Goal: Contribute content: Contribute content

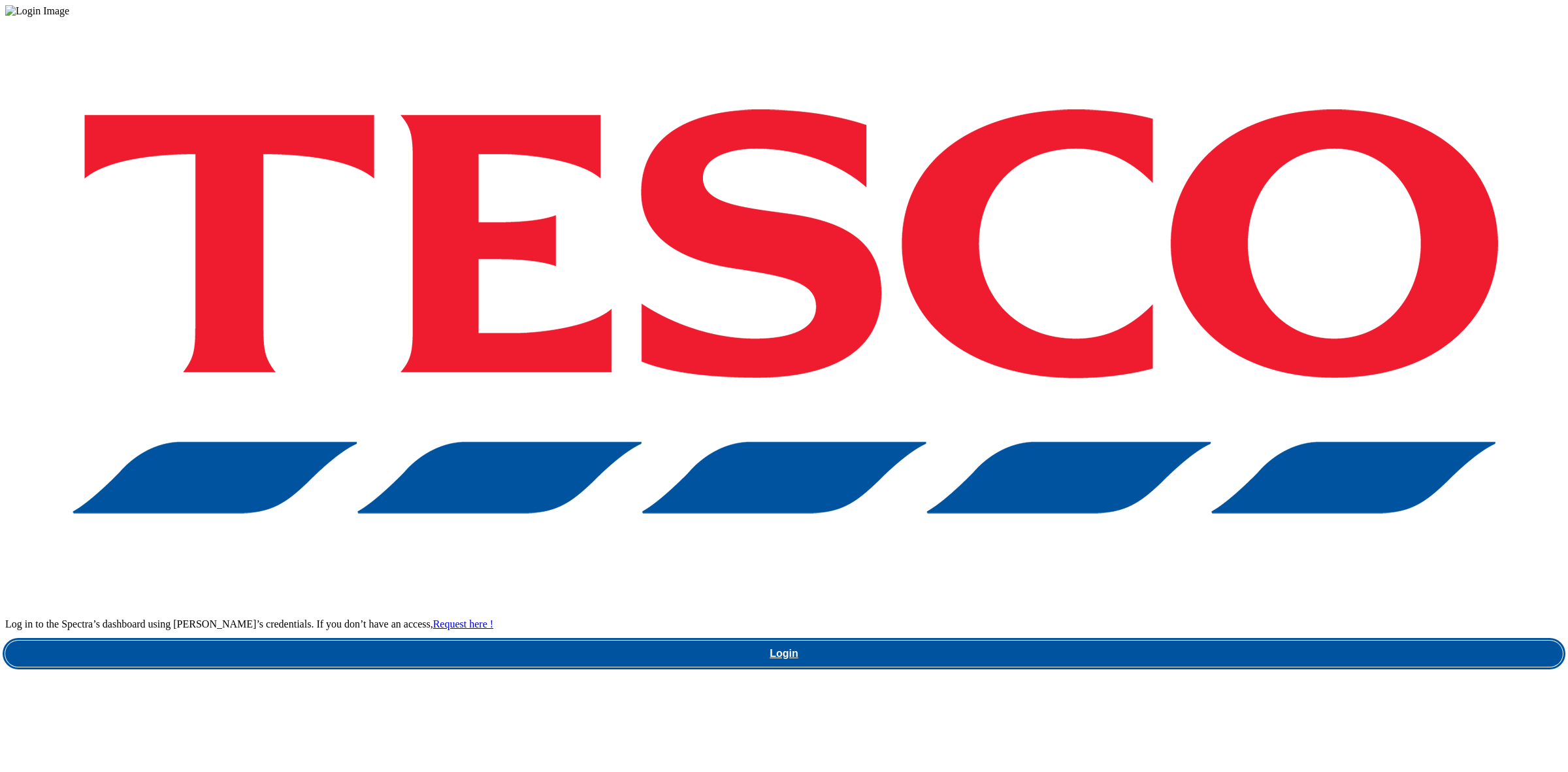
click at [1188, 640] on link "Login" at bounding box center [784, 653] width 1558 height 26
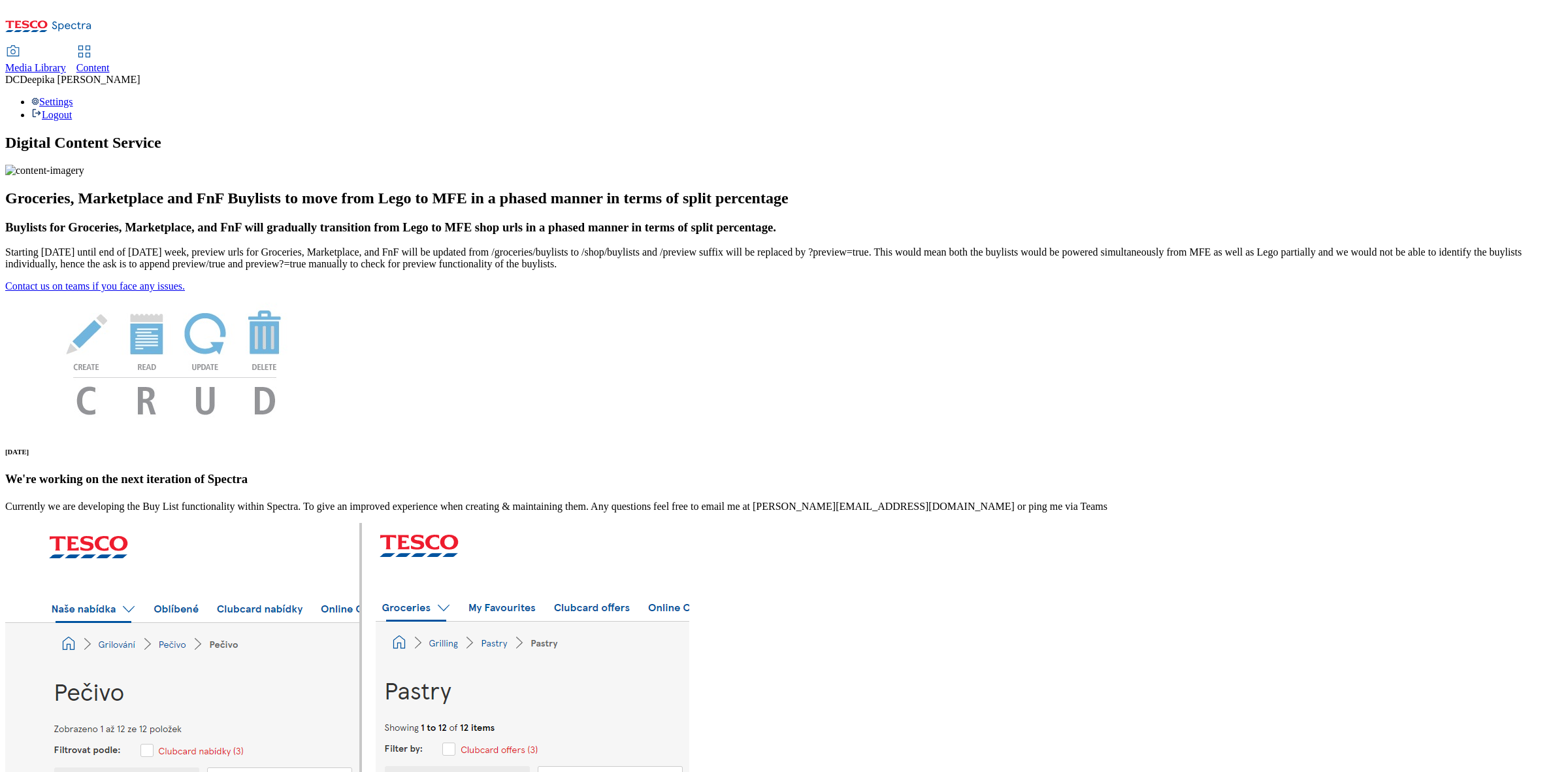
click at [109, 46] on link "Content" at bounding box center [93, 60] width 33 height 28
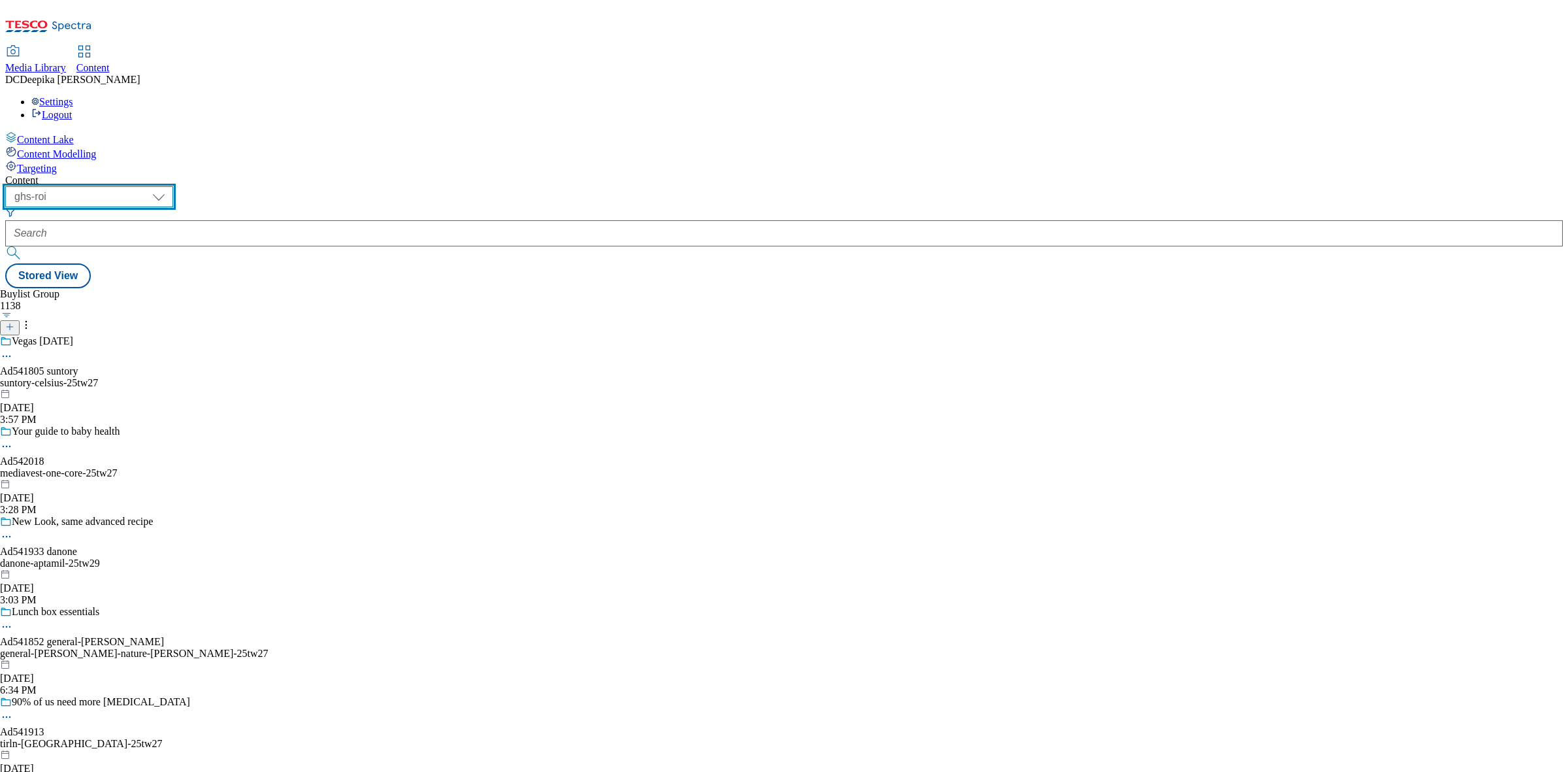
click at [173, 186] on select "ghs-roi ghs-[GEOGRAPHIC_DATA]" at bounding box center [90, 197] width 168 height 21
click at [170, 186] on select "ghs-roi ghs-[GEOGRAPHIC_DATA]" at bounding box center [90, 197] width 168 height 21
click at [570, 288] on div "Buylist Group 1138 Vegas [DATE] Ad541805 suntory suntory-celsius-25tw27 [DATE] …" at bounding box center [784, 288] width 1558 height 0
click at [14, 322] on icon at bounding box center [10, 327] width 10 height 10
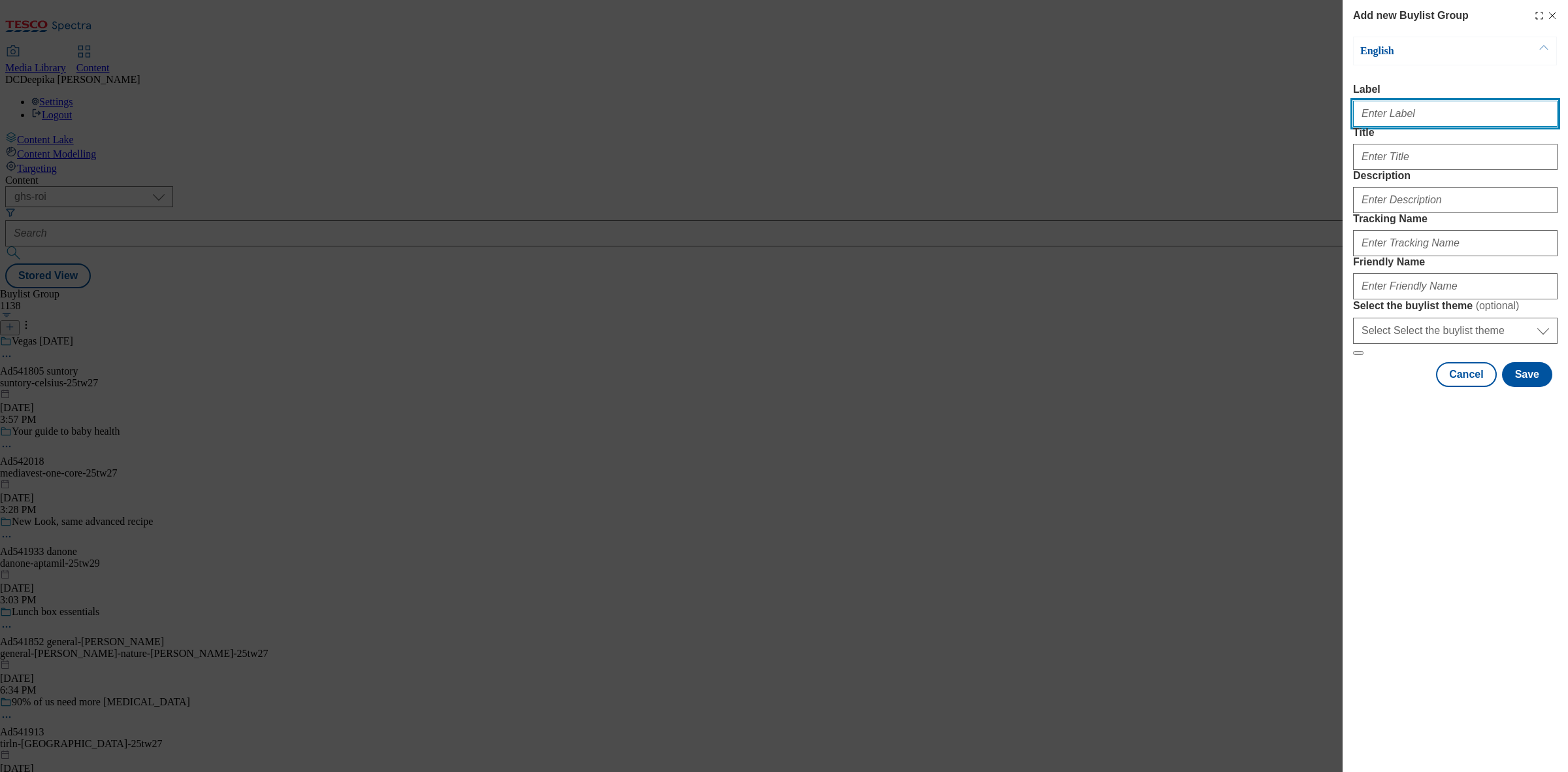
click at [1398, 125] on input "Label" at bounding box center [1455, 113] width 205 height 26
paste input "Ad541946_"
type input "Ad541946_"
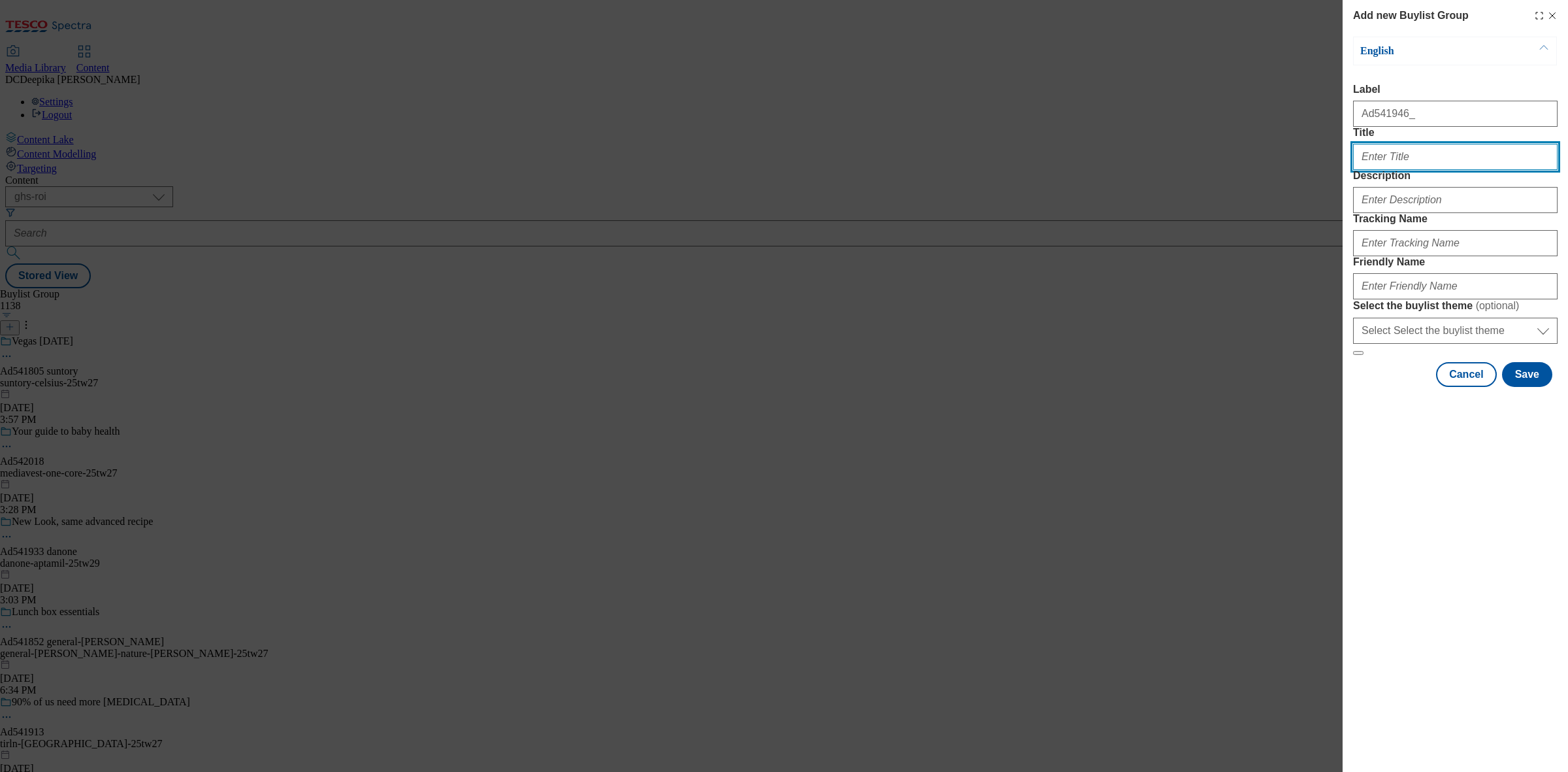
click at [1418, 170] on input "Title" at bounding box center [1455, 156] width 205 height 26
paste input "100% Fruit (and absolutely nothing else)"
type input "100% Fruit (and absolutely nothing else)"
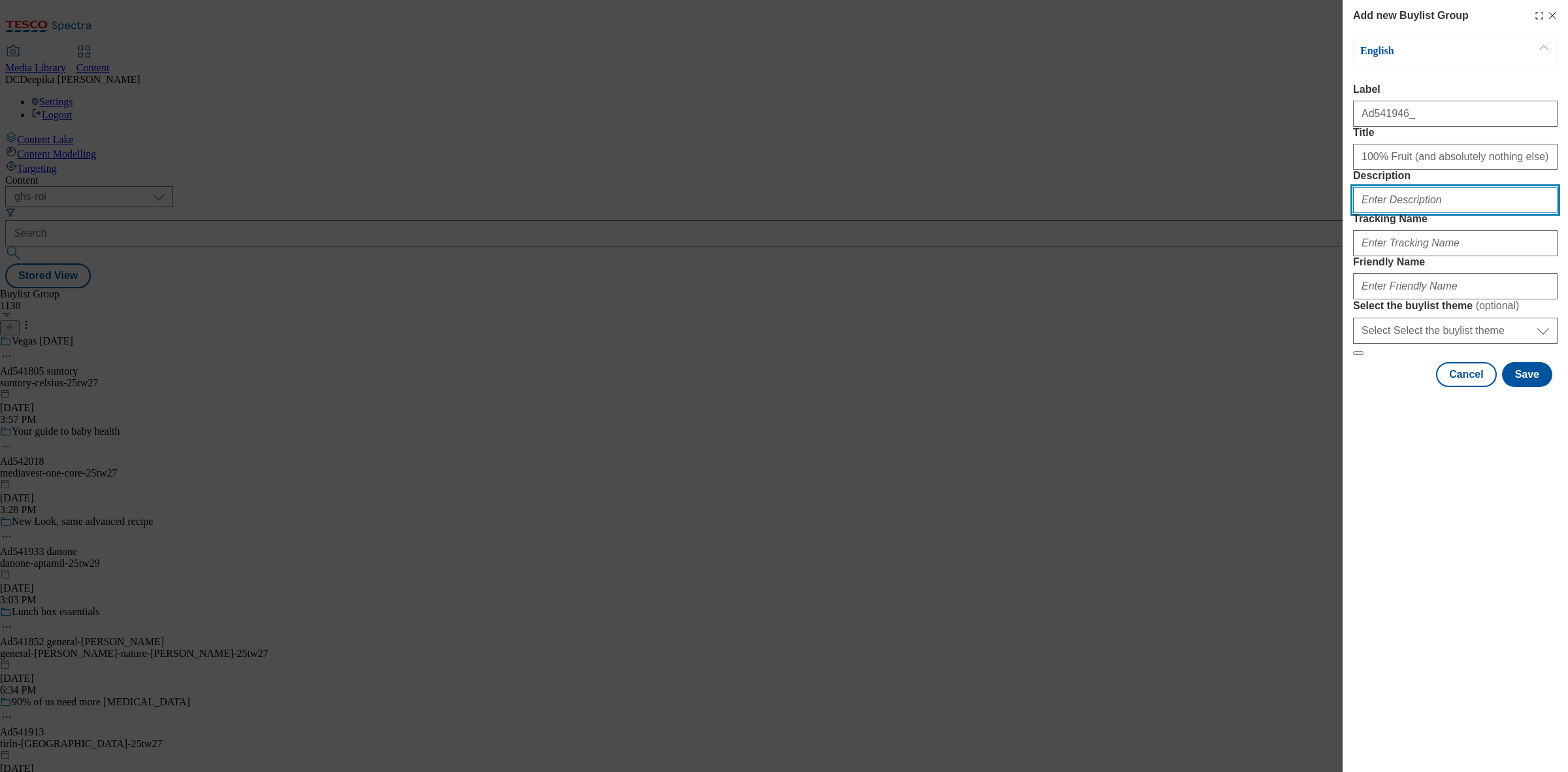
click at [1415, 213] on input "Description" at bounding box center [1455, 200] width 205 height 26
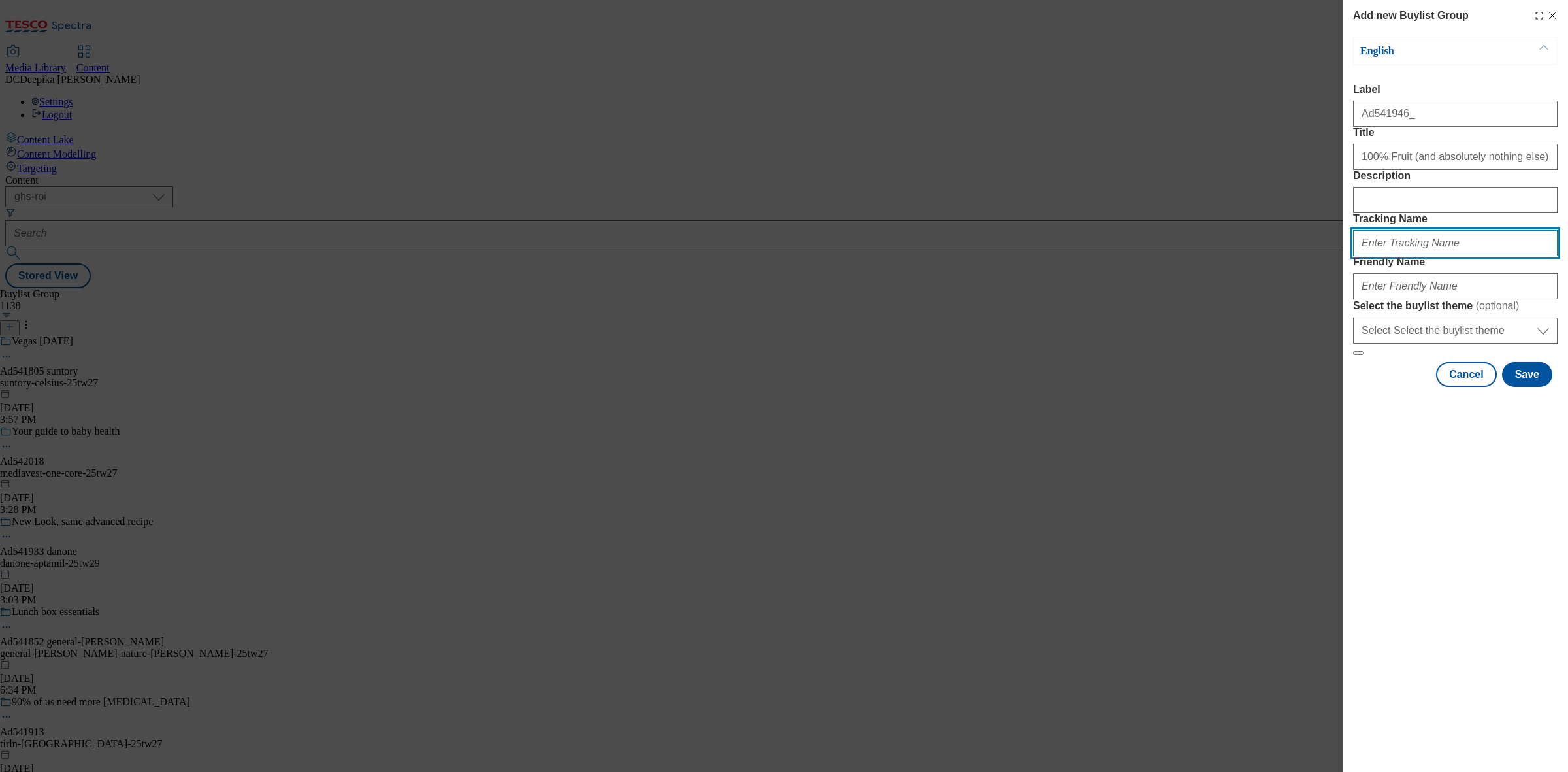
click at [1409, 256] on input "Tracking Name" at bounding box center [1455, 243] width 205 height 26
paste input "541946"
type input "DH_AD541946"
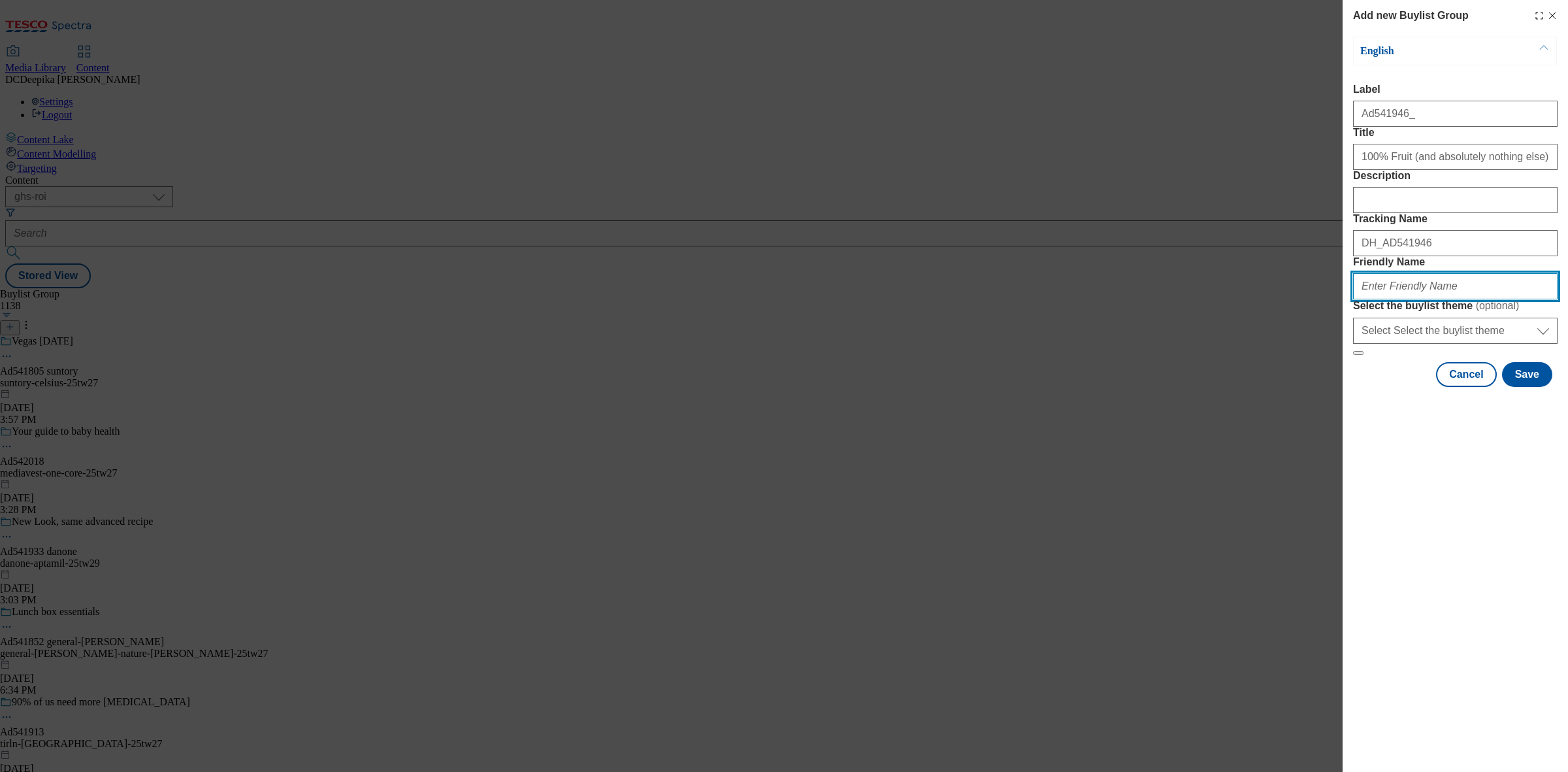
click at [1415, 299] on input "Friendly Name" at bounding box center [1455, 286] width 205 height 26
type input "innocent-smoothies-25tw28"
click at [1521, 387] on button "Save" at bounding box center [1527, 374] width 50 height 25
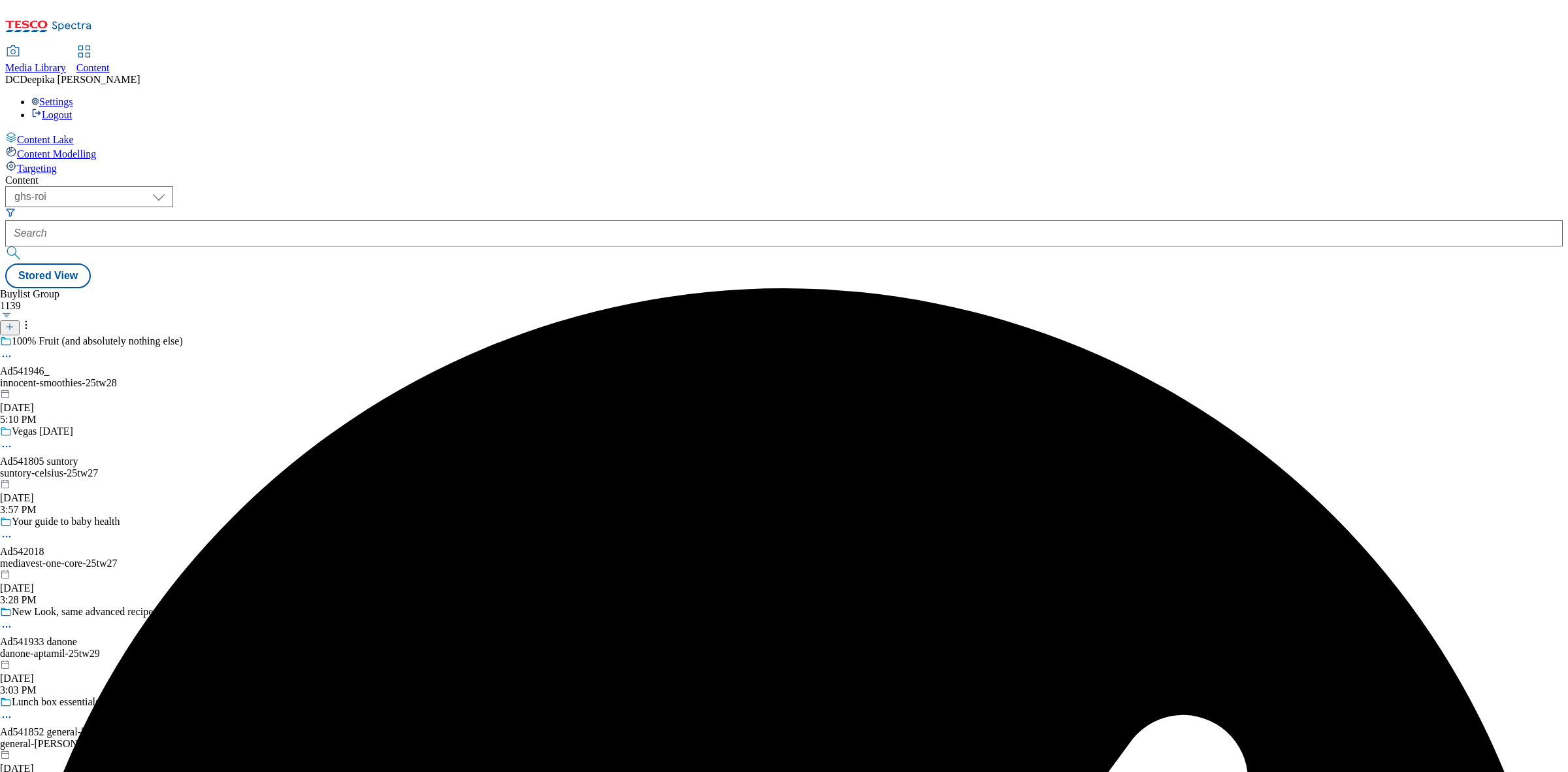
click at [13, 350] on icon at bounding box center [6, 356] width 13 height 13
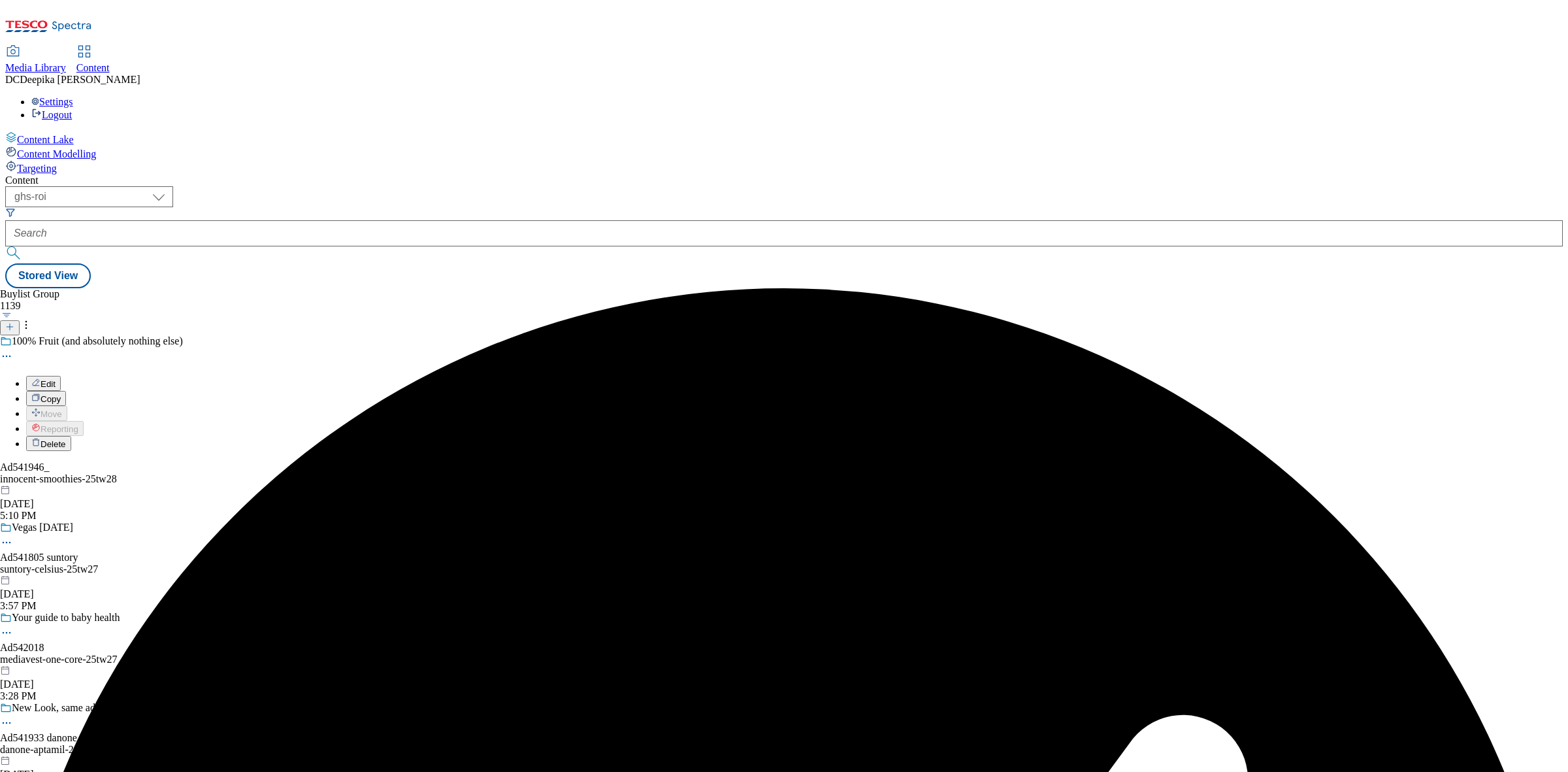
click at [56, 379] on span "Edit" at bounding box center [48, 384] width 15 height 10
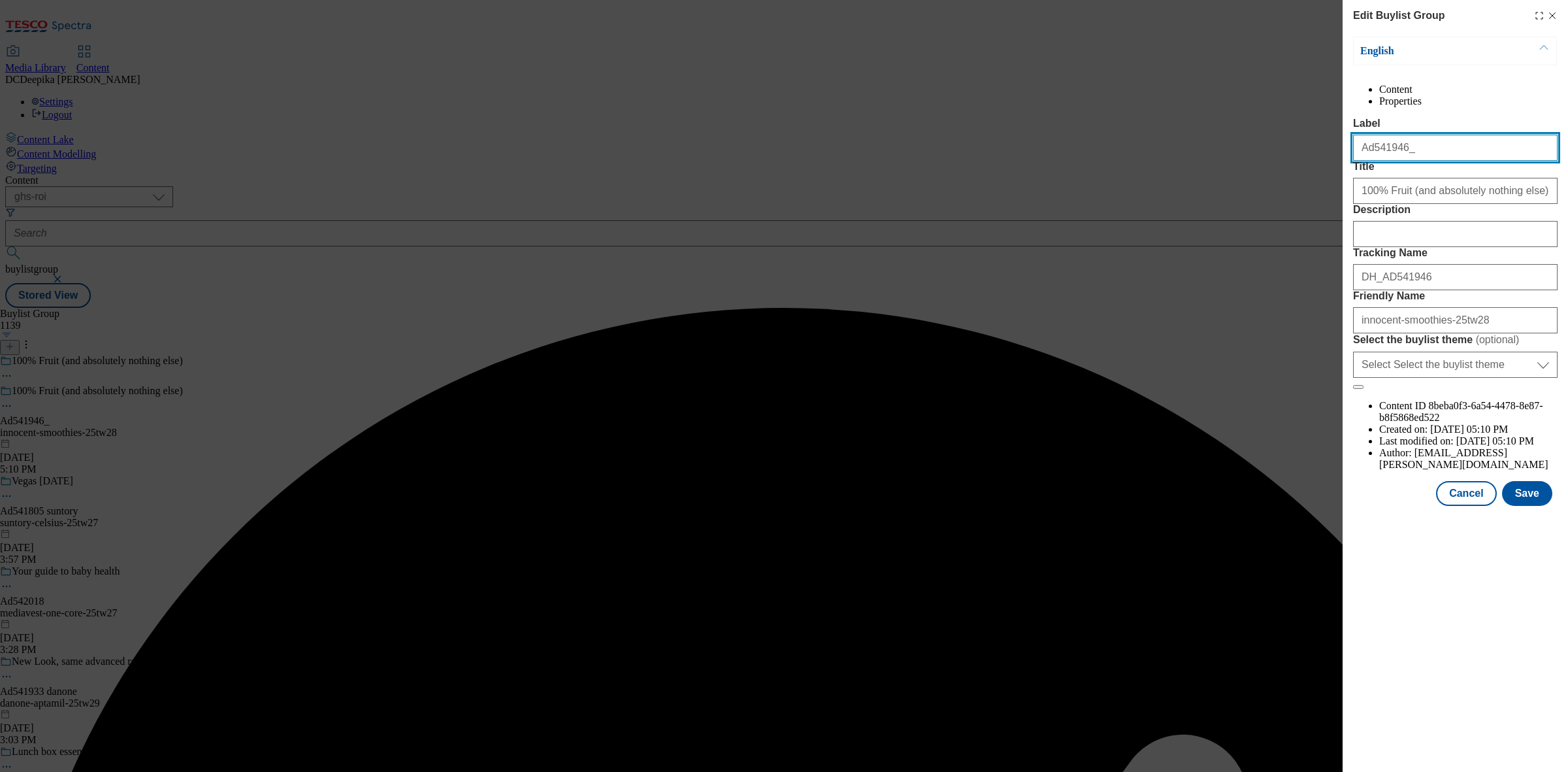
click at [1416, 161] on input "Ad541946_" at bounding box center [1455, 148] width 205 height 26
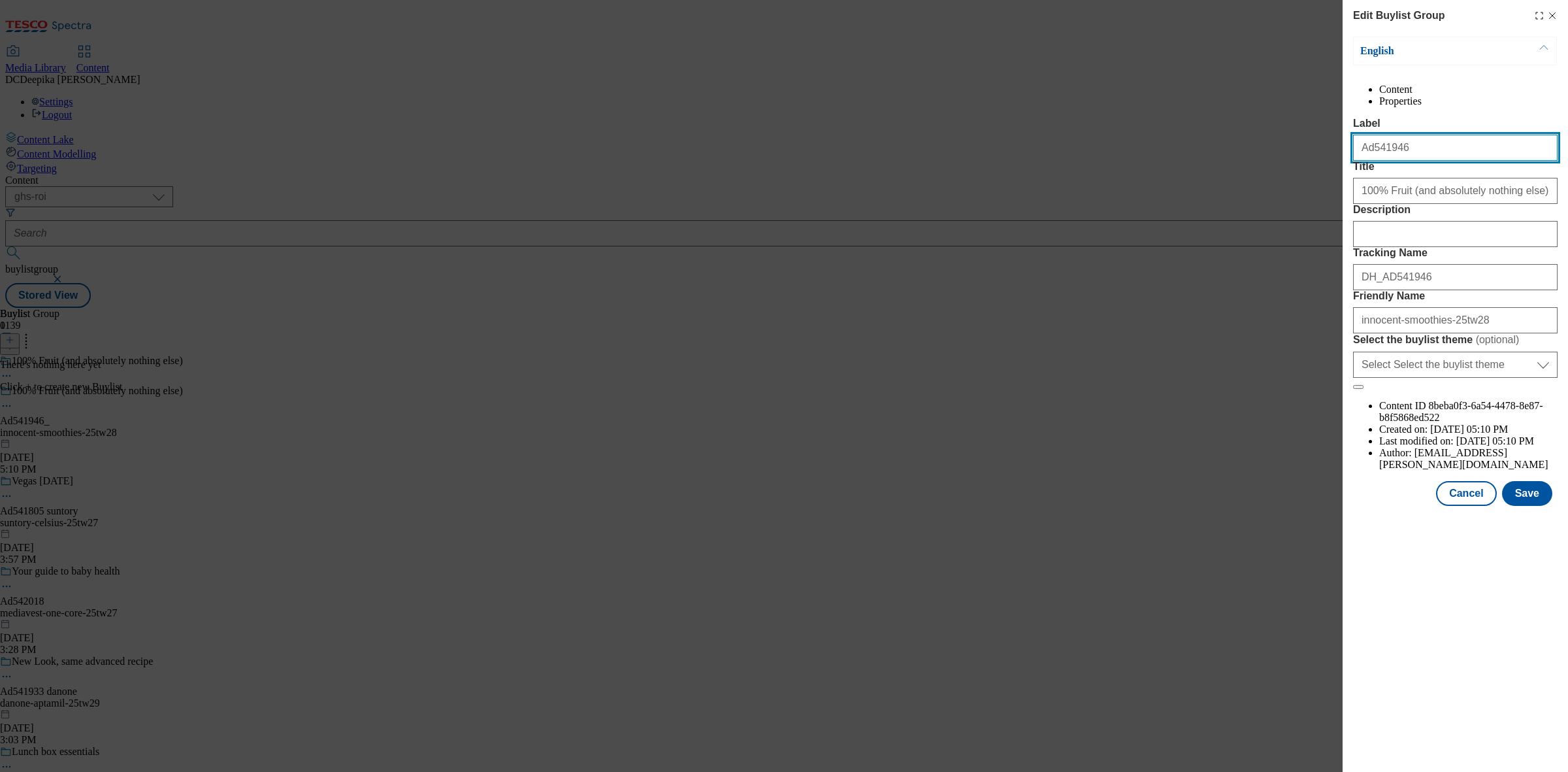
drag, startPoint x: 1405, startPoint y: 180, endPoint x: 1248, endPoint y: 175, distance: 157.1
click at [1248, 175] on div "Edit Buylist Group English Content Properties Label Ad541946 Title 100% Fruit (…" at bounding box center [784, 386] width 1568 height 772
type input "Ad541946"
click at [1530, 506] on button "Save" at bounding box center [1527, 493] width 50 height 25
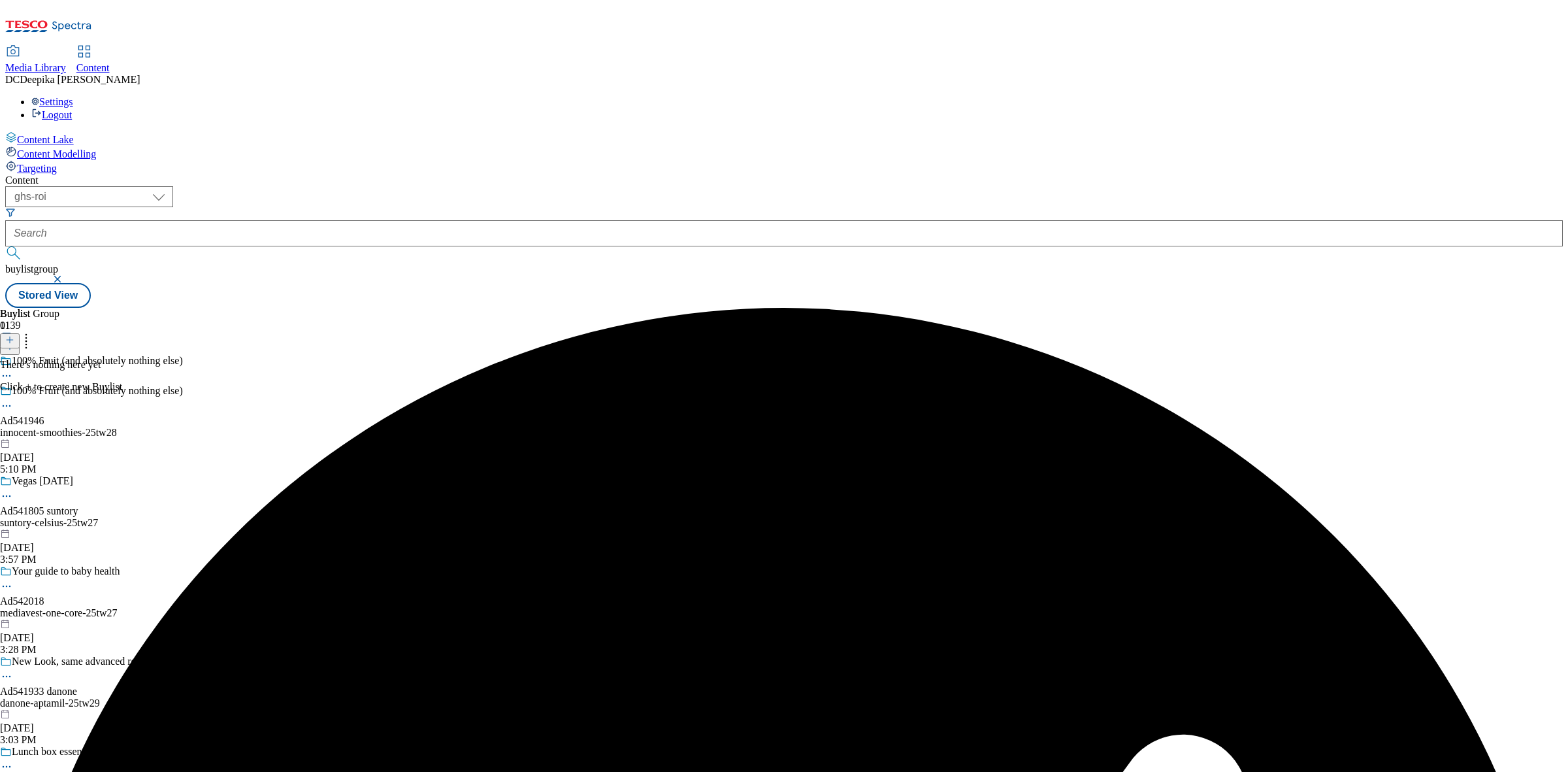
click at [14, 336] on icon at bounding box center [10, 340] width 10 height 10
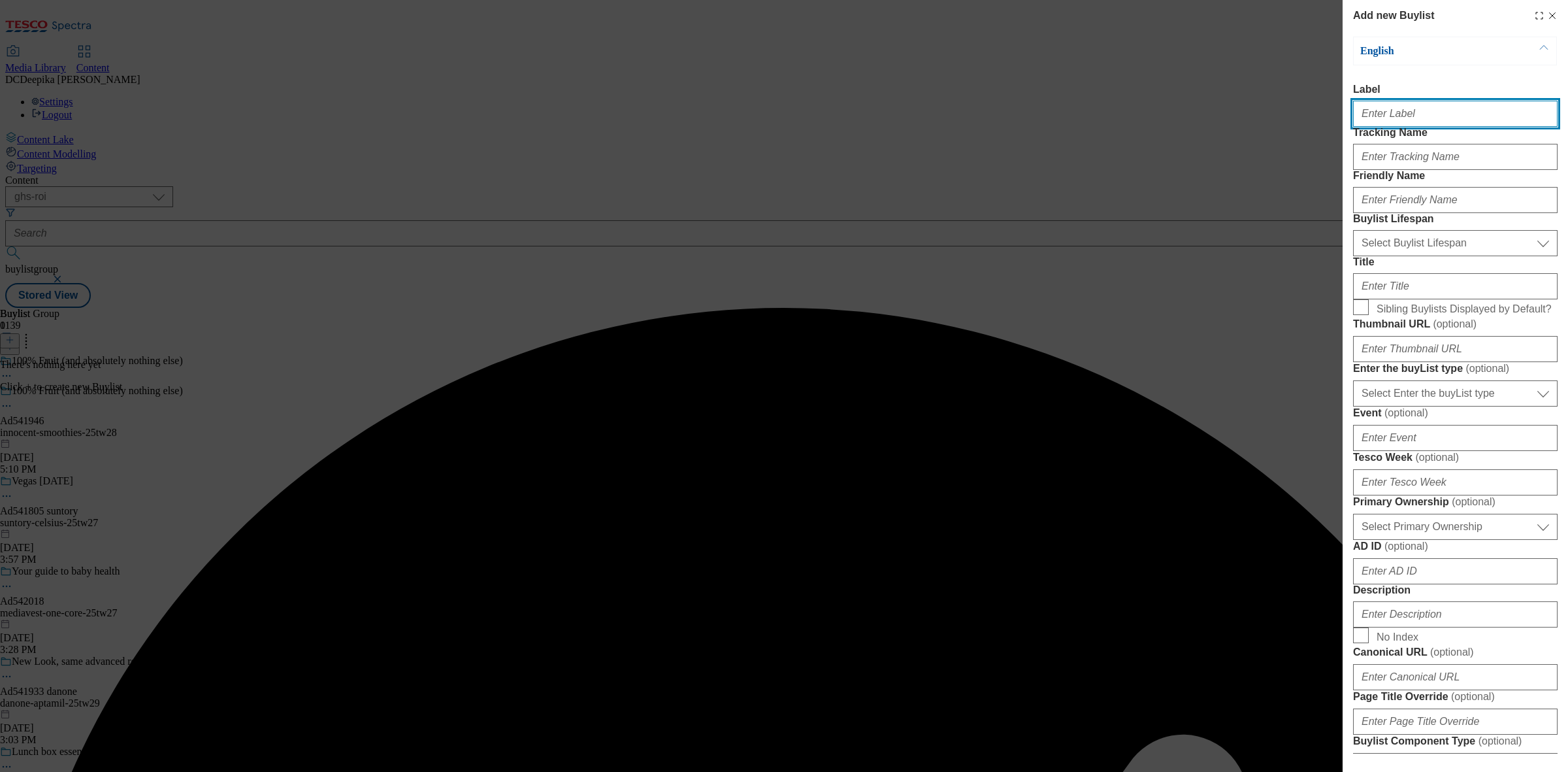
click at [1422, 125] on input "Label" at bounding box center [1455, 113] width 205 height 26
paste input "Ad541946"
type input "Ad541946"
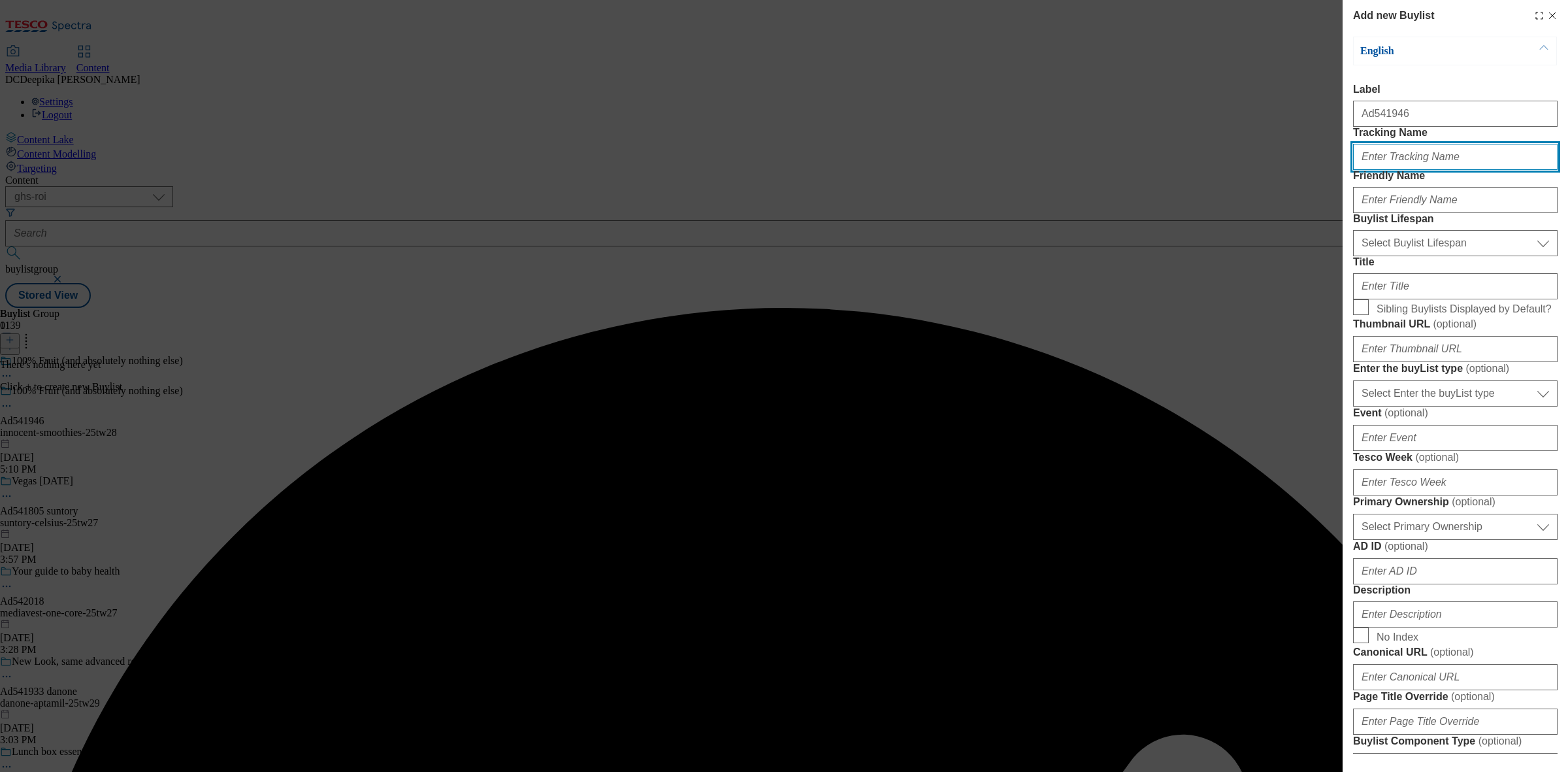
click at [1412, 170] on input "Tracking Name" at bounding box center [1455, 156] width 205 height 26
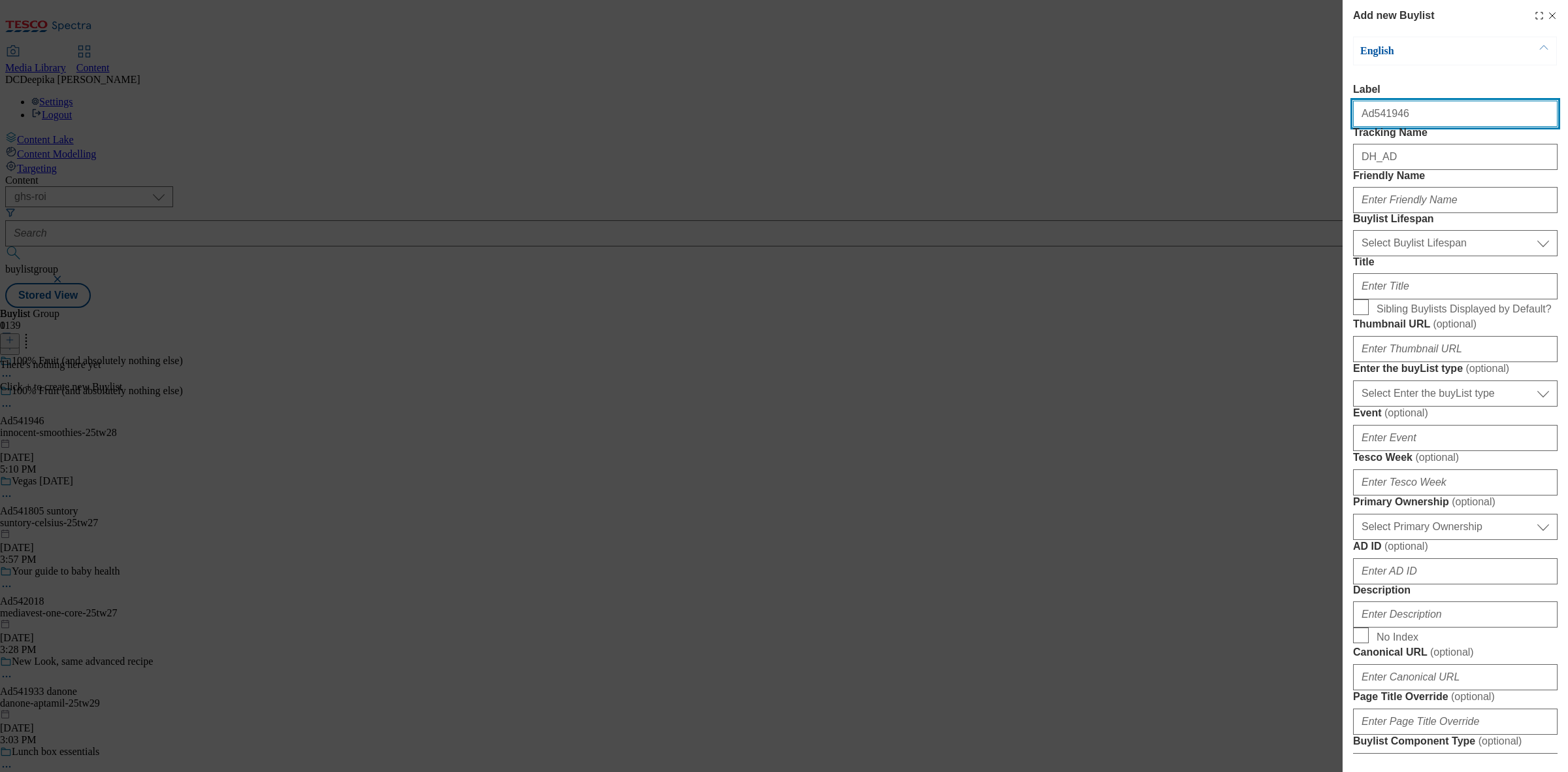
drag, startPoint x: 1396, startPoint y: 129, endPoint x: 1372, endPoint y: 131, distance: 24.1
click at [1372, 127] on input "Ad541946" at bounding box center [1455, 113] width 205 height 26
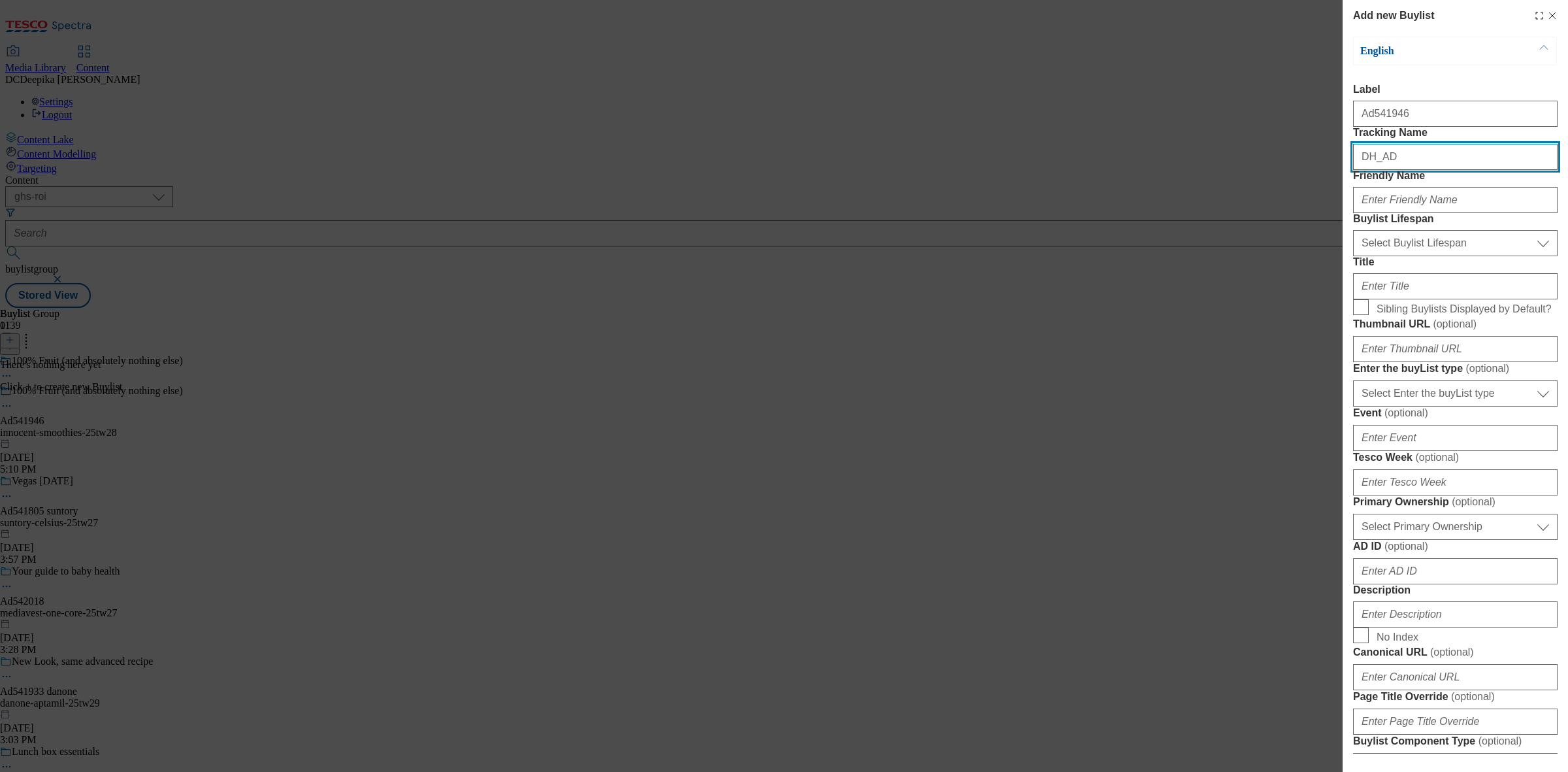
click at [1409, 170] on input "DH_AD" at bounding box center [1455, 156] width 205 height 26
paste input "541946"
type input "DH_AD541946"
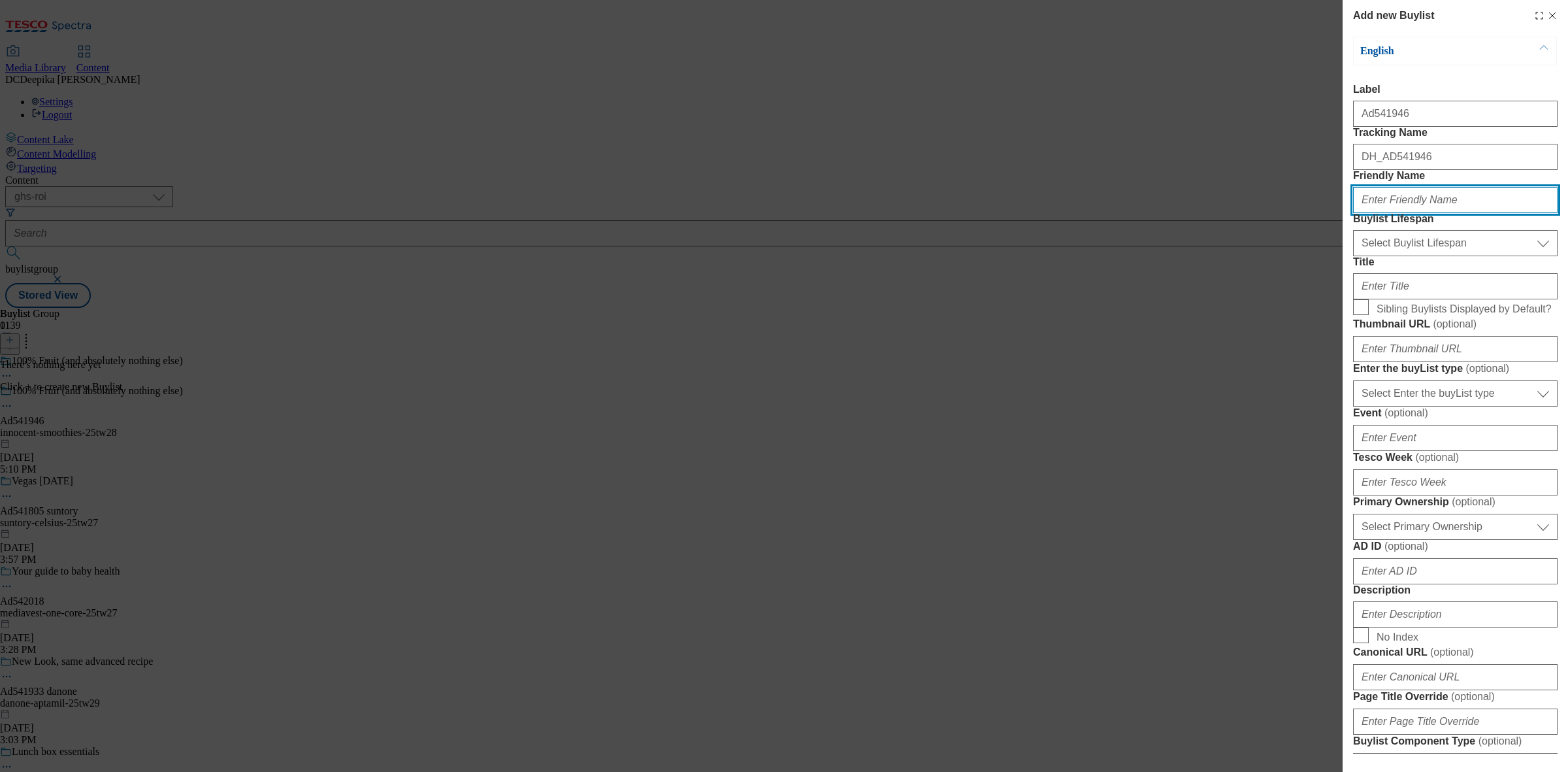
click at [1419, 213] on input "Friendly Name" at bounding box center [1455, 200] width 205 height 26
paste input "innocent"
type input "innocent"
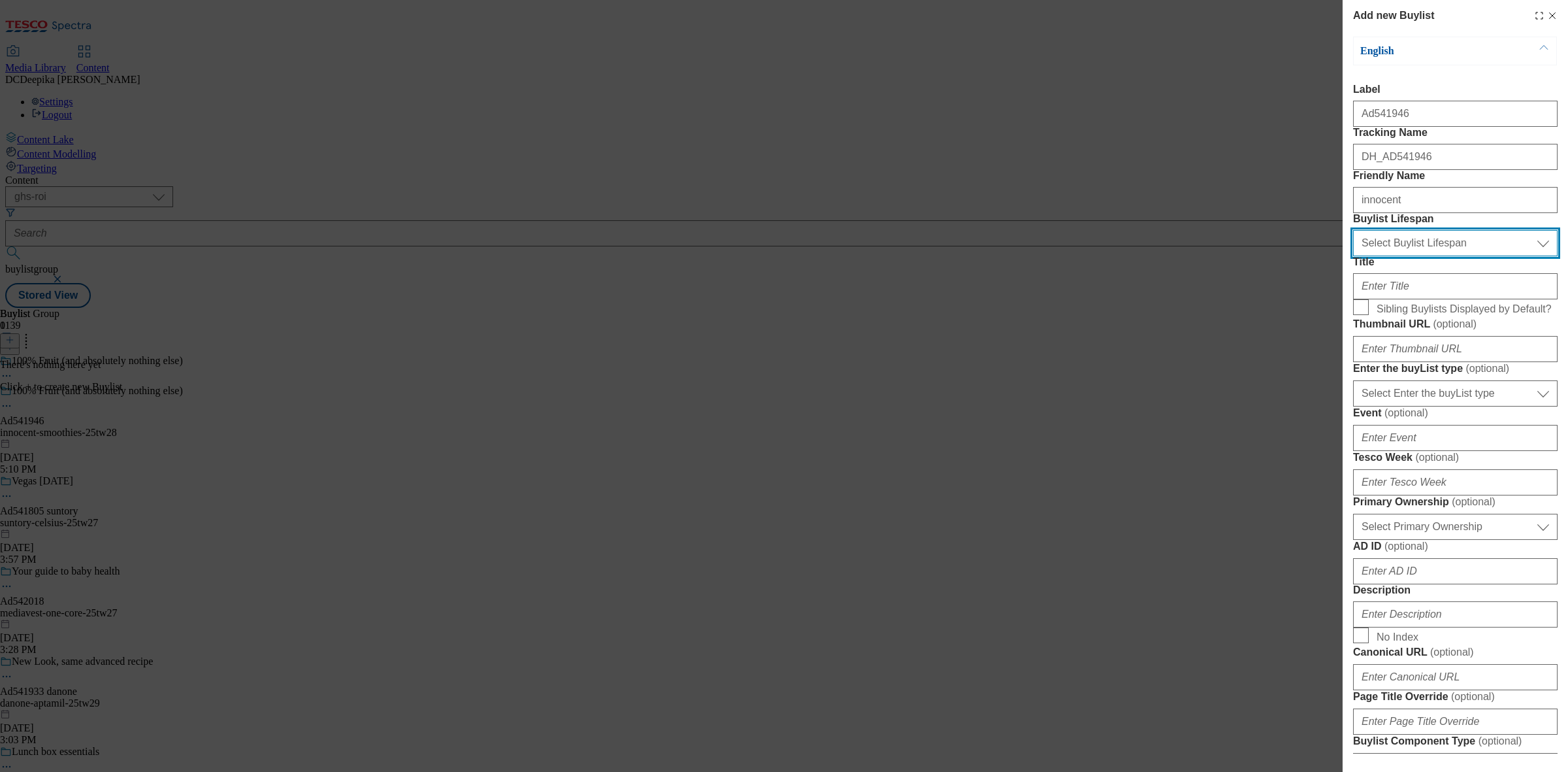
click at [1413, 256] on select "Select Buylist Lifespan evergreen seasonal tactical" at bounding box center [1455, 243] width 205 height 26
select select "tactical"
click at [1353, 256] on select "Select Buylist Lifespan evergreen seasonal tactical" at bounding box center [1455, 243] width 205 height 26
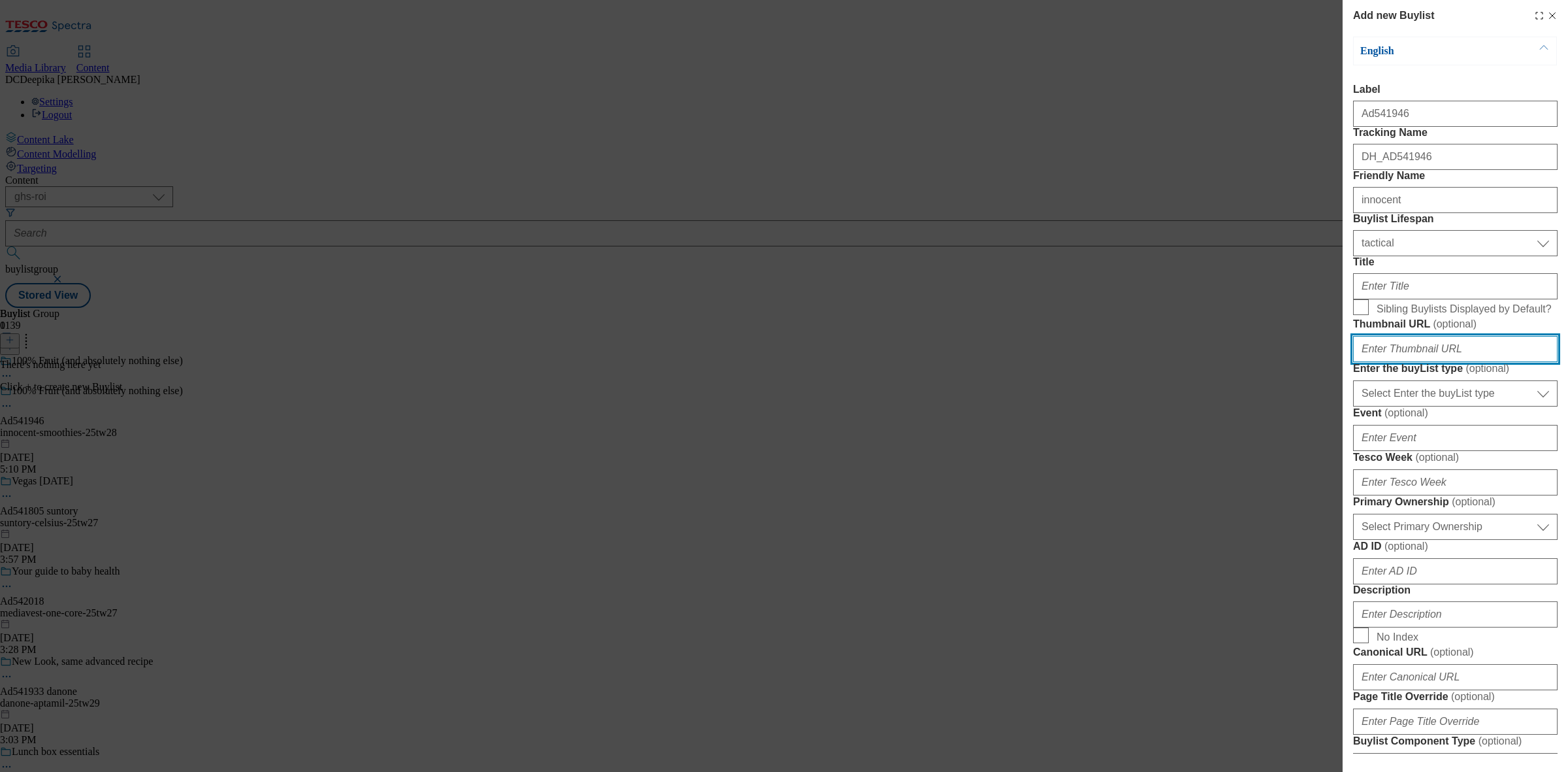
click at [1433, 362] on input "Thumbnail URL ( optional )" at bounding box center [1455, 349] width 205 height 26
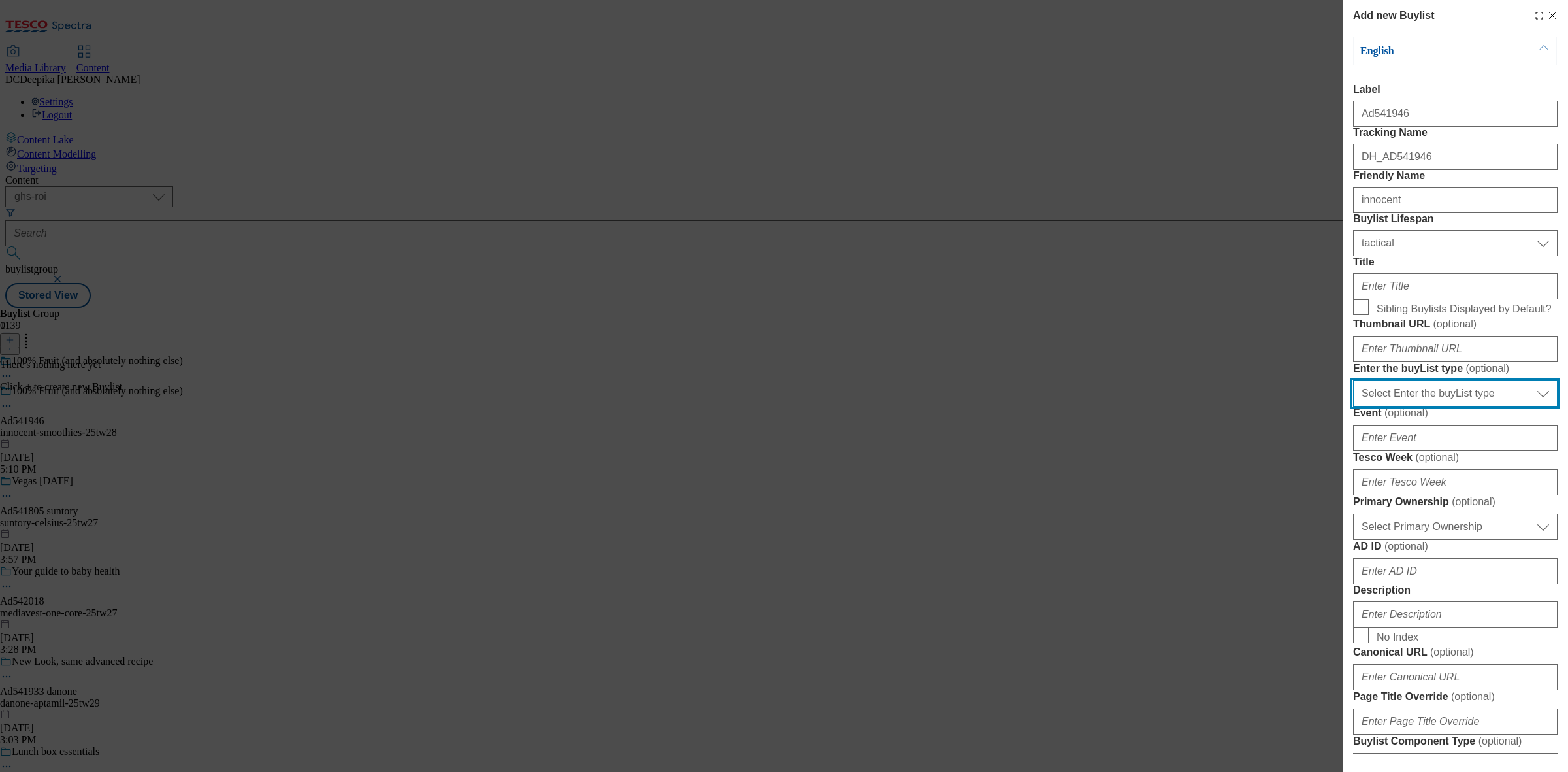
click at [1453, 406] on select "Select Enter the buyList type event supplier funded long term >4 weeks supplier…" at bounding box center [1455, 394] width 205 height 26
select select "supplier funded short term 1-3 weeks"
click at [1353, 406] on select "Select Enter the buyList type event supplier funded long term >4 weeks supplier…" at bounding box center [1455, 394] width 205 height 26
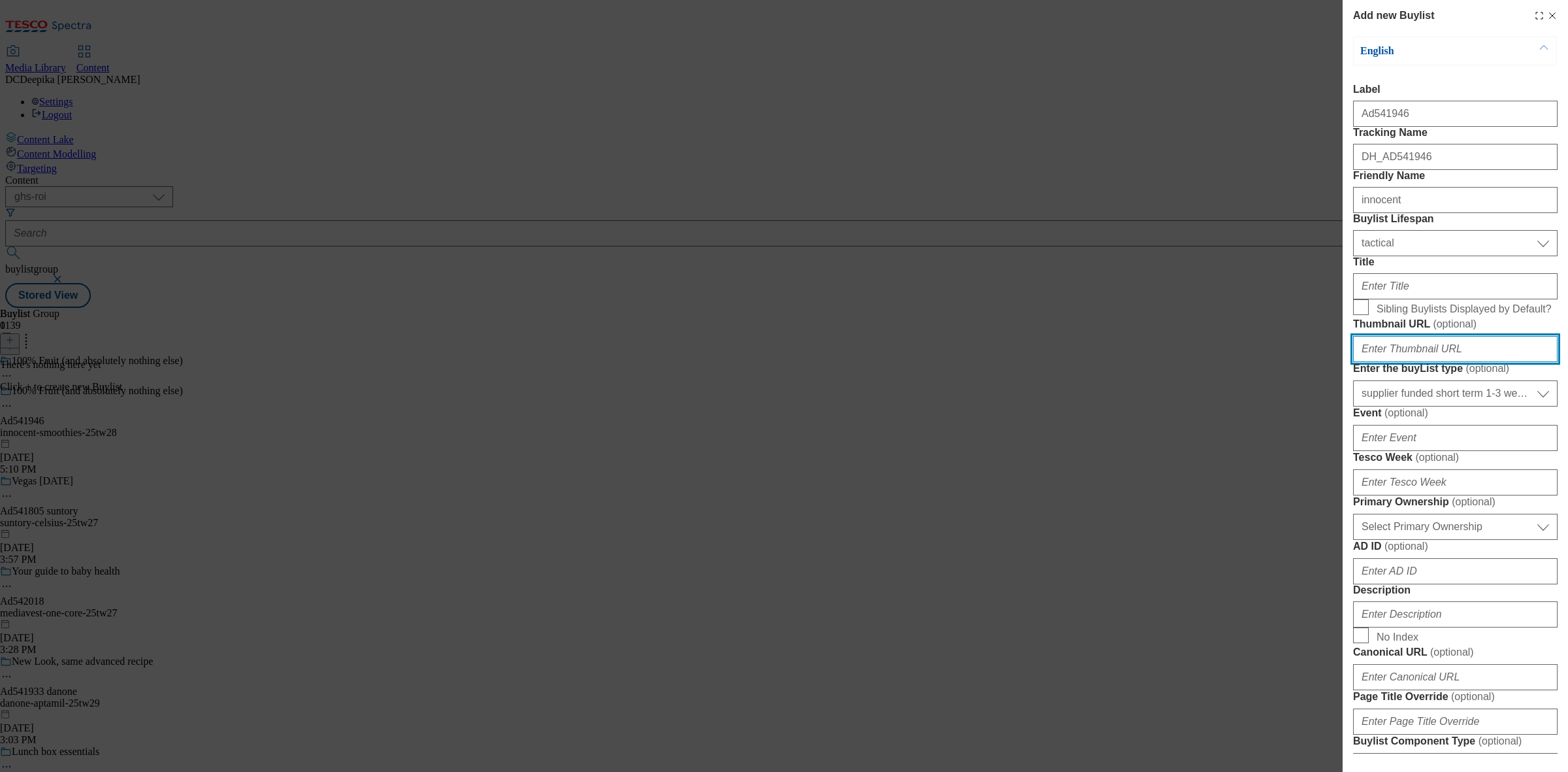
click at [1440, 362] on input "Thumbnail URL ( optional )" at bounding box center [1455, 349] width 205 height 26
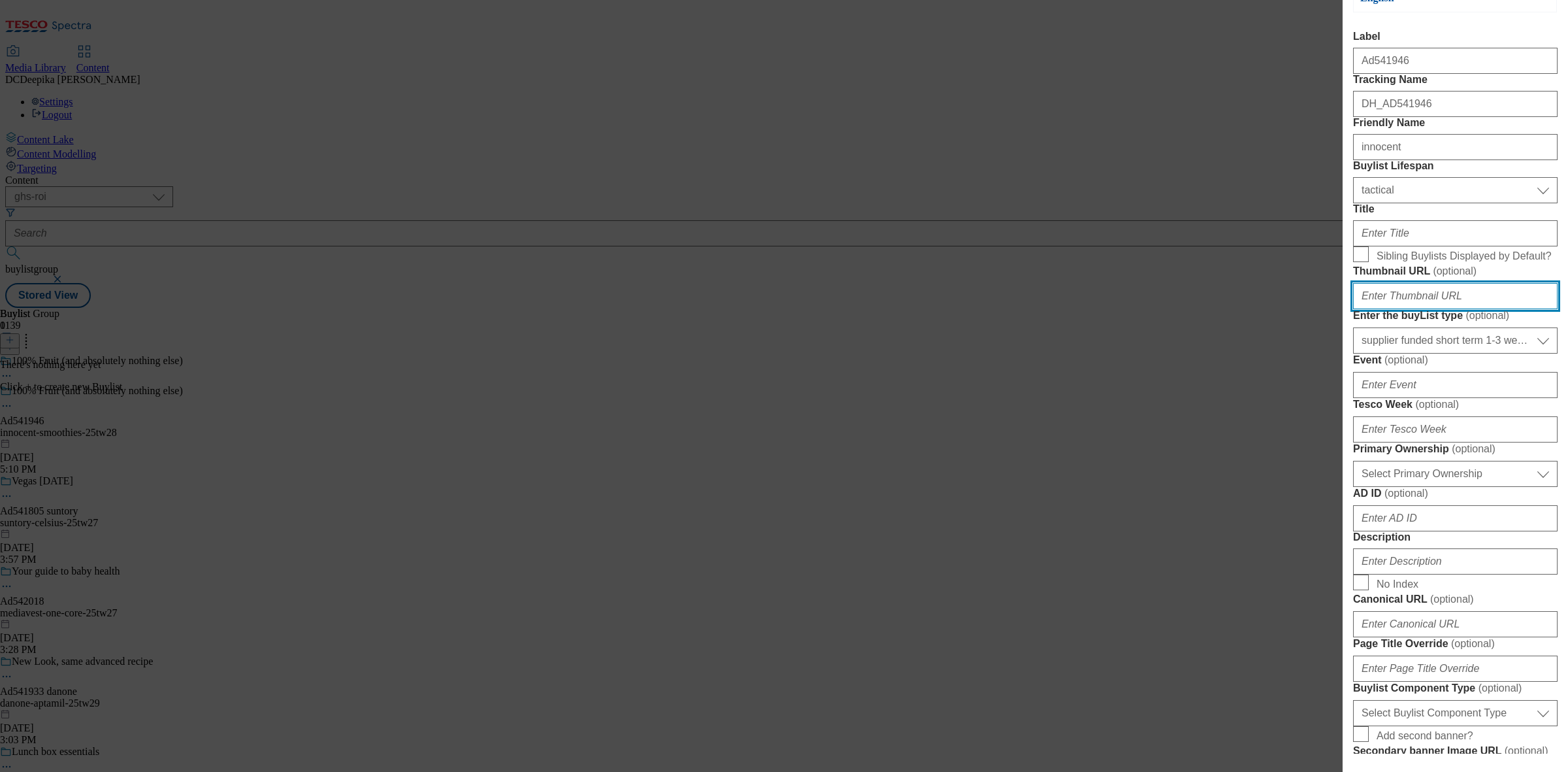
scroll to position [82, 0]
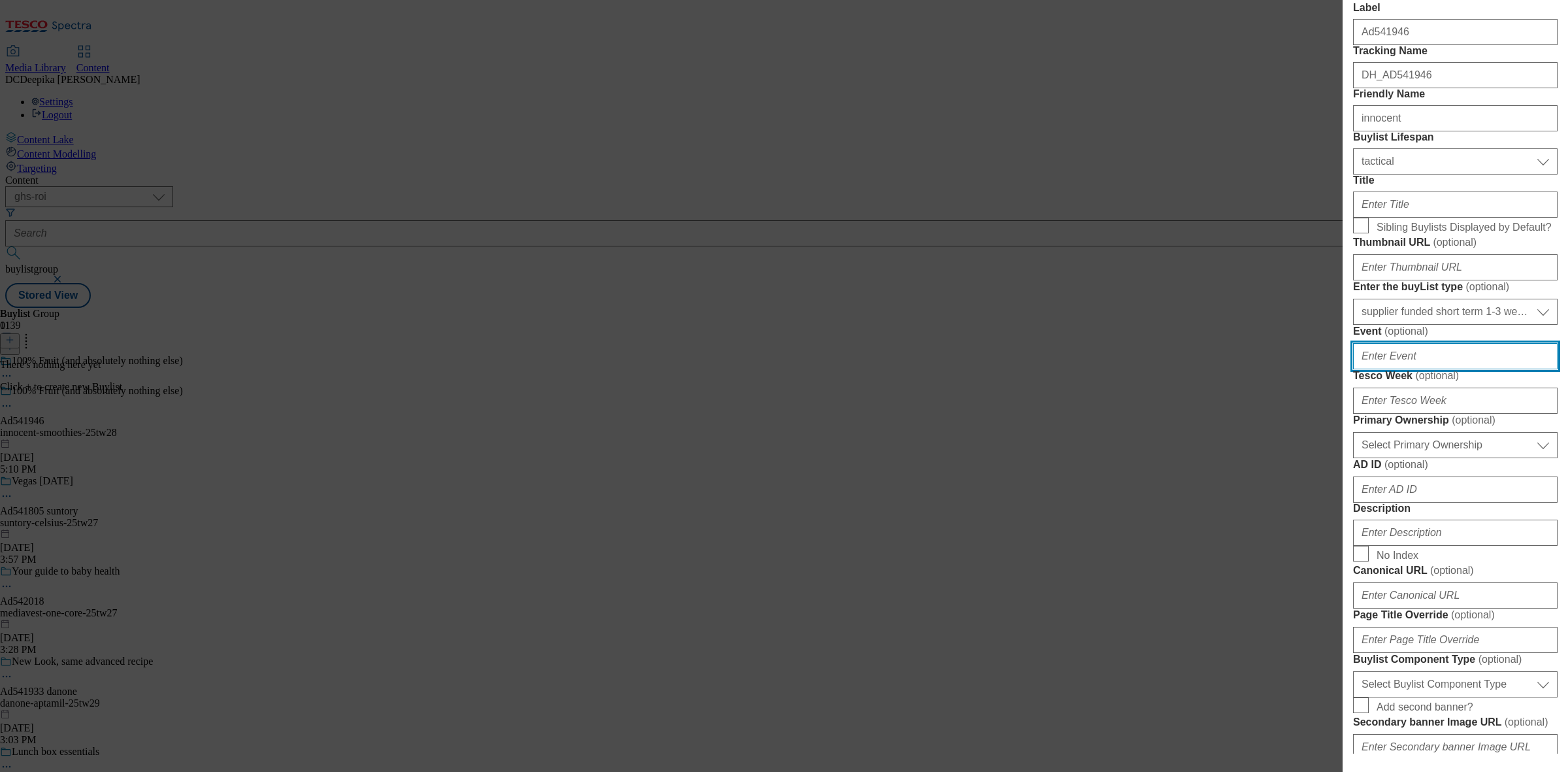
click at [1428, 370] on input "Event ( optional )" at bounding box center [1455, 356] width 205 height 26
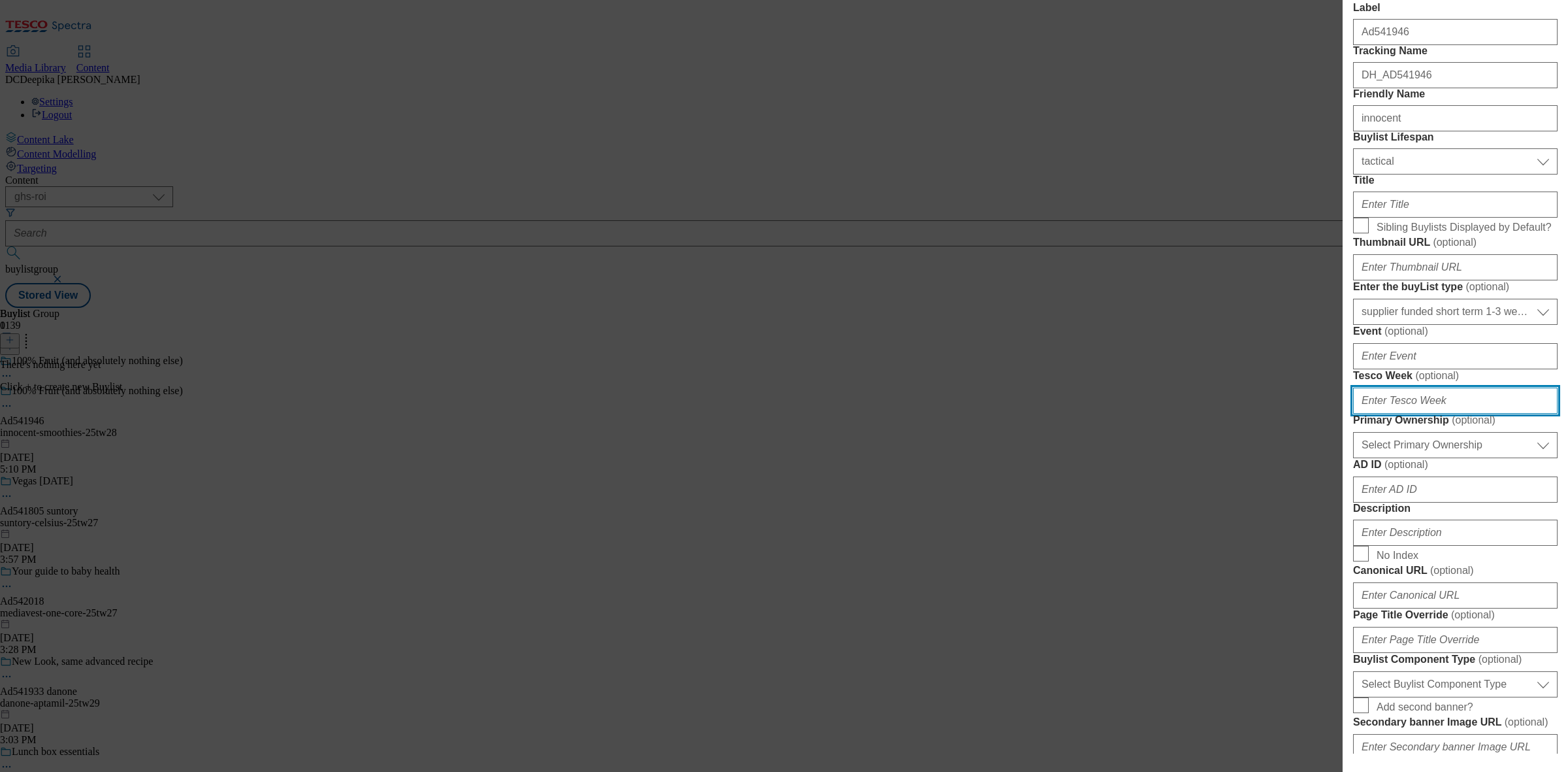
click at [1413, 414] on input "Tesco Week ( optional )" at bounding box center [1455, 401] width 205 height 26
type input "28"
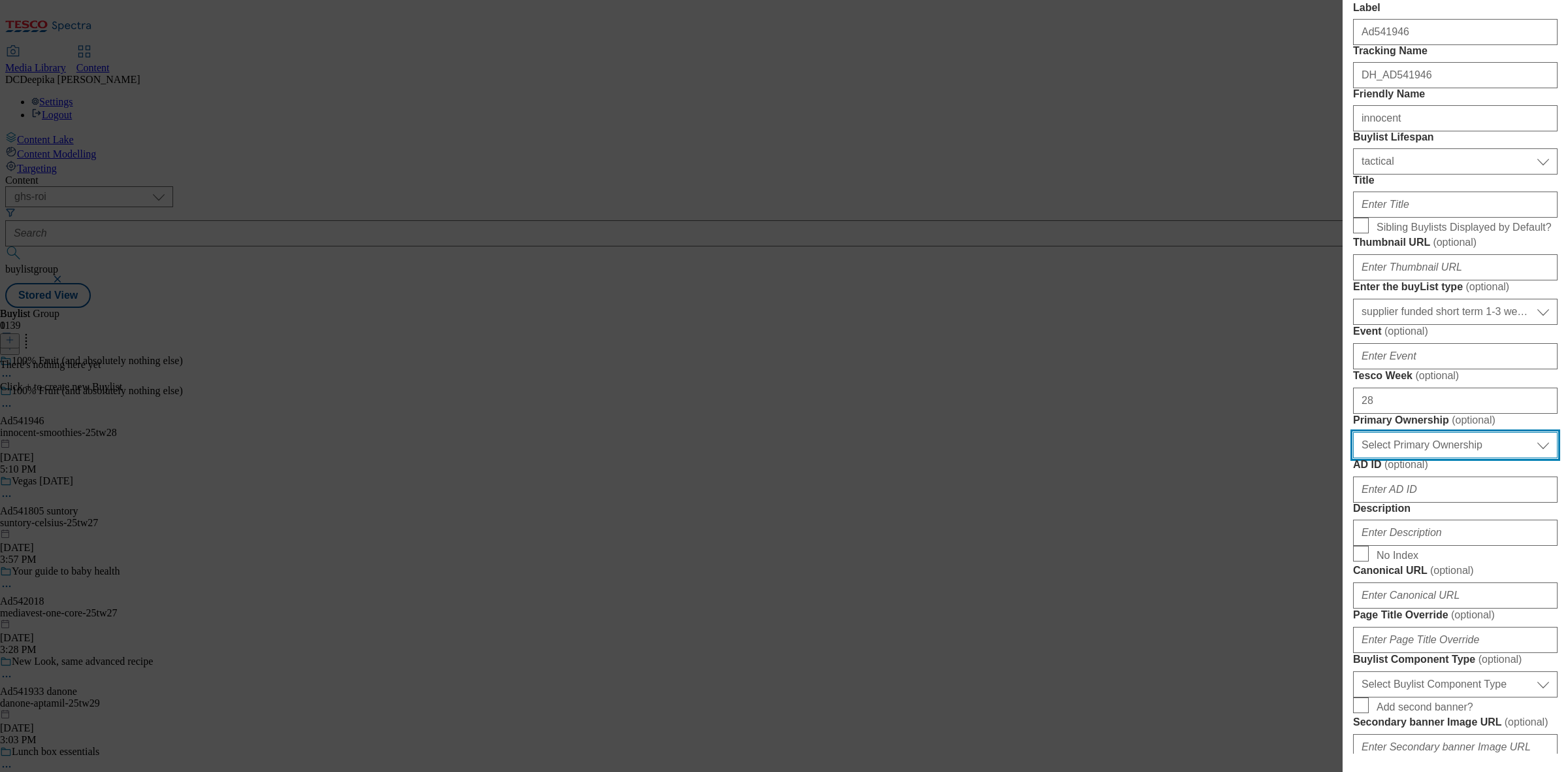
drag, startPoint x: 1524, startPoint y: 655, endPoint x: 1455, endPoint y: 668, distance: 70.2
click at [1524, 459] on select "Select Primary Ownership [PERSON_NAME]" at bounding box center [1455, 445] width 205 height 26
select select "dunnhumby"
click at [1353, 459] on select "Select Primary Ownership [PERSON_NAME]" at bounding box center [1455, 445] width 205 height 26
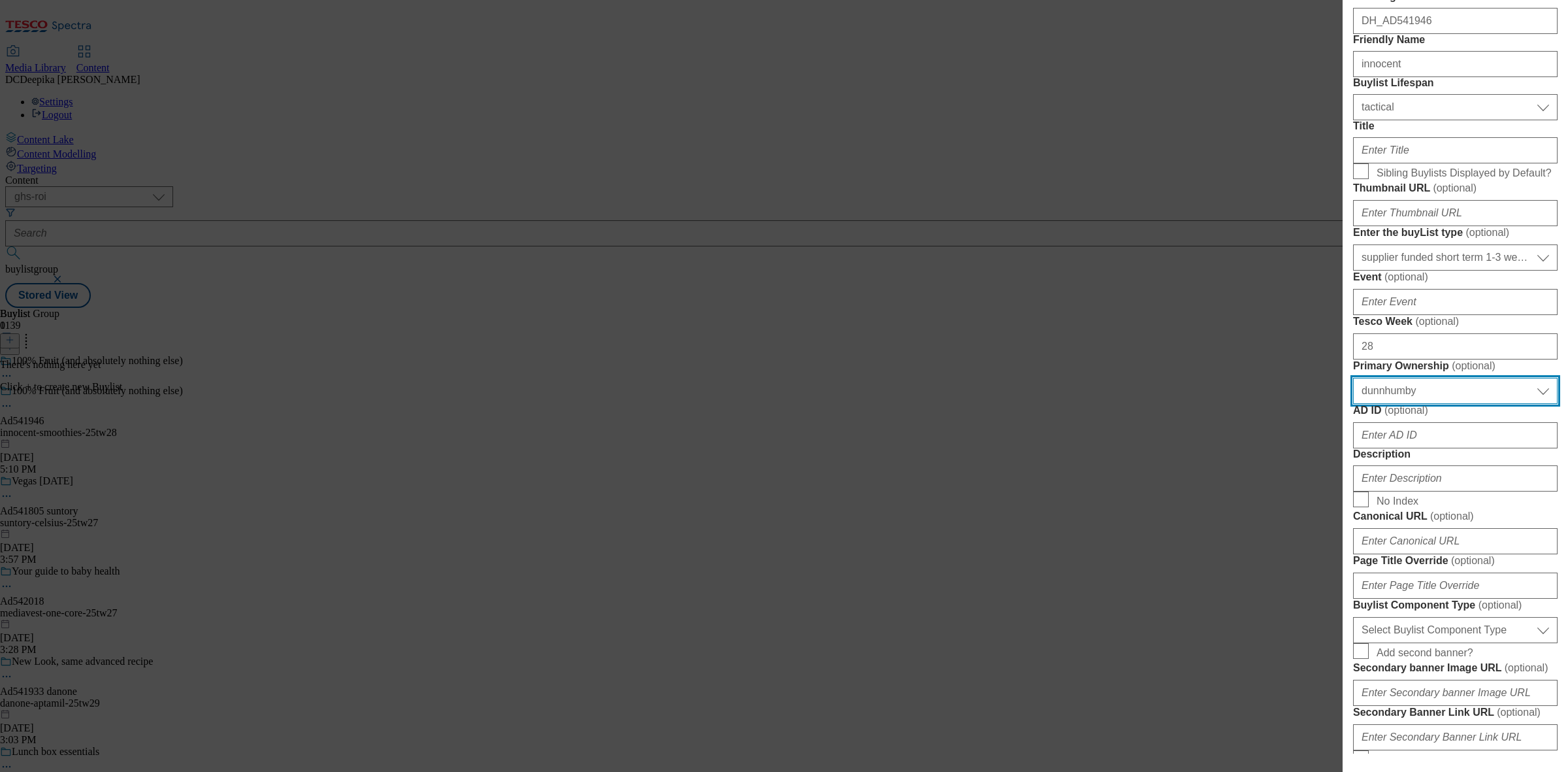
scroll to position [163, 0]
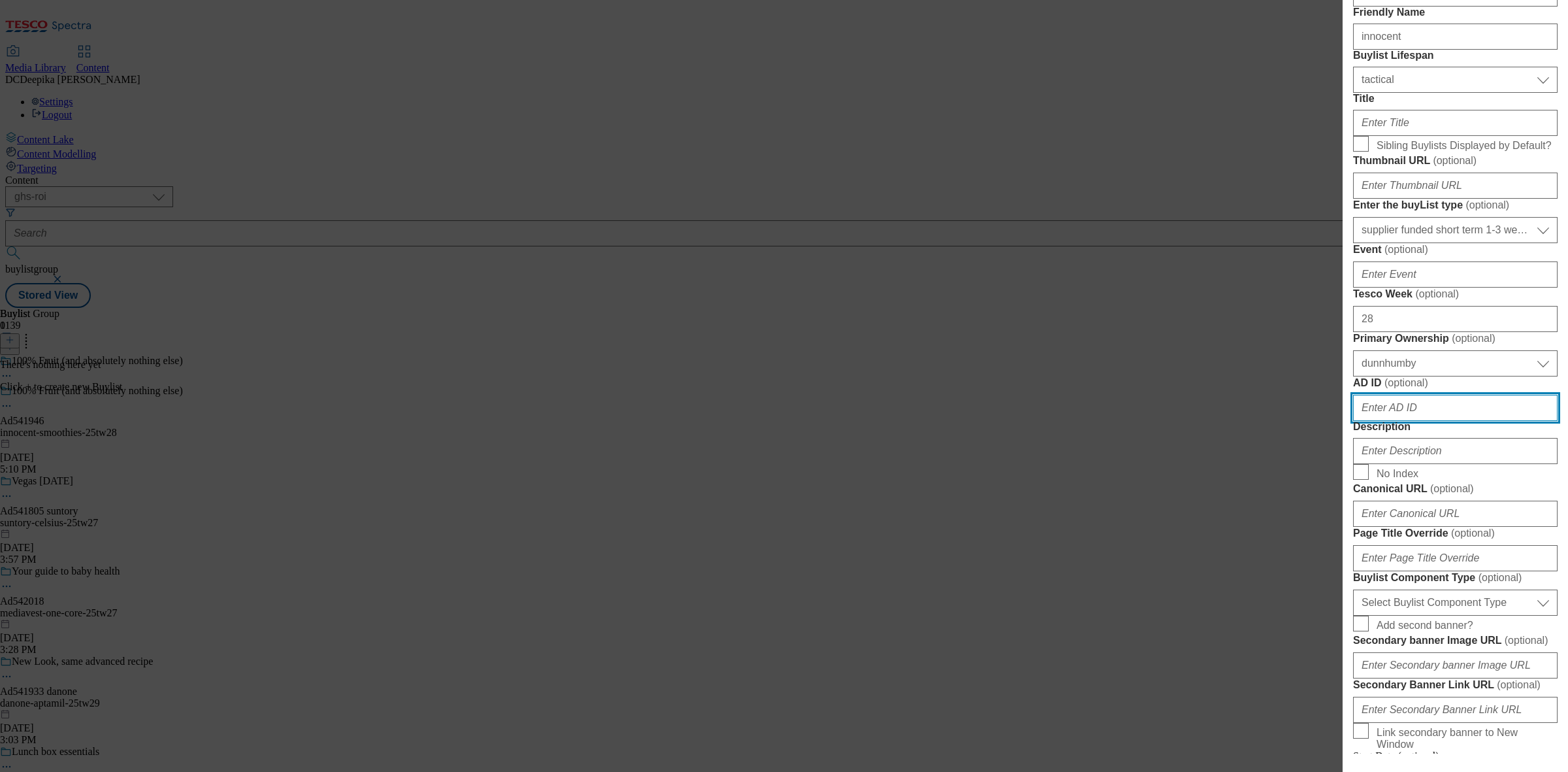
click at [1405, 421] on input "AD ID ( optional )" at bounding box center [1455, 408] width 205 height 26
paste input "innocent"
type input "innocent"
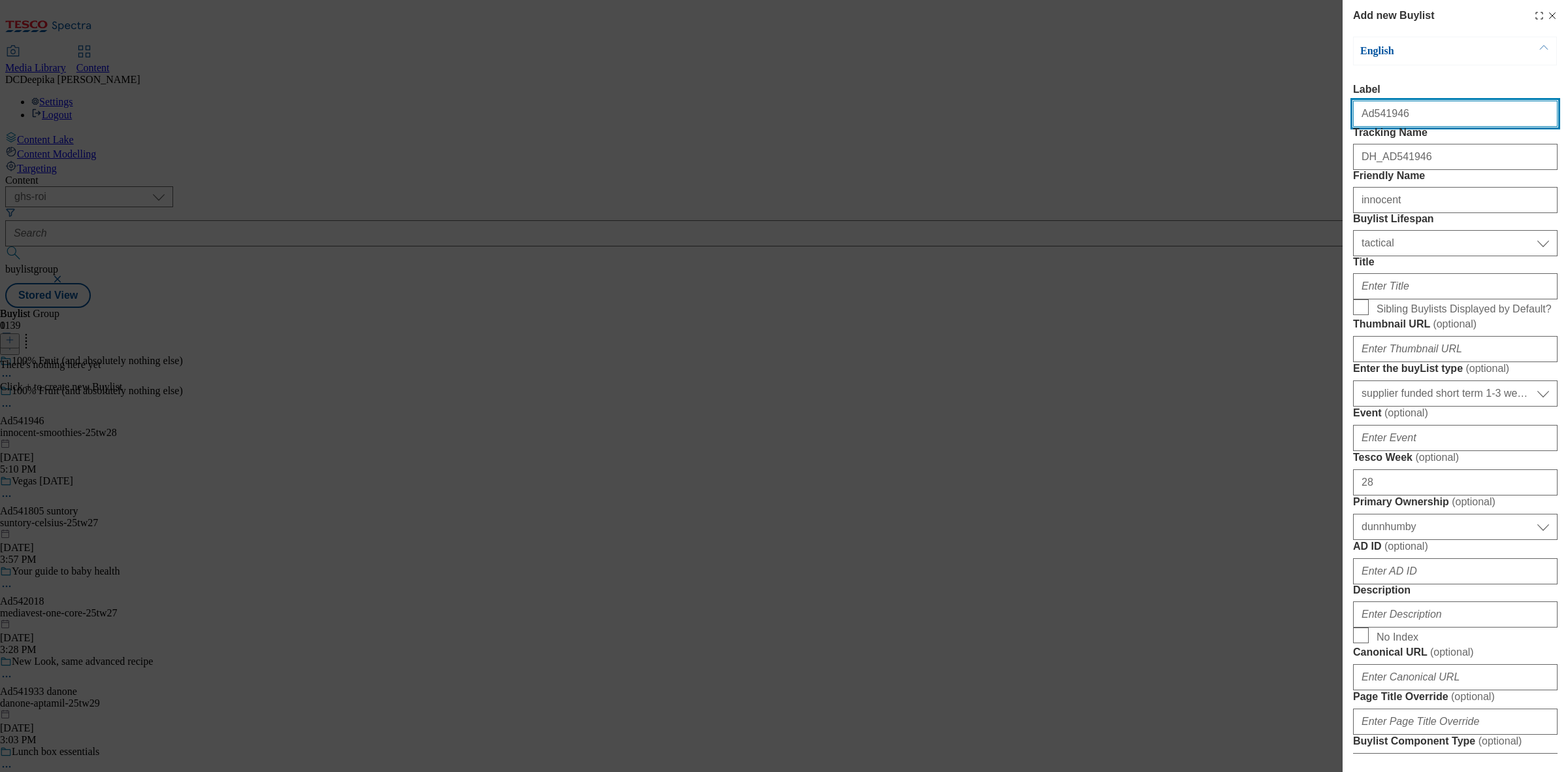
drag, startPoint x: 1399, startPoint y: 122, endPoint x: 1371, endPoint y: 125, distance: 28.2
click at [1371, 125] on input "Ad541946" at bounding box center [1455, 113] width 205 height 26
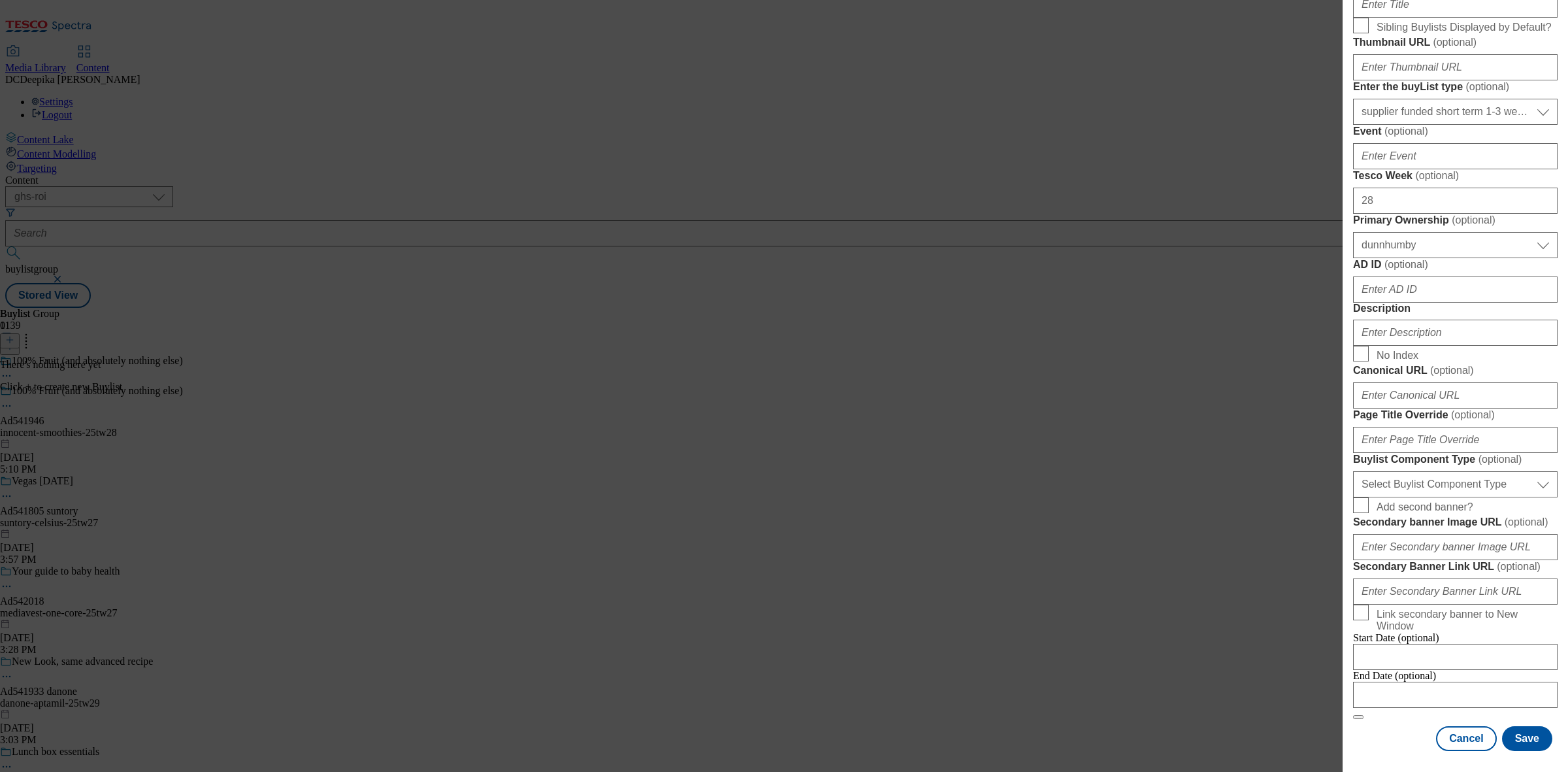
scroll to position [327, 0]
click at [1413, 302] on input "AD ID ( optional )" at bounding box center [1455, 290] width 205 height 26
paste input "541946"
type input "541946"
click at [1430, 346] on input "Description" at bounding box center [1455, 332] width 205 height 26
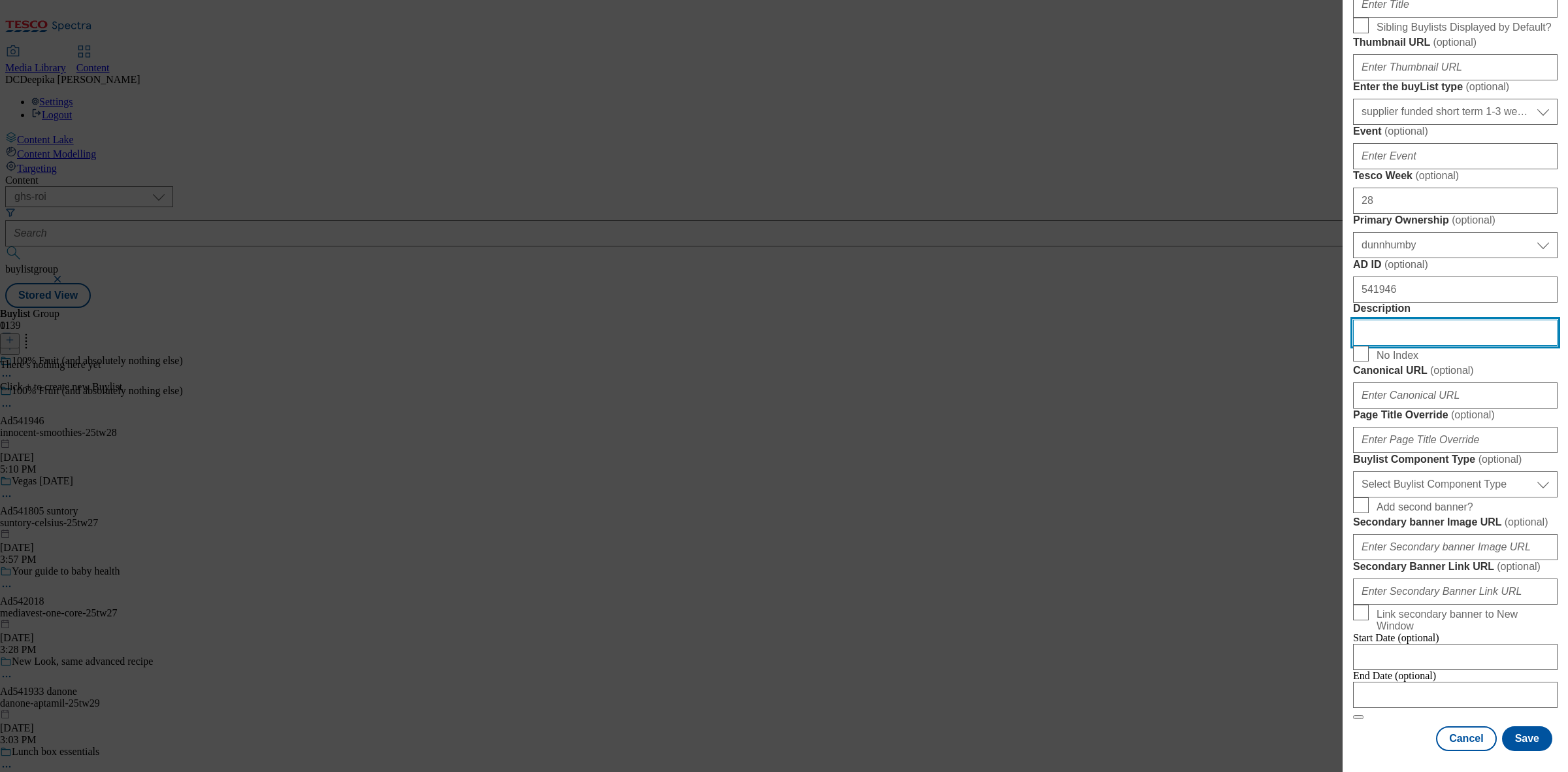
scroll to position [409, 0]
click at [1462, 497] on select "Select Buylist Component Type Banner Competition Header Meal" at bounding box center [1455, 484] width 205 height 26
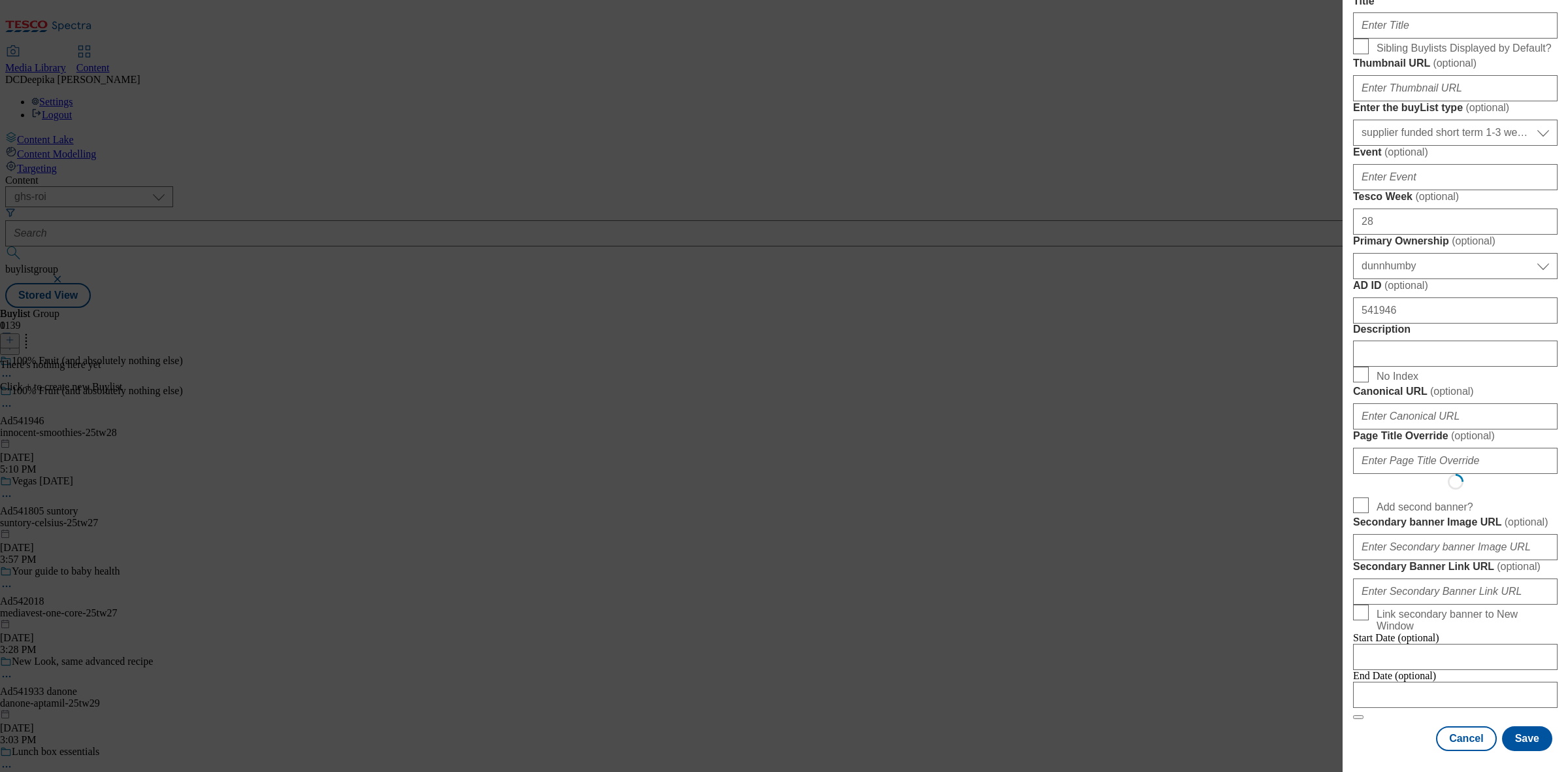
select select "Banner"
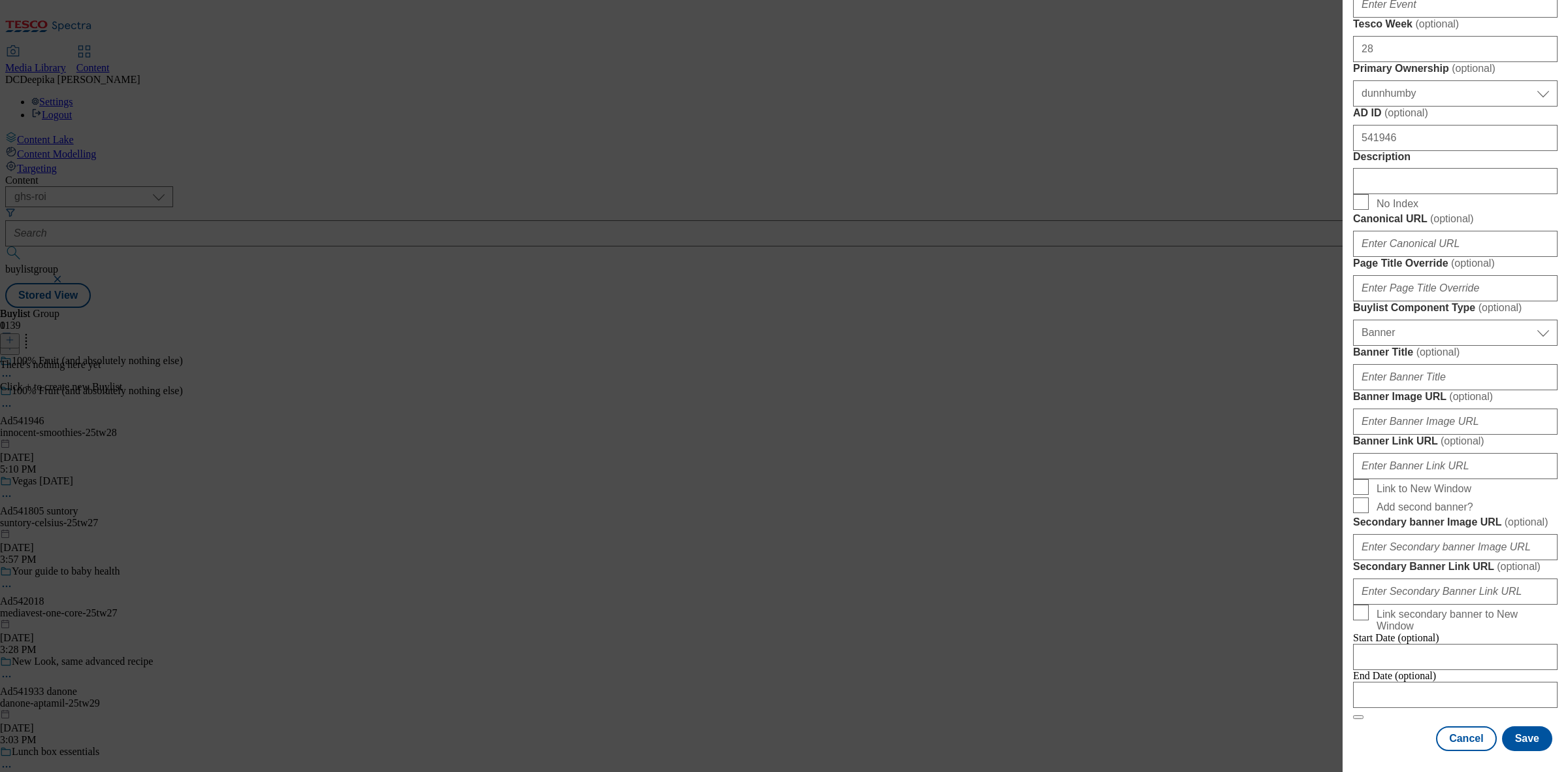
scroll to position [1002, 0]
click at [1406, 682] on input "Modal" at bounding box center [1455, 694] width 205 height 26
select select "2025"
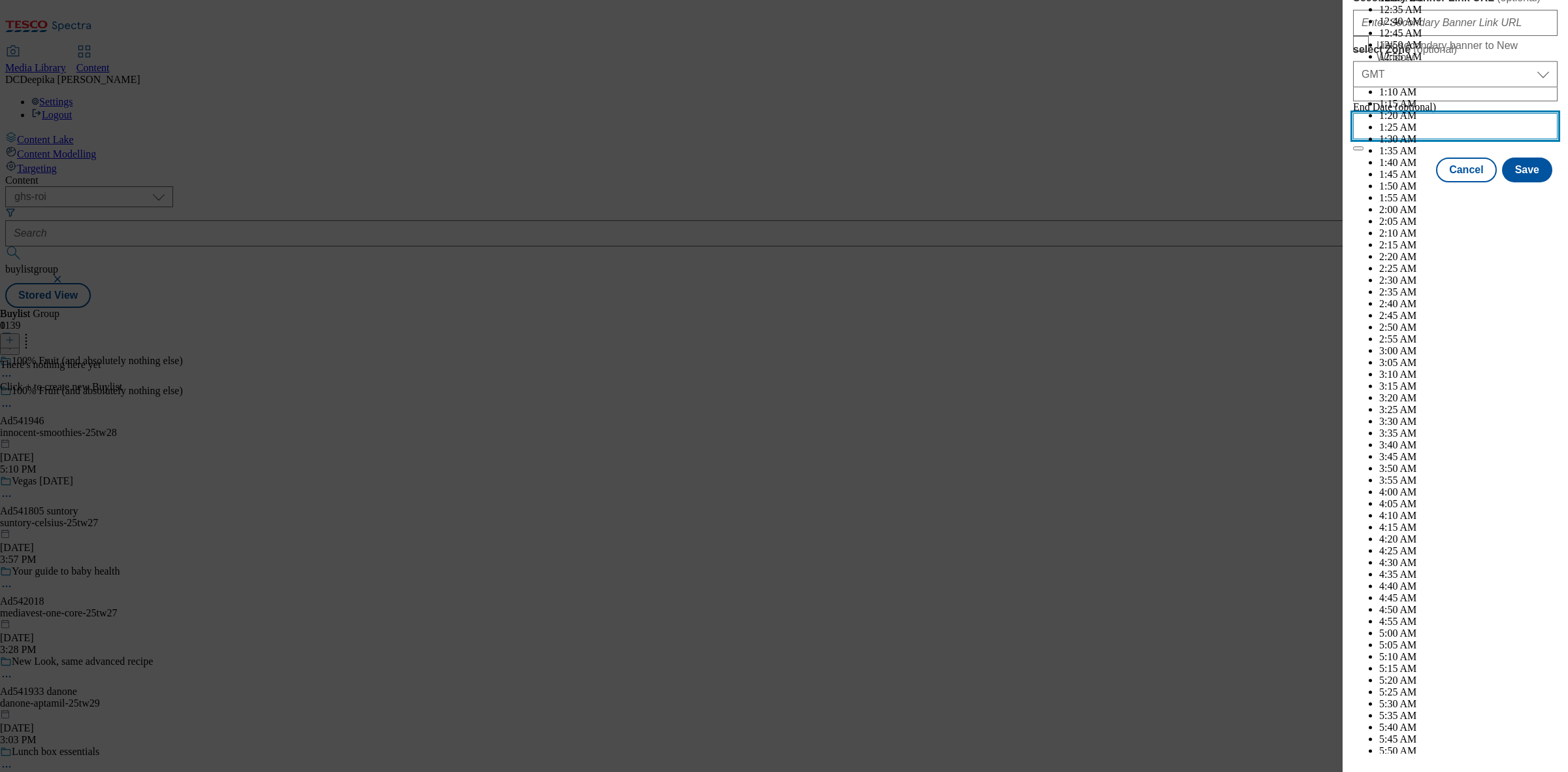
scroll to position [5008, 0]
select select "December"
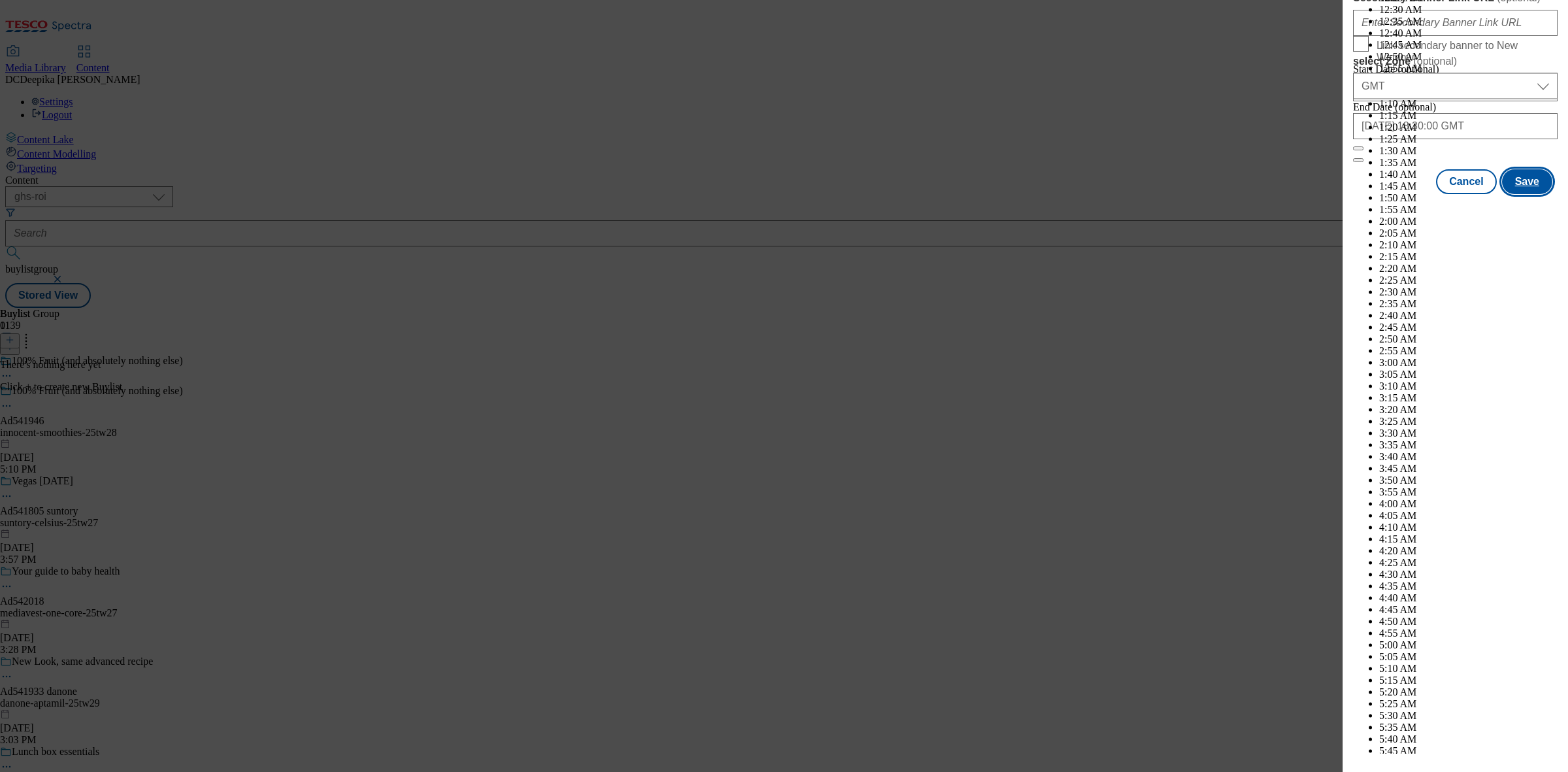
click at [1512, 194] on button "Save" at bounding box center [1527, 181] width 50 height 25
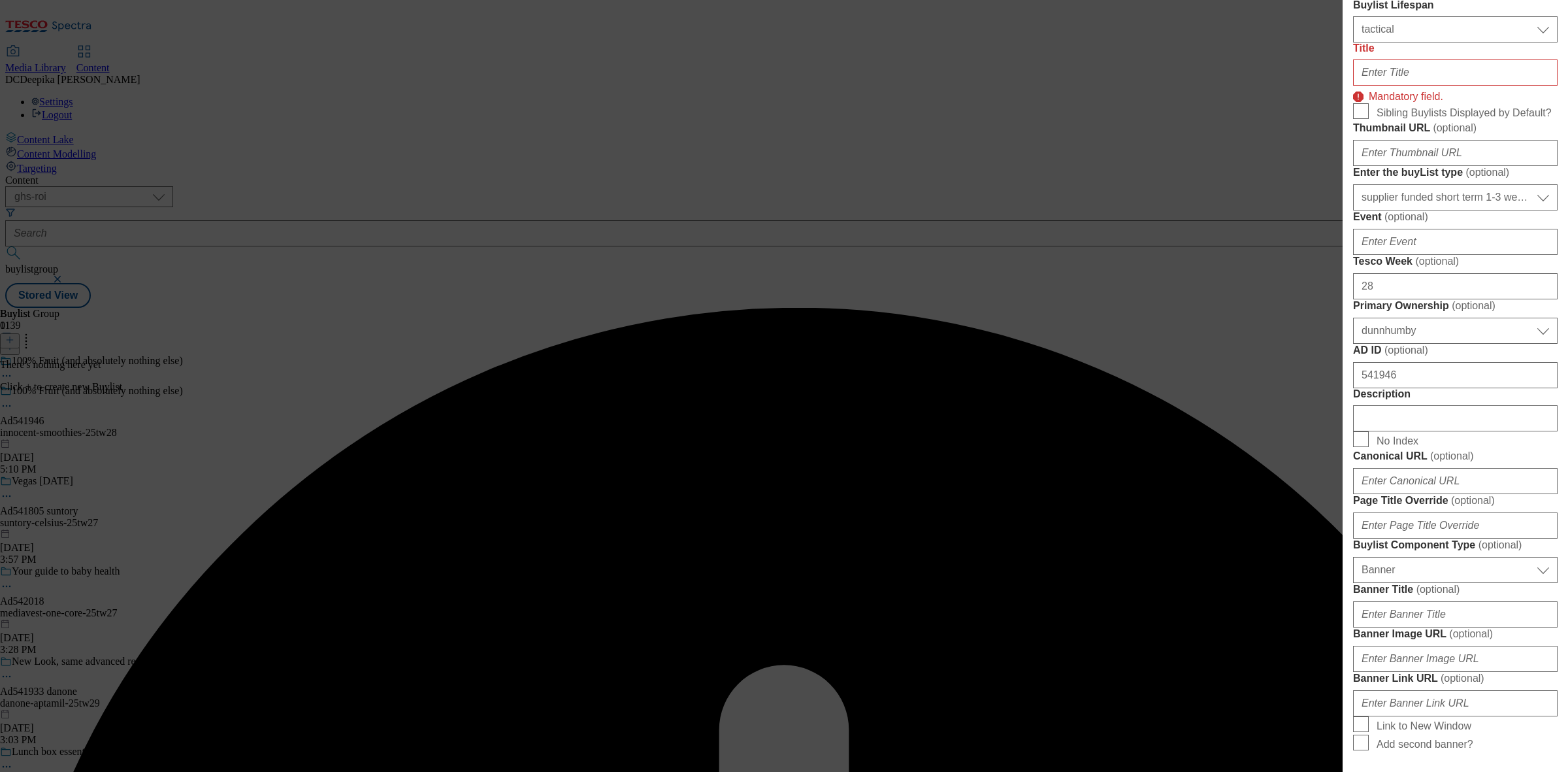
scroll to position [202, 0]
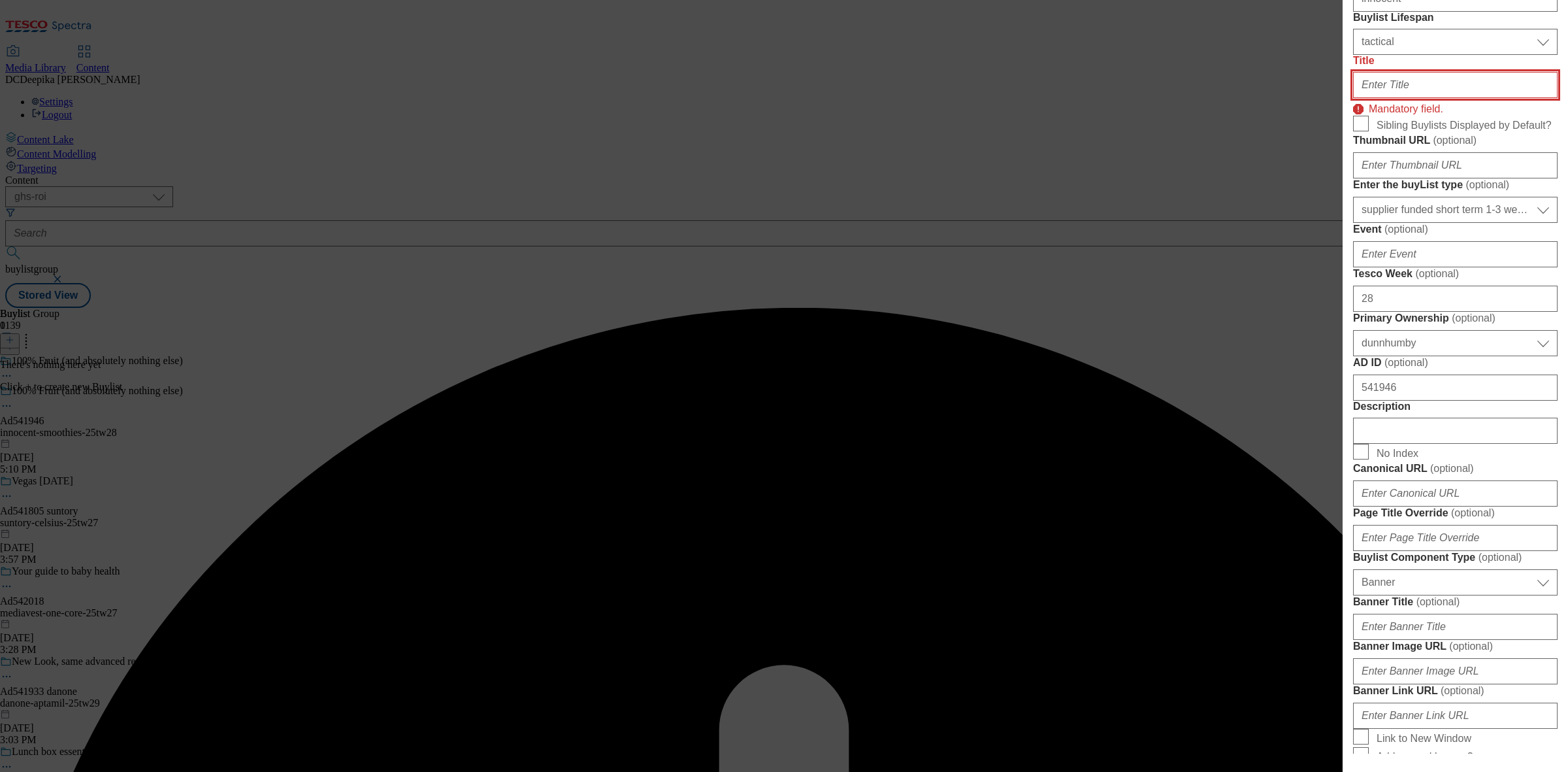
click at [1397, 98] on input "Title" at bounding box center [1455, 85] width 205 height 26
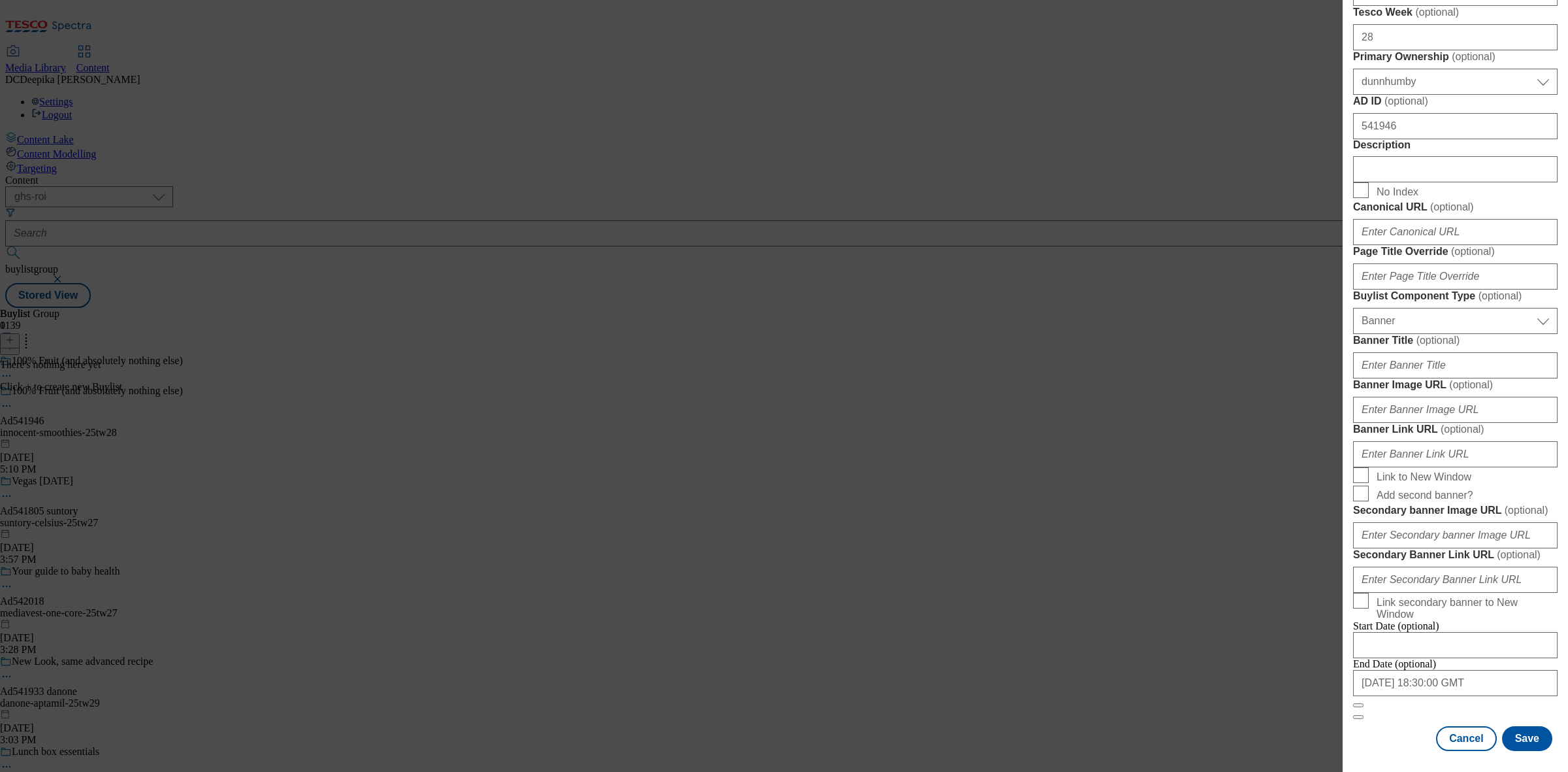
scroll to position [1002, 0]
click at [1516, 726] on button "Save" at bounding box center [1527, 738] width 50 height 25
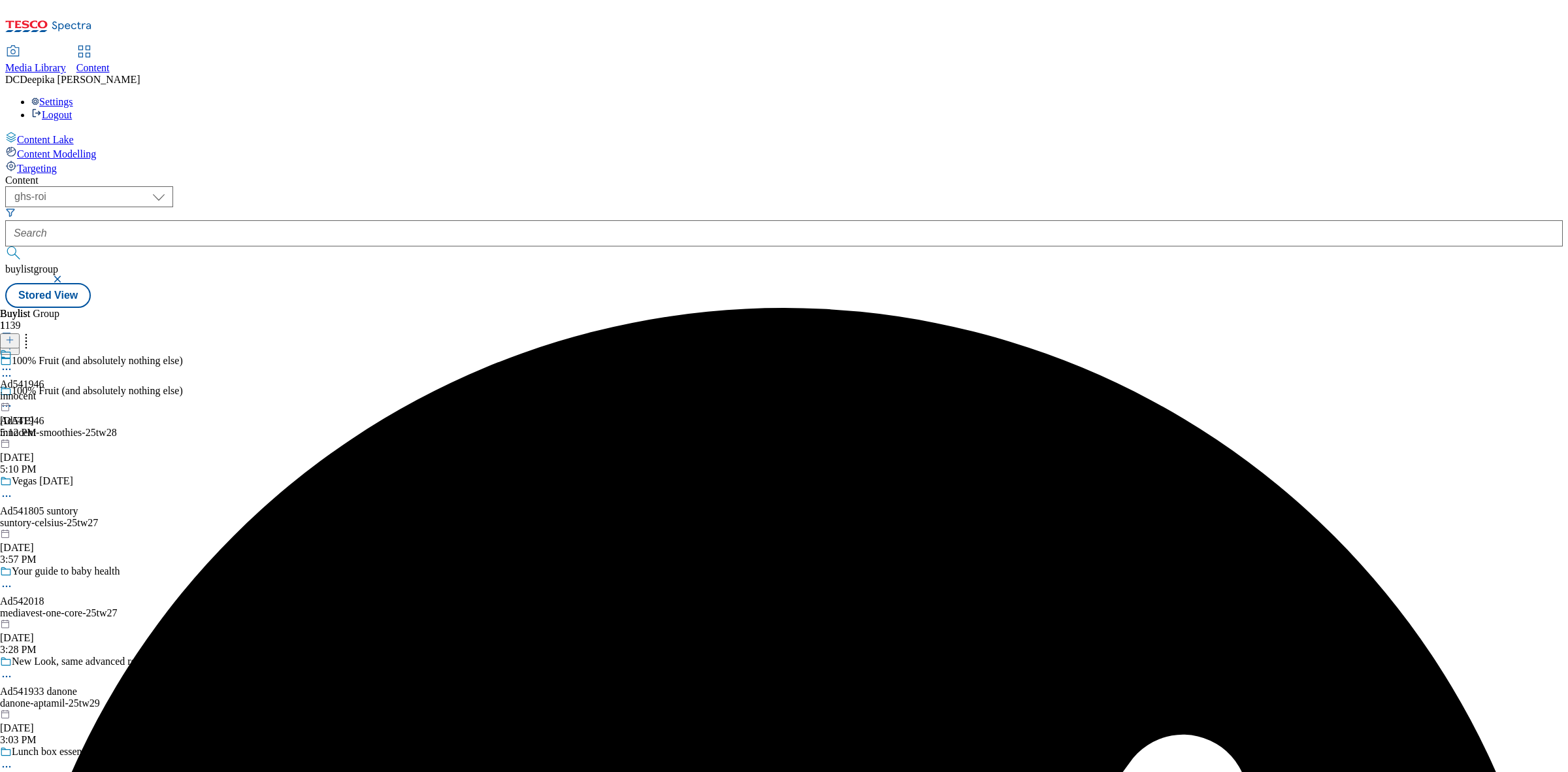
click at [1105, 308] on div "Buylist Group 1139 100% Fruit (and absolutely nothing else) 100% Fruit (and abs…" at bounding box center [784, 308] width 1558 height 0
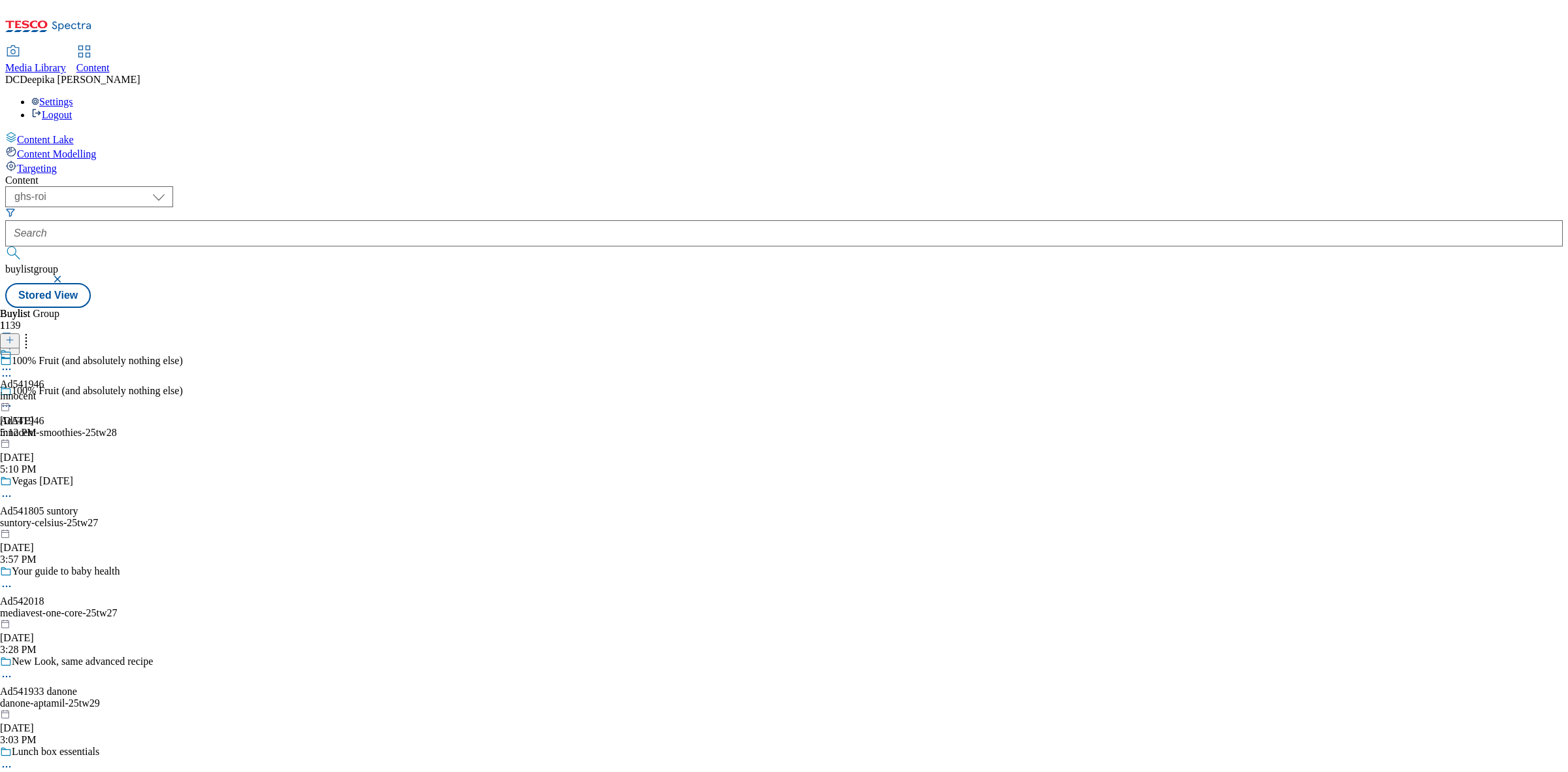
click at [44, 390] on div "innocent" at bounding box center [22, 396] width 44 height 12
click at [20, 333] on button at bounding box center [10, 340] width 20 height 15
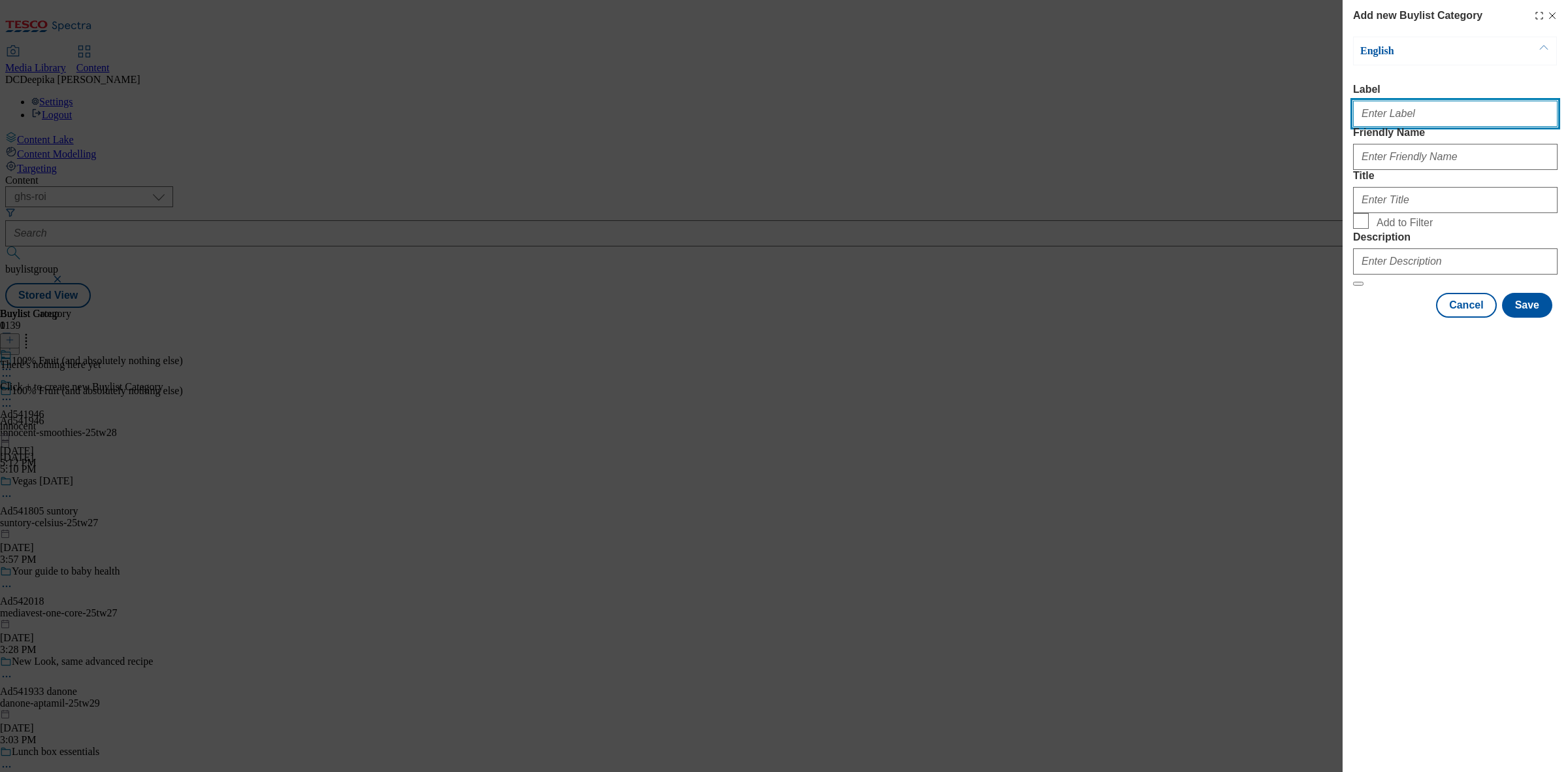
click at [1417, 126] on input "Label" at bounding box center [1455, 113] width 205 height 26
paste input "Ad541946"
type input "Ad541946"
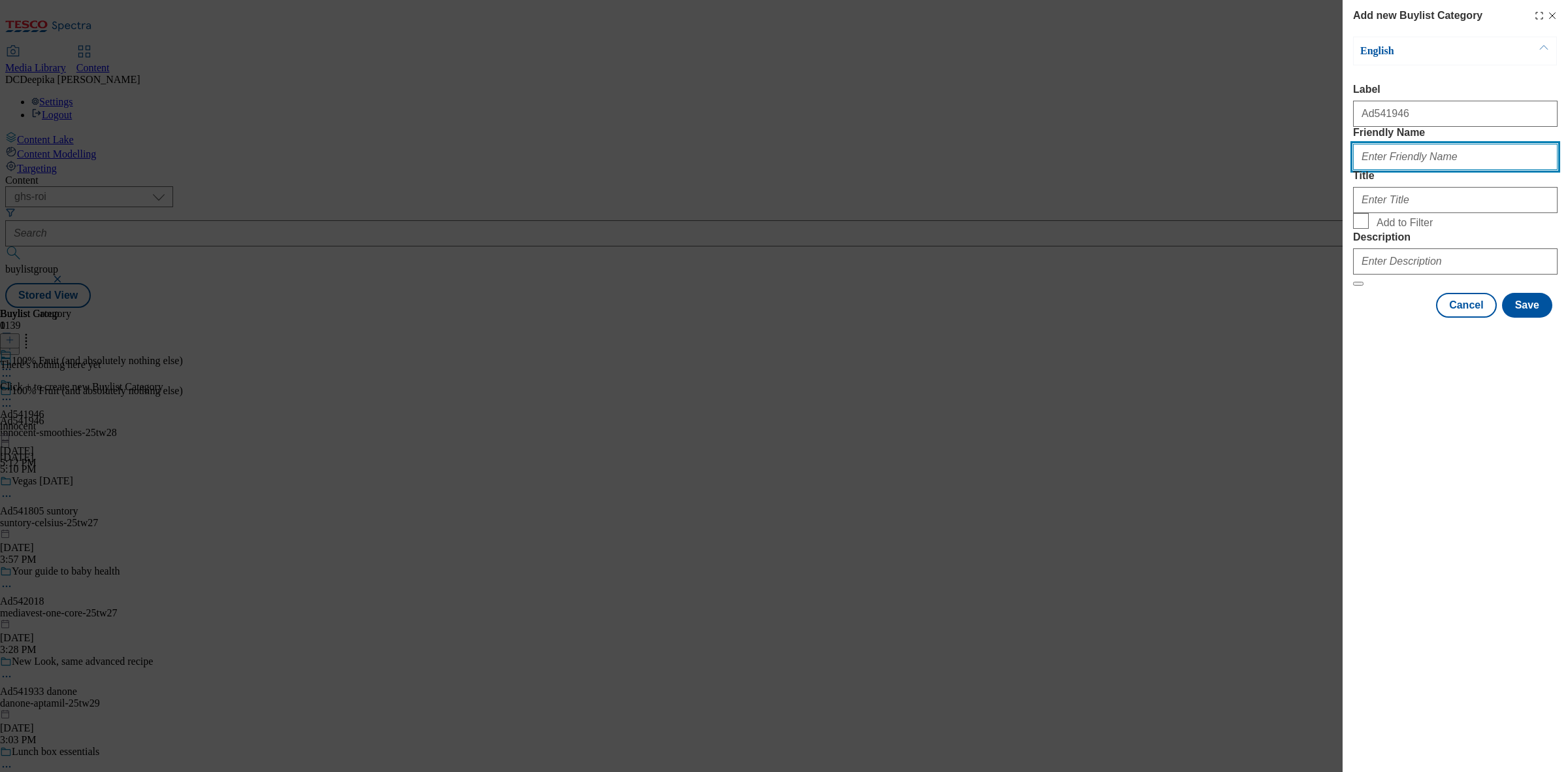
click at [1423, 170] on input "Friendly Name" at bounding box center [1455, 156] width 205 height 26
paste input "innocent-smoothies"
type input "innocent-smoothies"
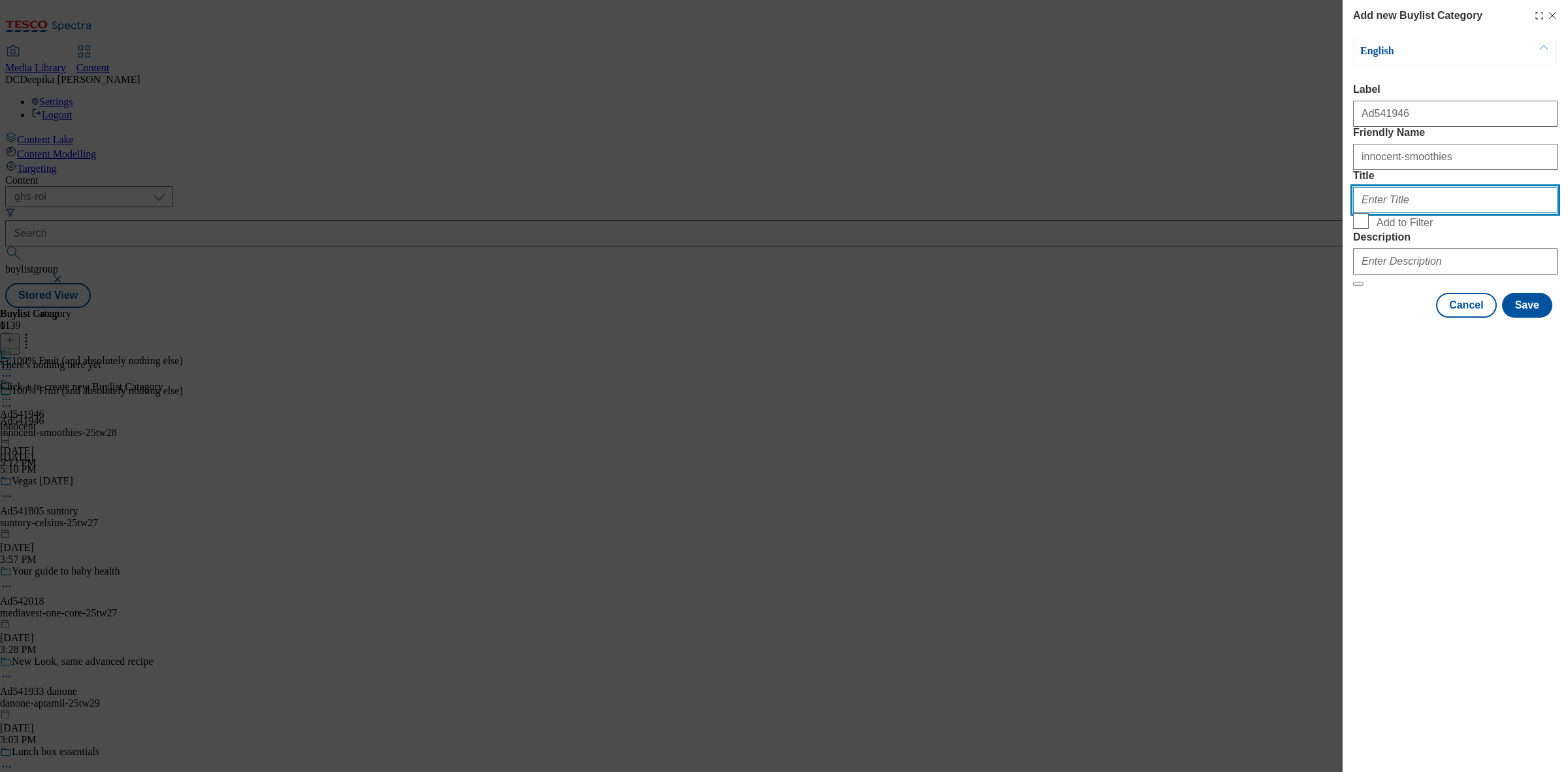
click at [1409, 213] on input "Title" at bounding box center [1455, 200] width 205 height 26
paste input "Innocent"
type input "Innocent"
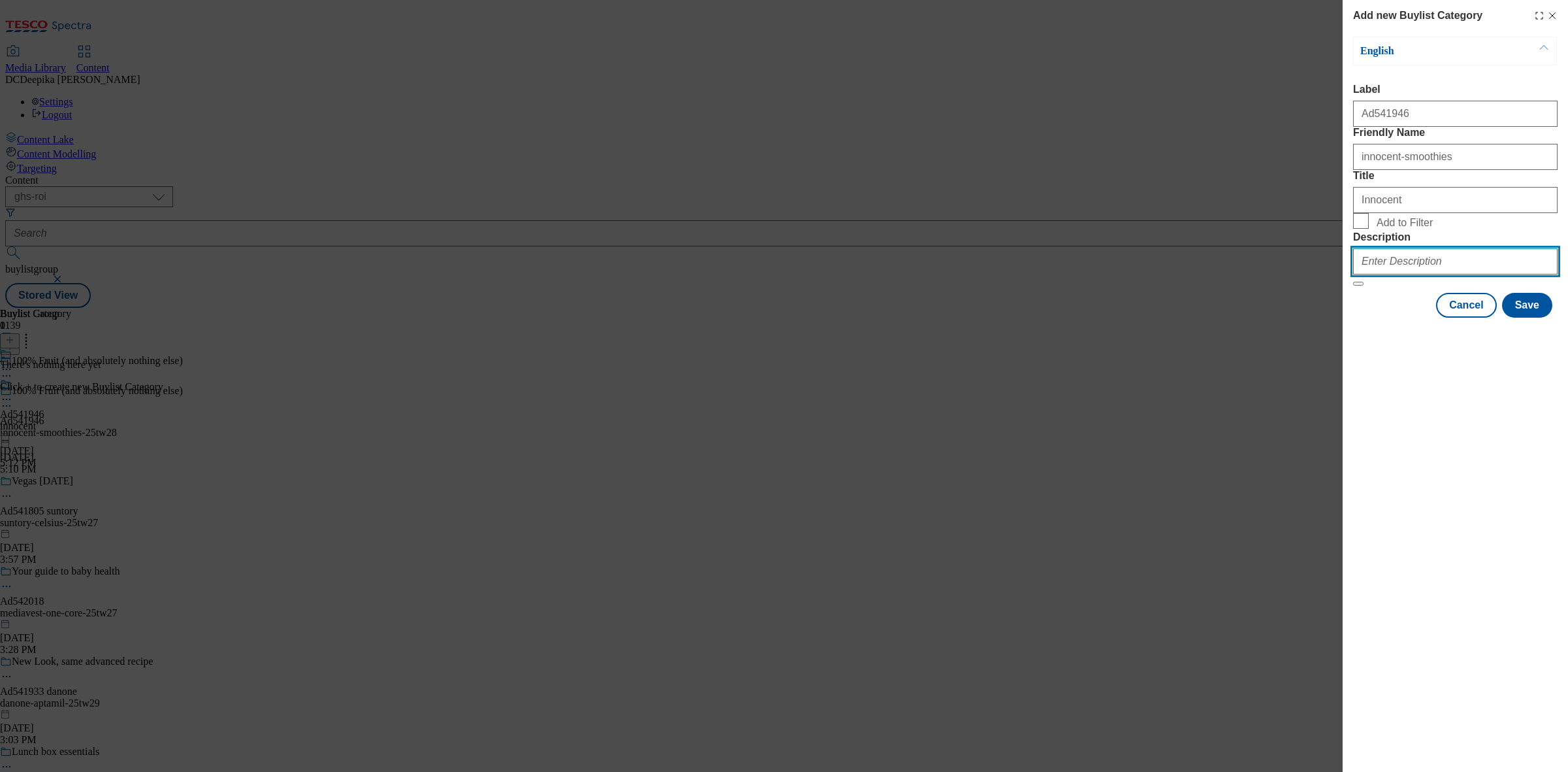
click at [1410, 275] on input "Description" at bounding box center [1455, 261] width 205 height 26
click at [1535, 317] on button "Save" at bounding box center [1527, 305] width 50 height 25
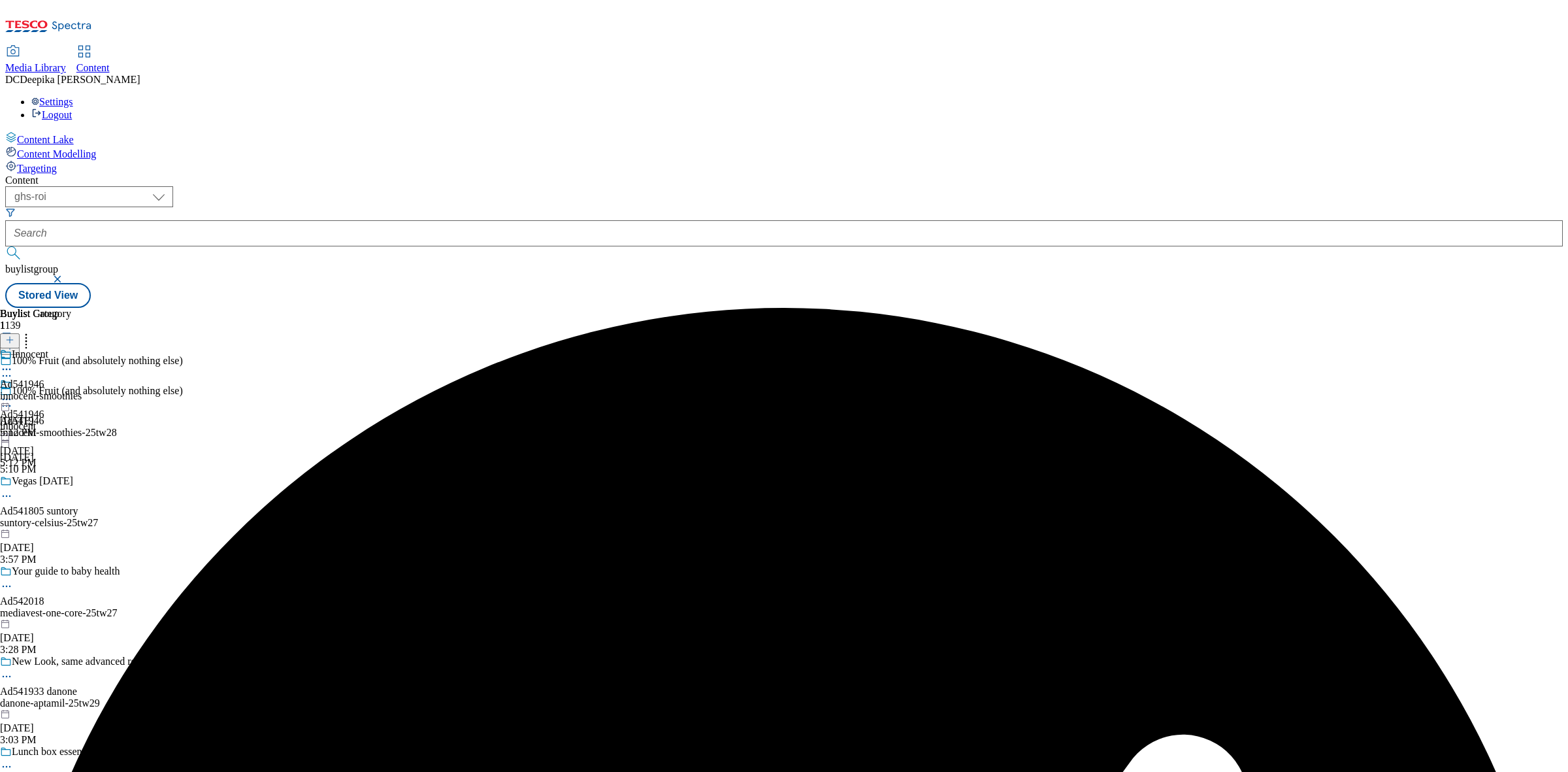
click at [82, 390] on div "innocent-smoothies" at bounding box center [40, 396] width 82 height 12
click at [14, 336] on icon at bounding box center [10, 340] width 10 height 10
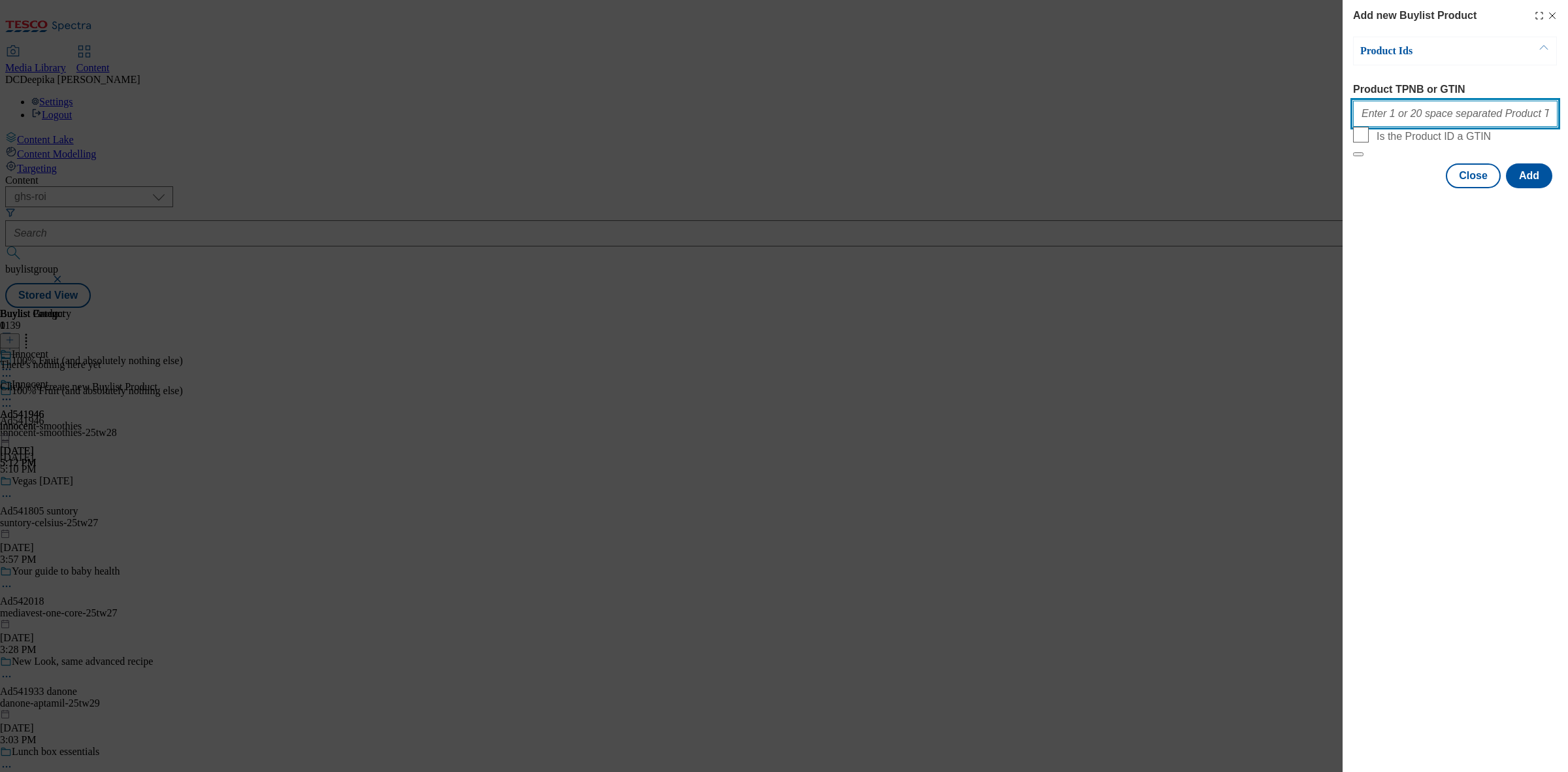
click at [1428, 122] on input "Product TPNB or GTIN" at bounding box center [1455, 113] width 205 height 26
paste input "87540558 87541920 87542124 87584137 87588640 87585165, 87540558 87541920 875421…"
type input "87540558 87541920 87542124 87584137 87588640 87585165, 87540558 87541920 875421…"
click at [1540, 188] on button "Add" at bounding box center [1529, 175] width 46 height 25
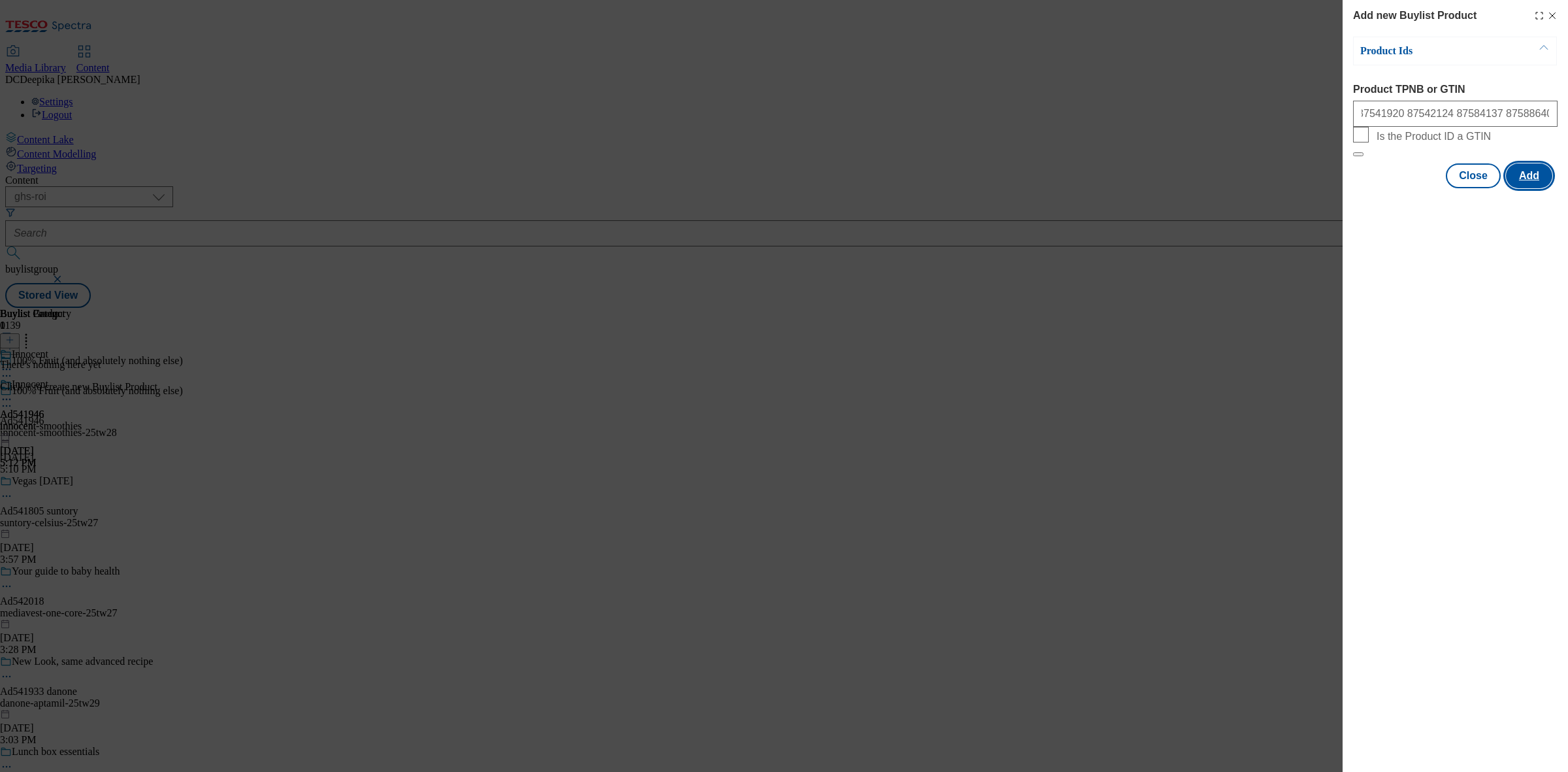
scroll to position [0, 0]
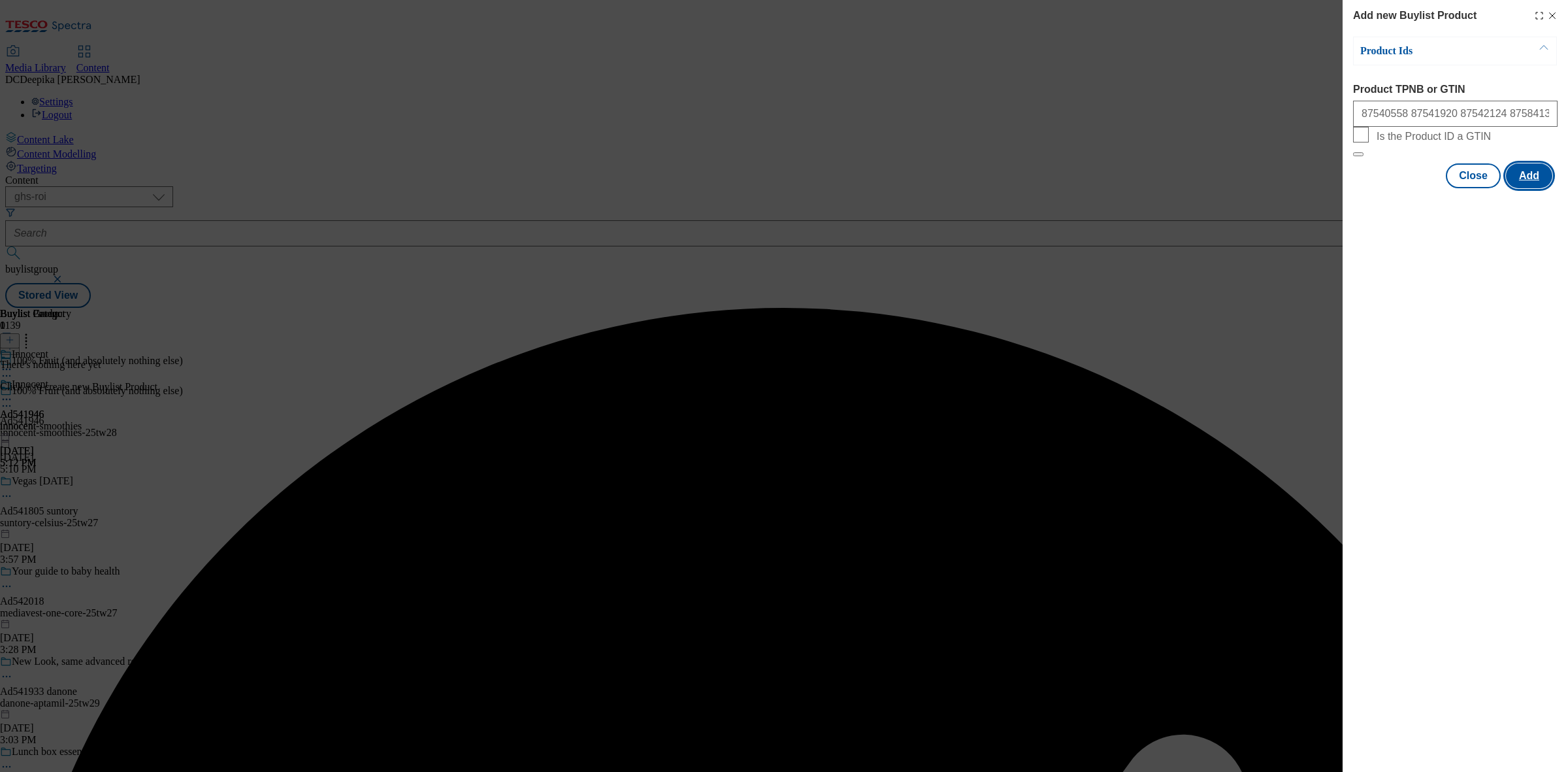
click at [1516, 188] on button "Add" at bounding box center [1529, 175] width 46 height 25
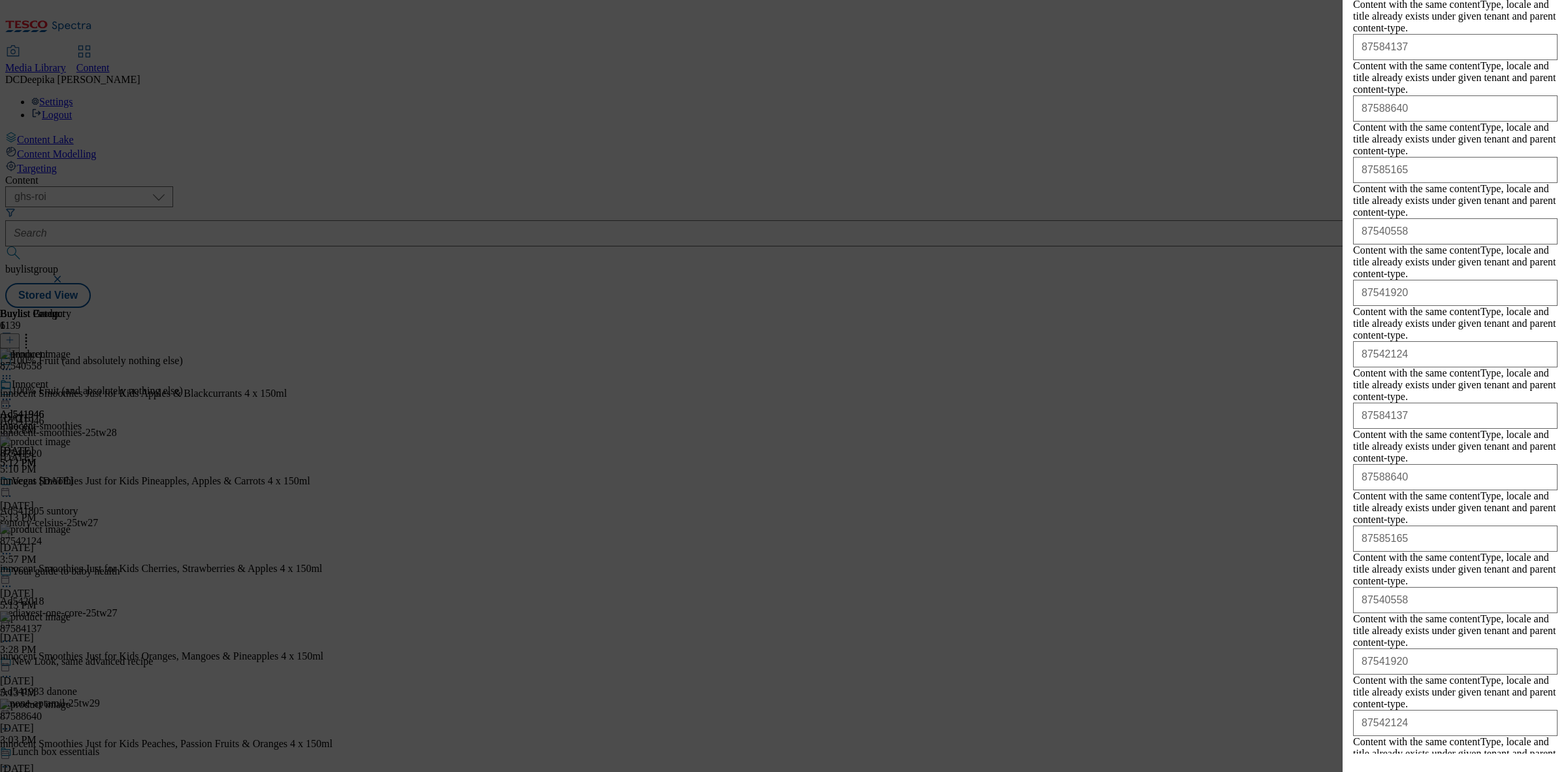
scroll to position [470, 0]
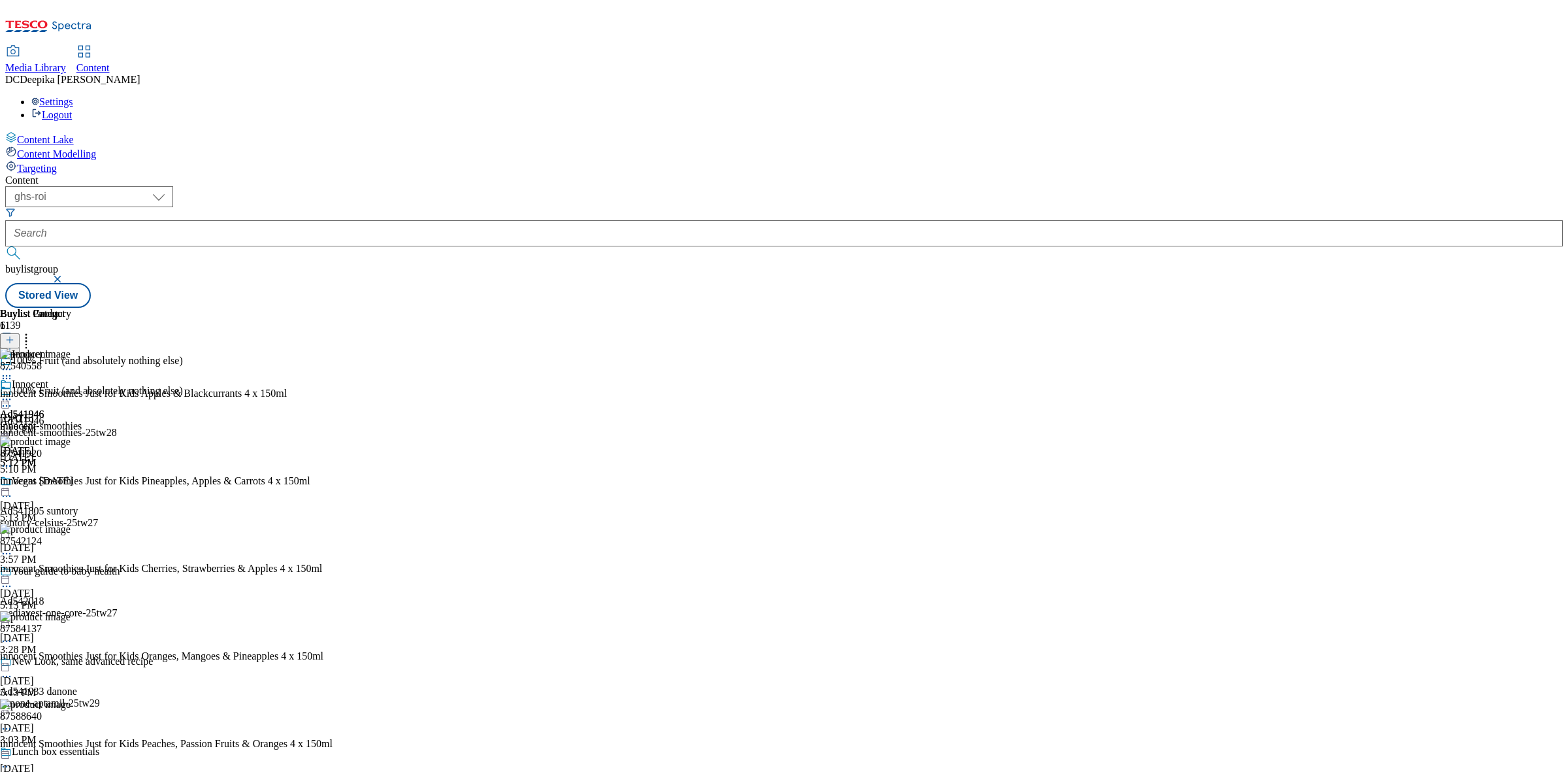
click at [1279, 308] on div "Buylist Group 1139 100% Fruit (and absolutely nothing else) 100% Fruit (and abs…" at bounding box center [784, 308] width 1558 height 0
click at [13, 393] on icon at bounding box center [6, 399] width 13 height 13
click at [71, 482] on span "Preview" at bounding box center [56, 487] width 31 height 10
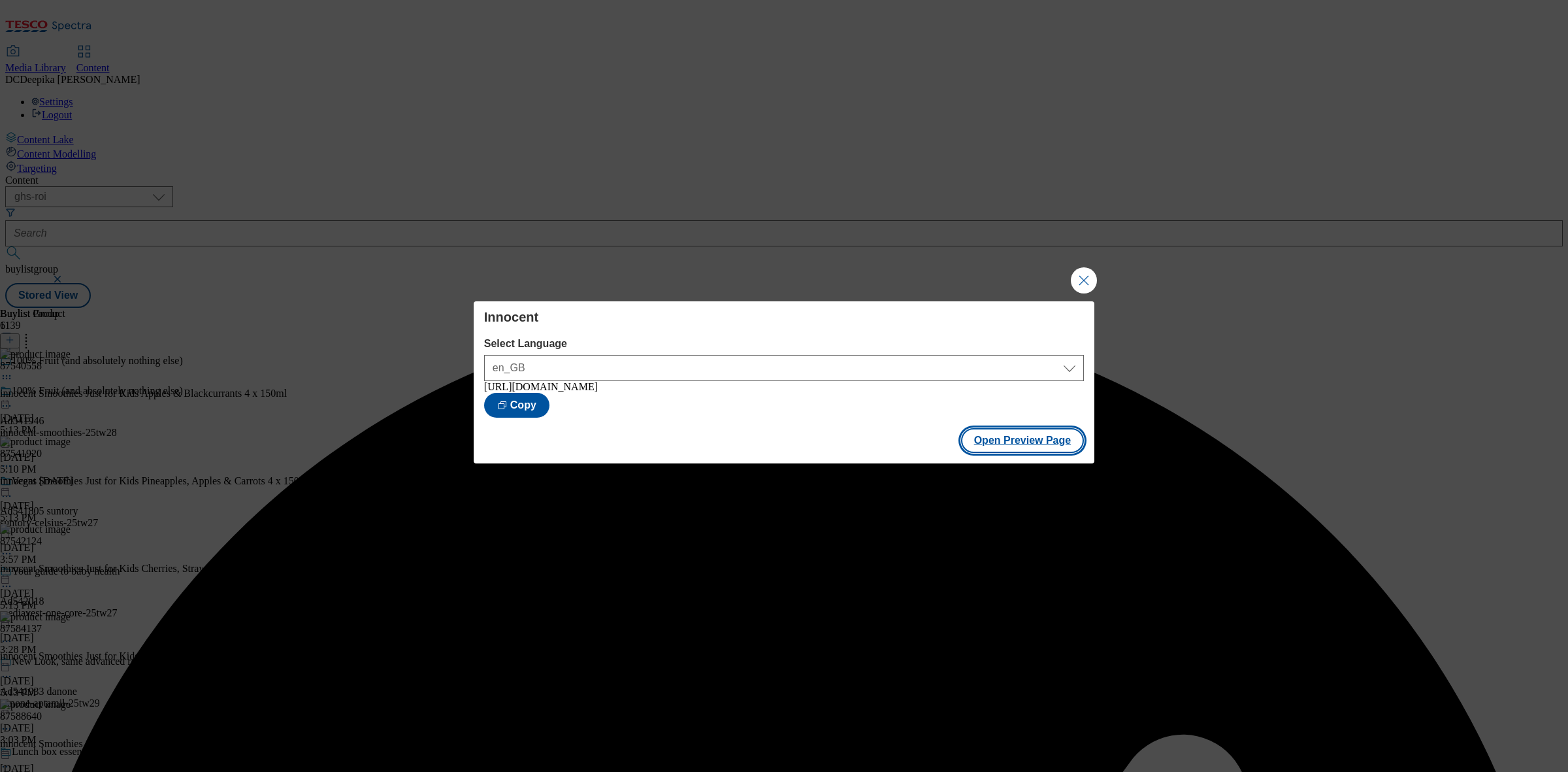
click at [997, 447] on button "Open Preview Page" at bounding box center [1023, 440] width 124 height 25
click at [1076, 277] on button "Close Modal" at bounding box center [1083, 280] width 26 height 26
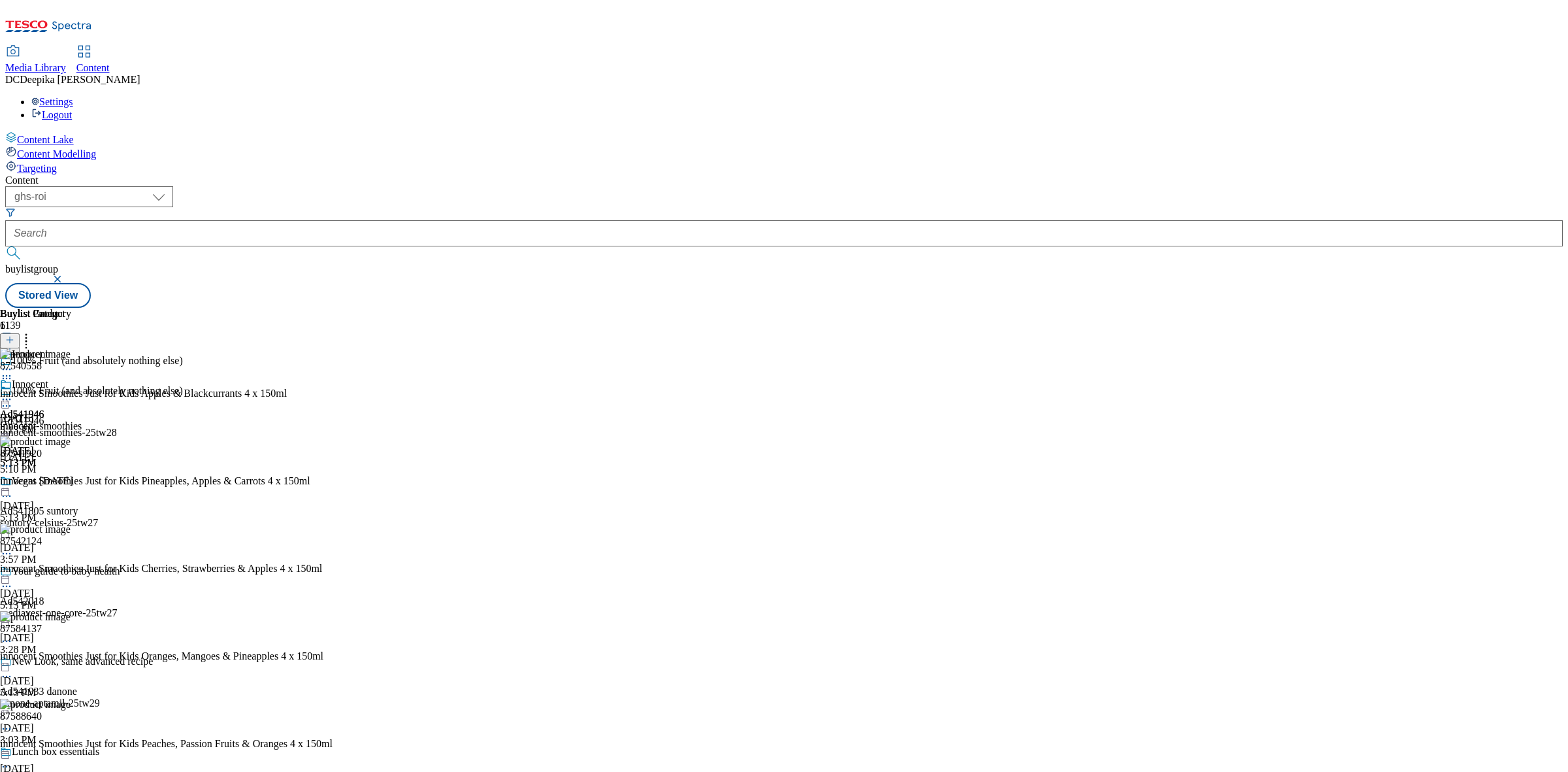
click at [13, 399] on icon at bounding box center [6, 405] width 13 height 13
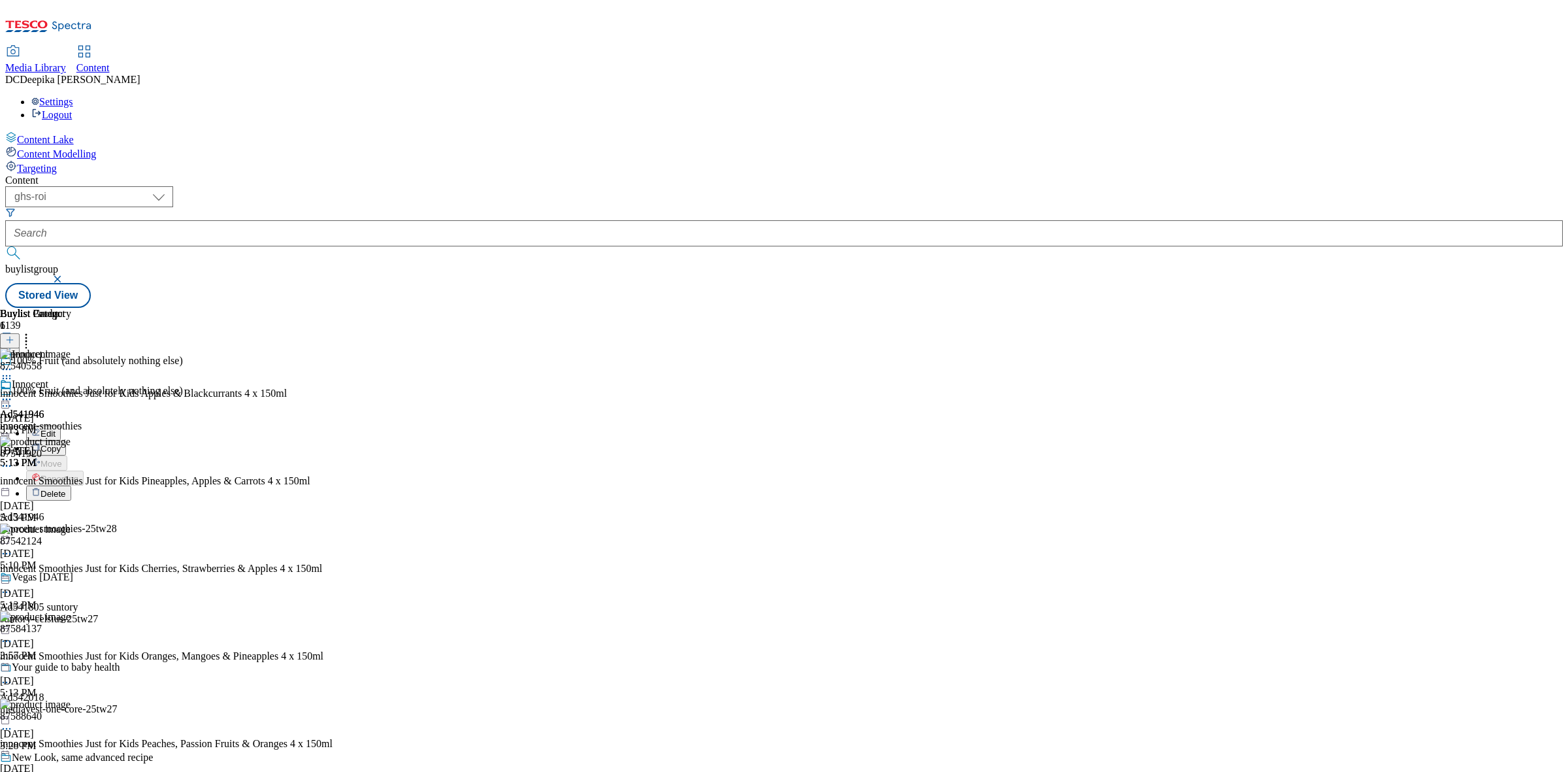
click at [61, 425] on button "Edit" at bounding box center [44, 432] width 35 height 15
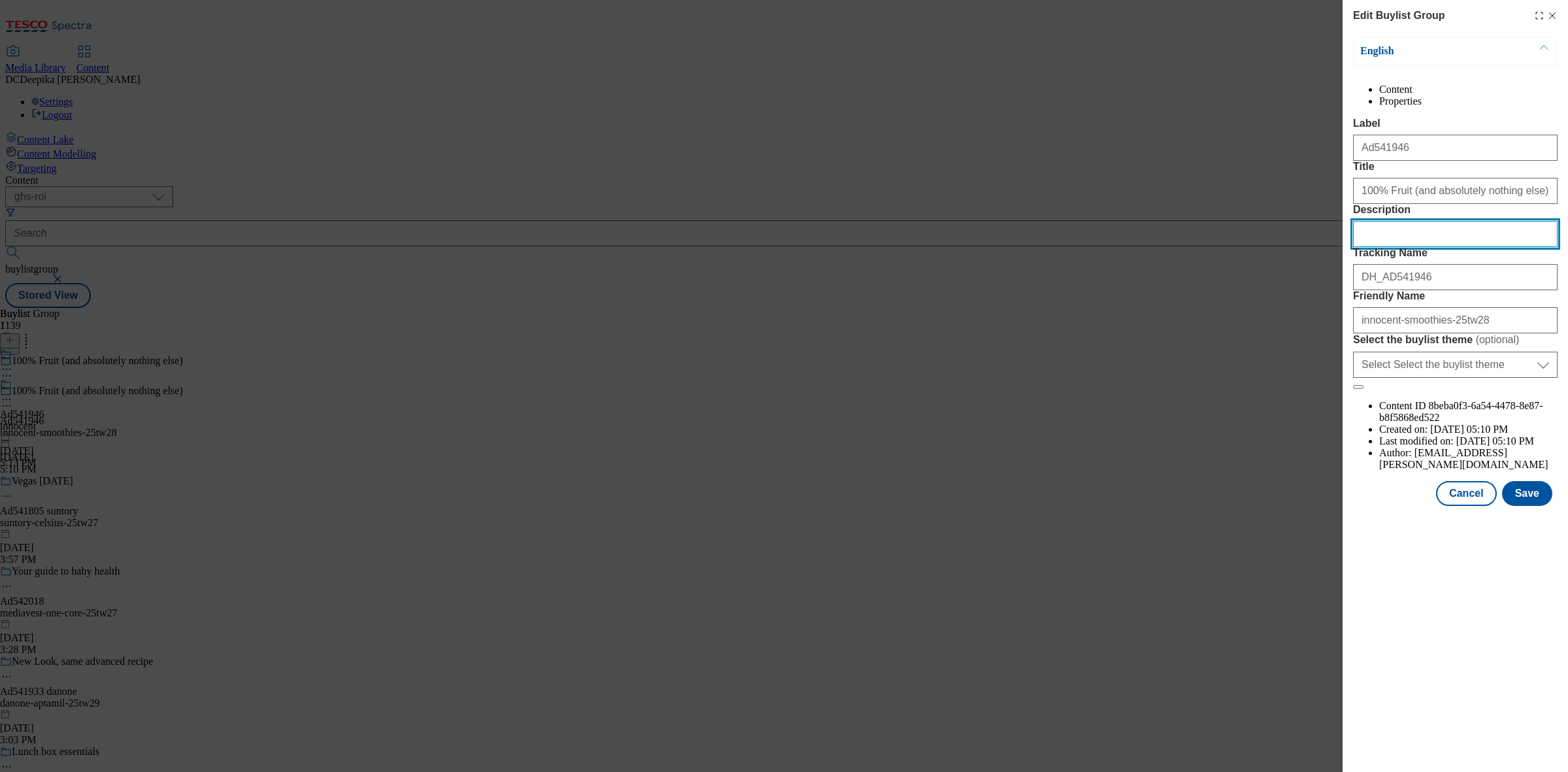
click at [1405, 247] on input "Description" at bounding box center [1455, 233] width 205 height 26
paste input "innocent Kids Smoothies Apples & Blackcurrants 4 x 150ml"
type input "innocent Kids Smoothies Apples & Blackcurrants 4 x 150ml"
click at [1531, 506] on button "Save" at bounding box center [1527, 493] width 50 height 25
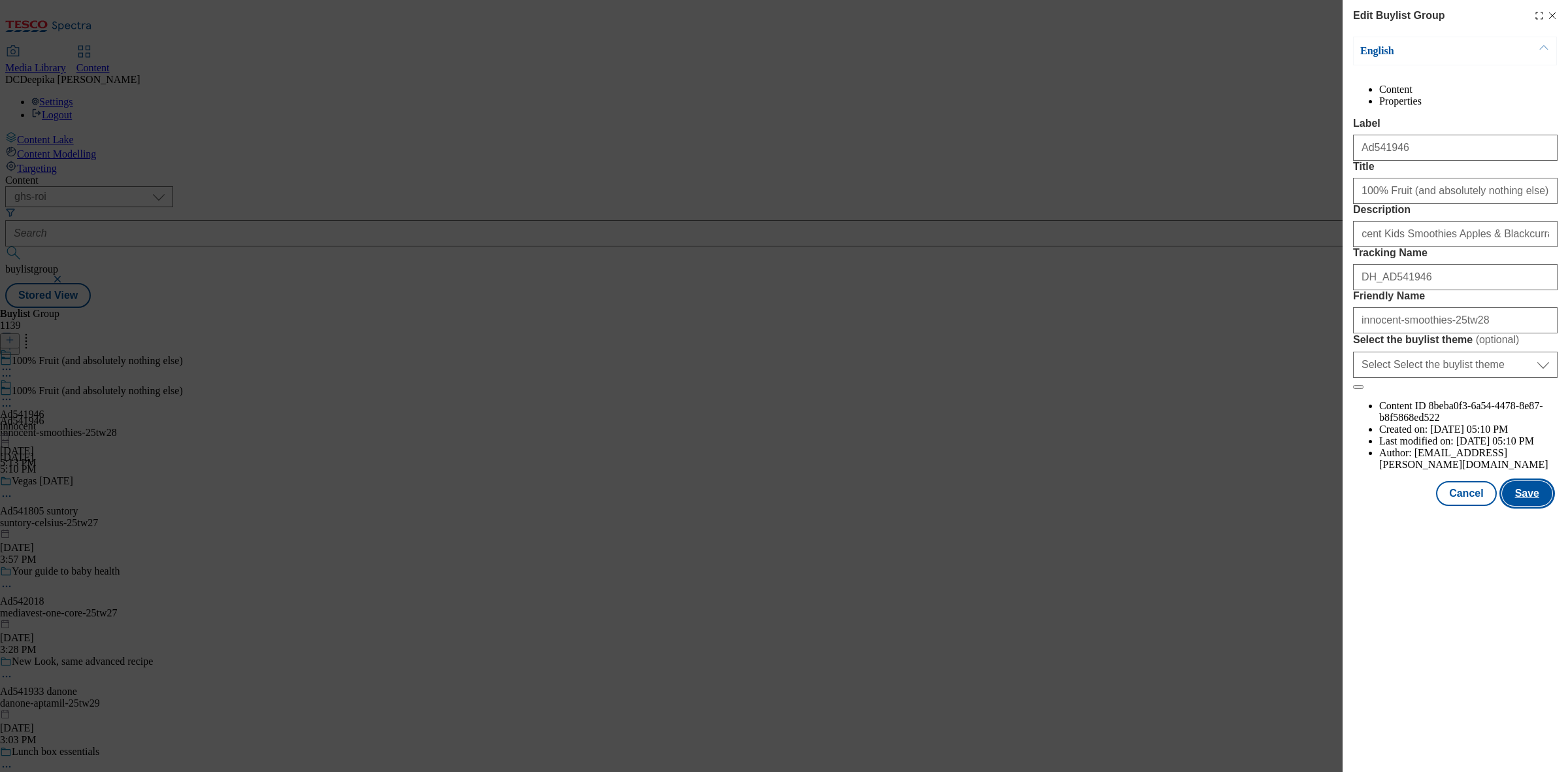
scroll to position [0, 0]
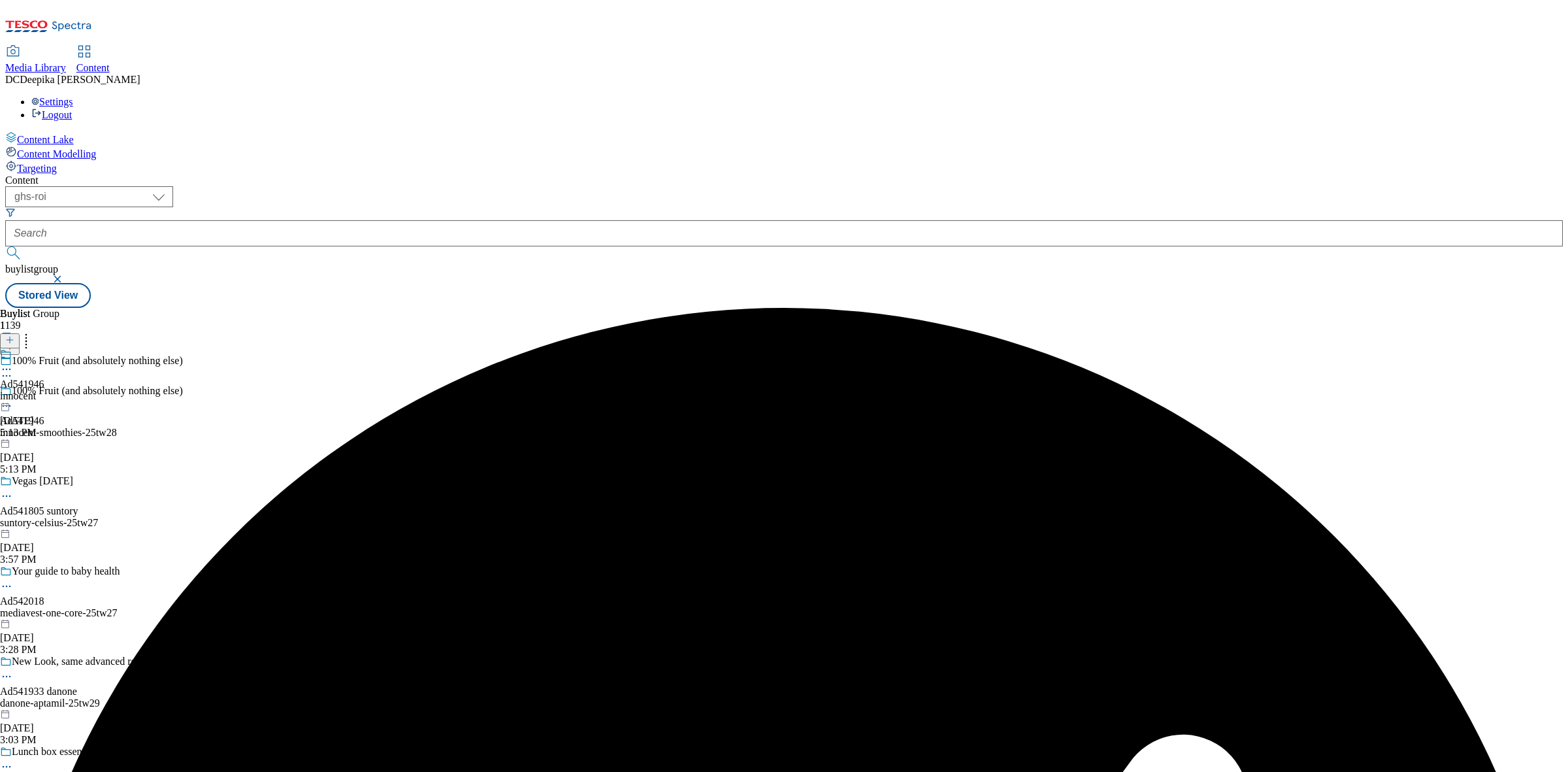
click at [13, 363] on icon at bounding box center [6, 369] width 13 height 13
click at [56, 392] on span "Edit" at bounding box center [48, 397] width 15 height 10
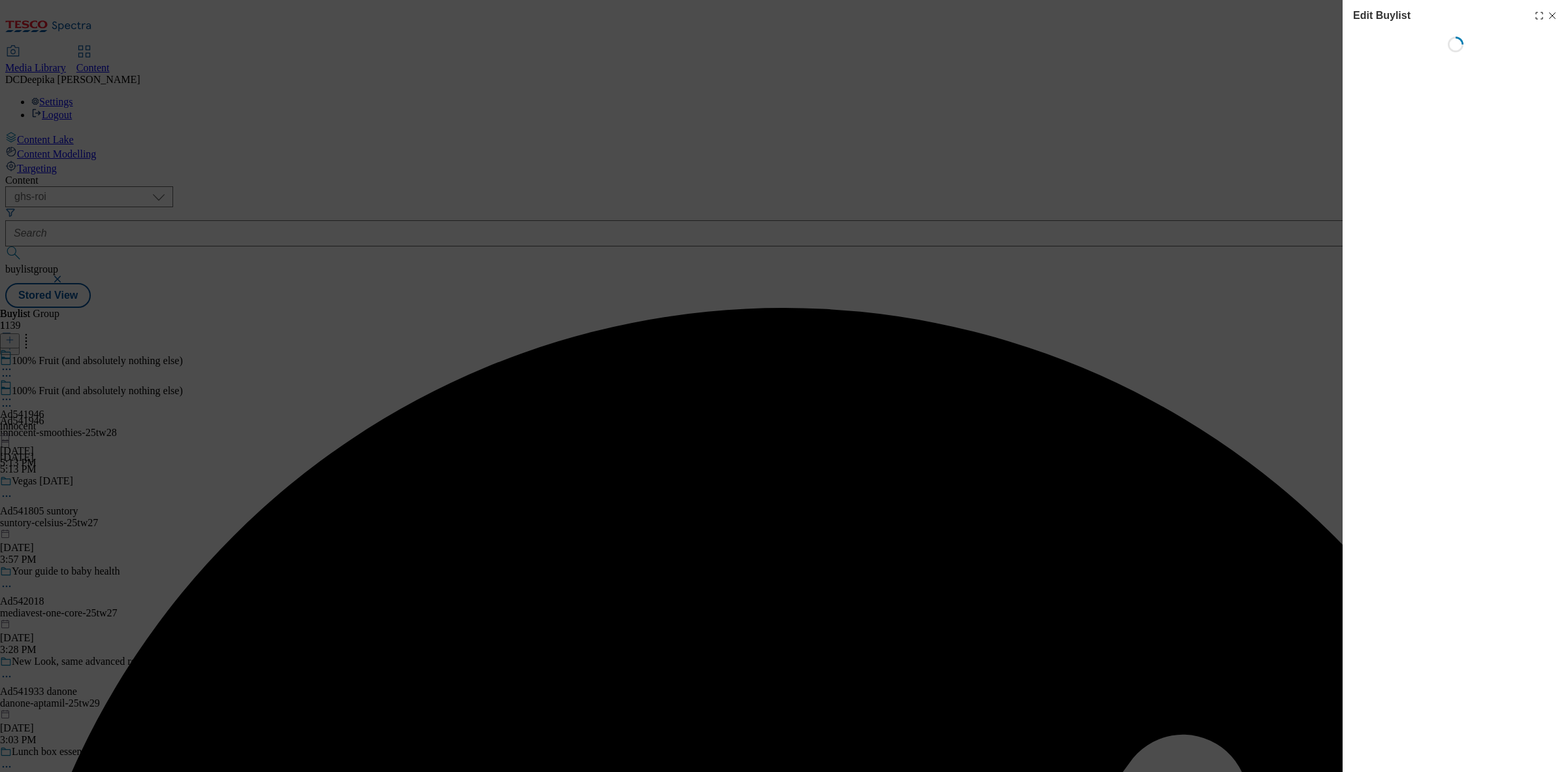
select select "tactical"
select select "supplier funded short term 1-3 weeks"
select select "dunnhumby"
select select "Banner"
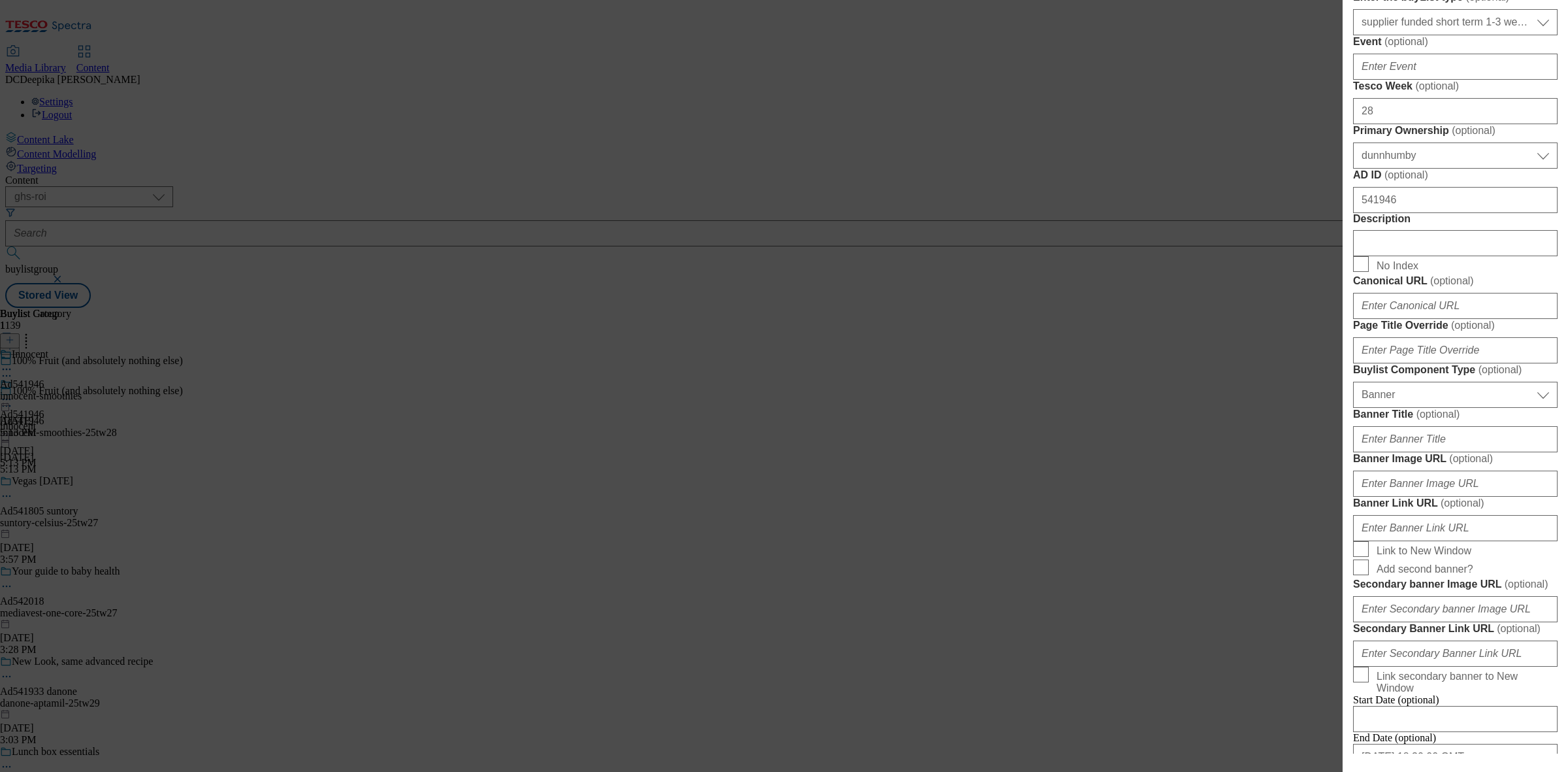
scroll to position [490, 0]
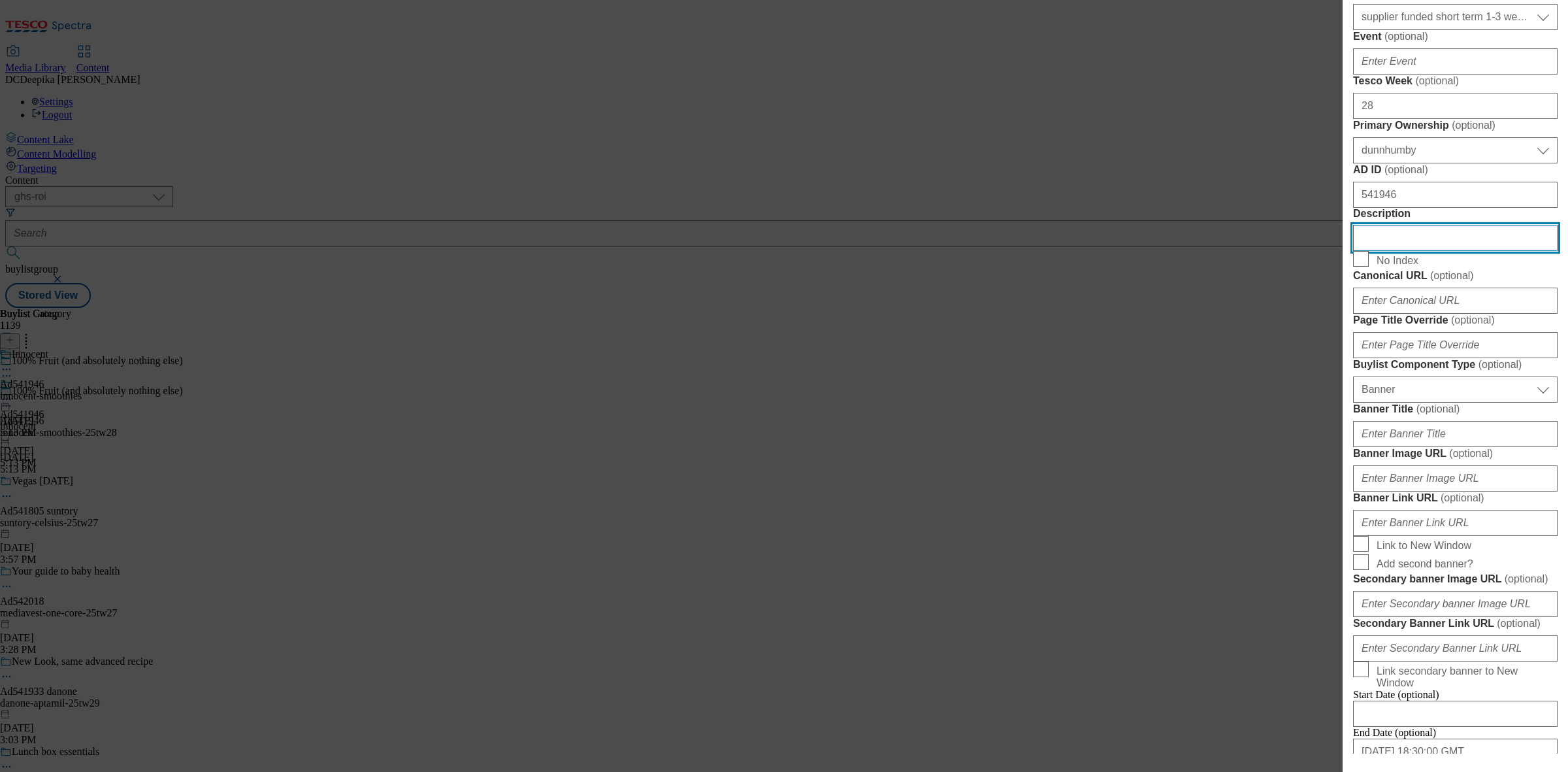
click at [1381, 251] on input "Description" at bounding box center [1455, 237] width 205 height 26
paste input "innocent Kids Smoothies Apples & Blackcurrants 4 x 150ml"
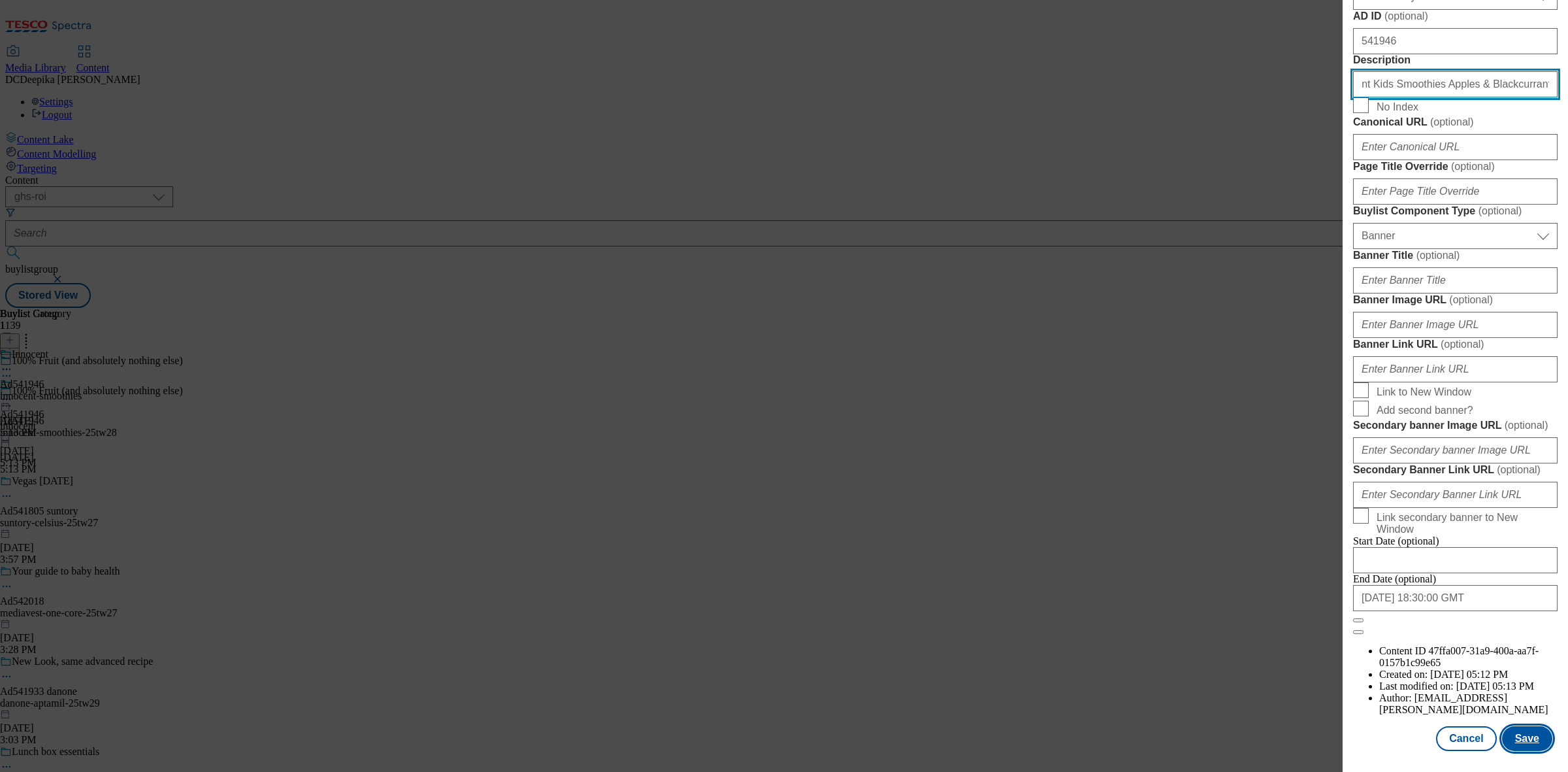
scroll to position [1141, 0]
type input "innocent Kids Smoothies Apples & Blackcurrants 4 x 150ml"
click at [1523, 726] on button "Save" at bounding box center [1527, 738] width 50 height 25
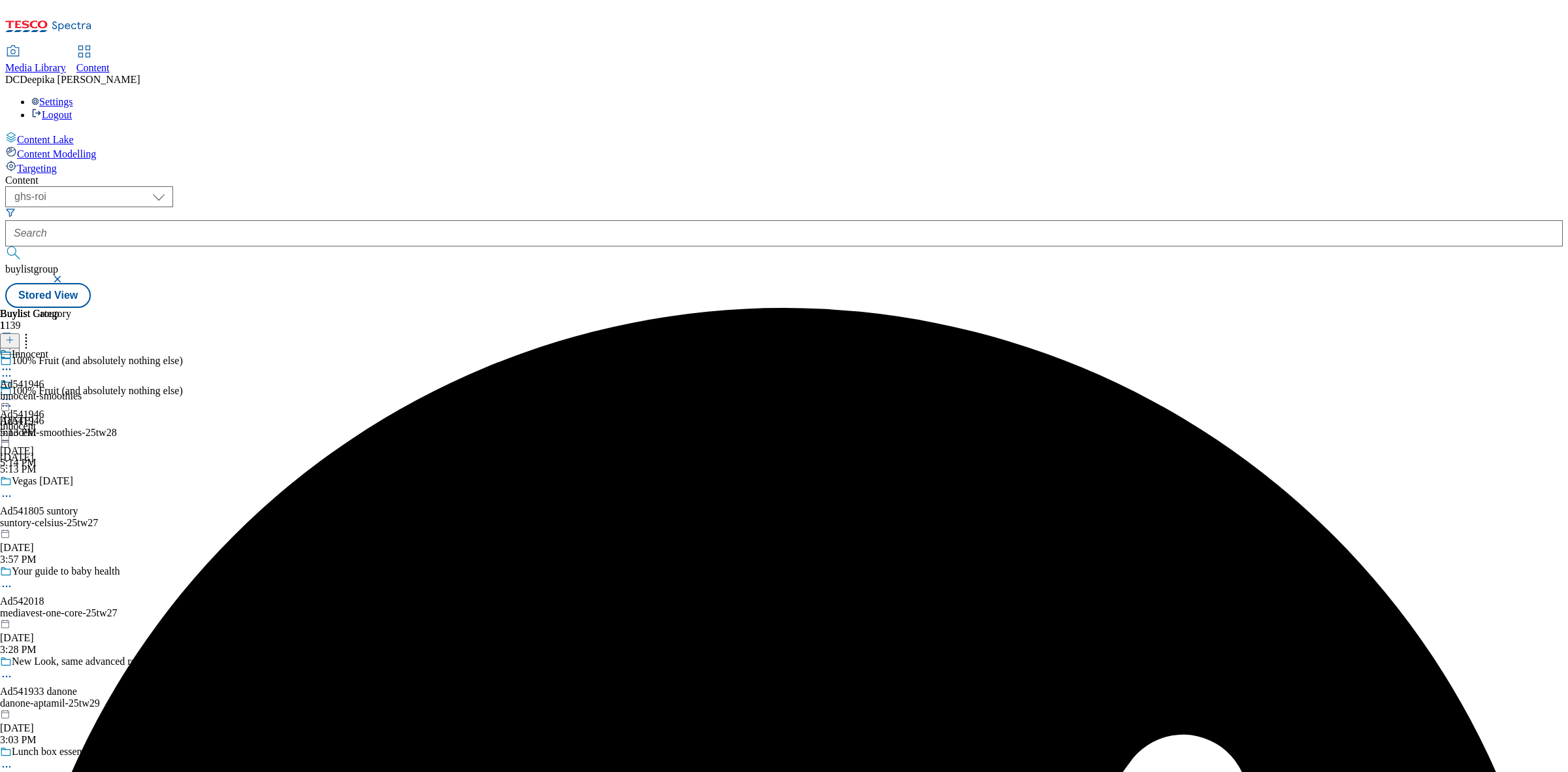
click at [13, 363] on icon at bounding box center [6, 369] width 13 height 13
click at [56, 392] on span "Edit" at bounding box center [48, 397] width 15 height 10
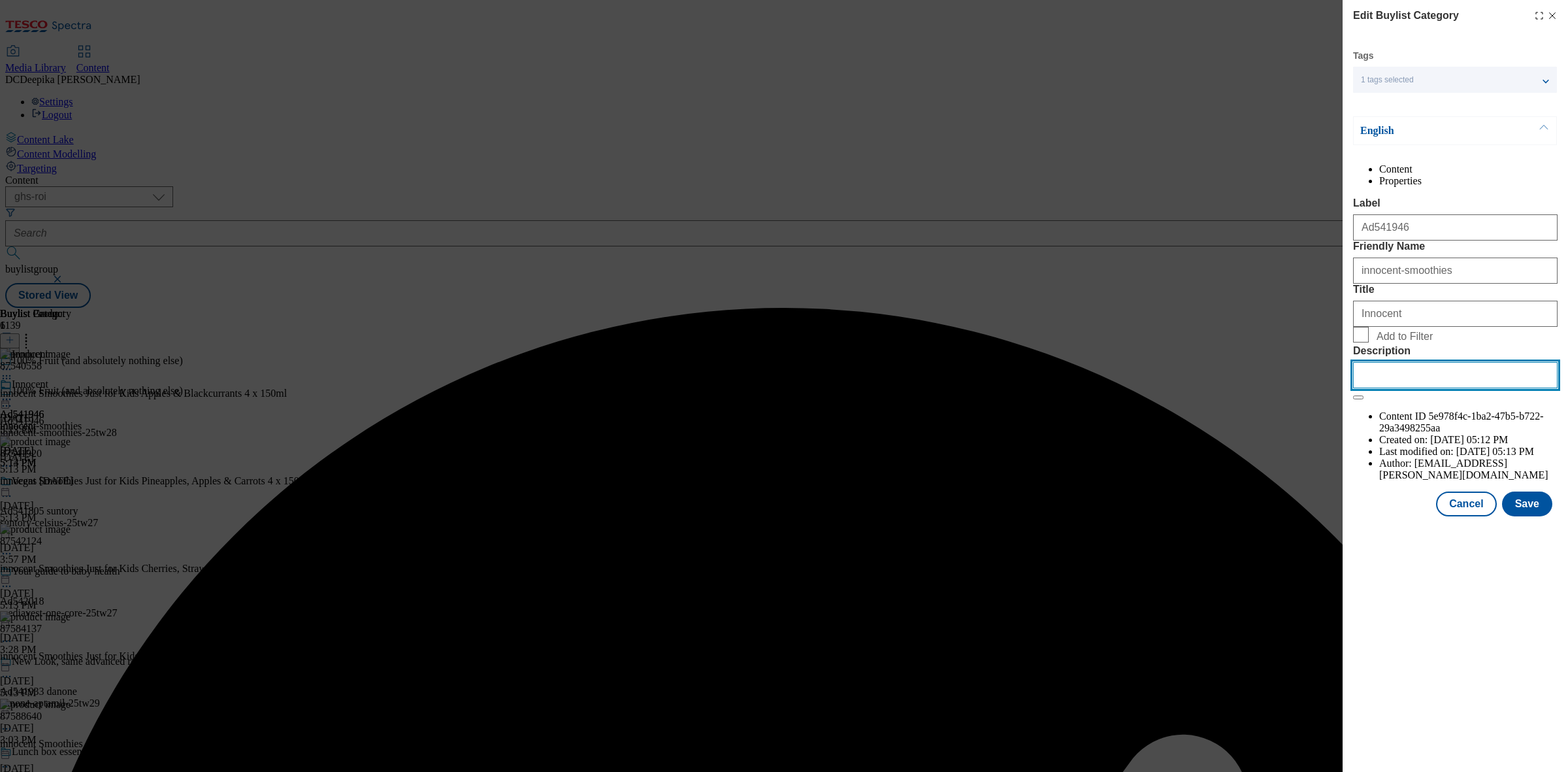
click at [1409, 388] on input "Description" at bounding box center [1455, 374] width 205 height 26
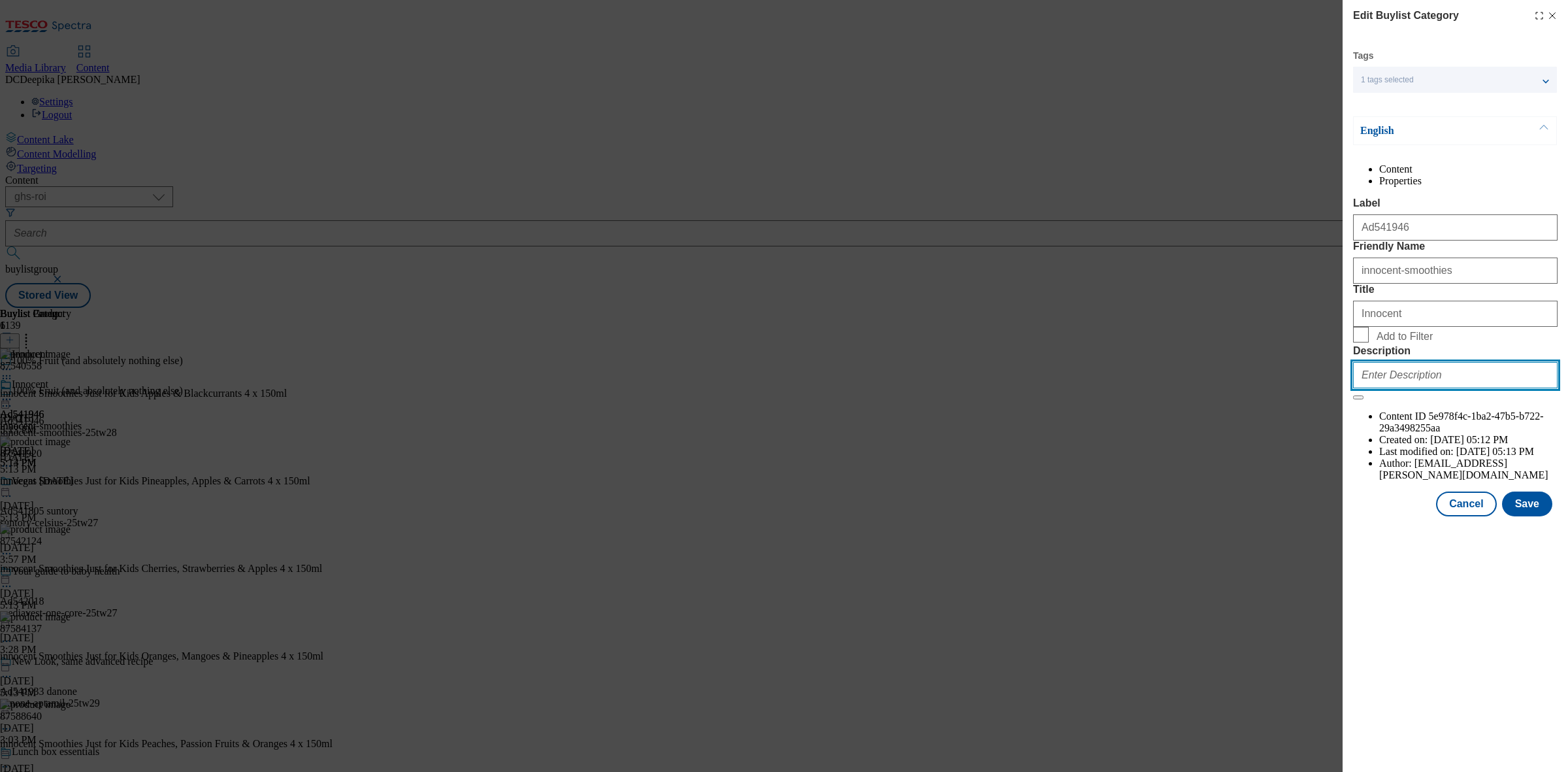
paste input "innocent Kids Smoothies Apples & Blackcurrants 4 x 150ml"
type input "innocent Kids Smoothies Apples & Blackcurrants 4 x 150ml"
click at [1543, 517] on button "Save" at bounding box center [1527, 504] width 50 height 25
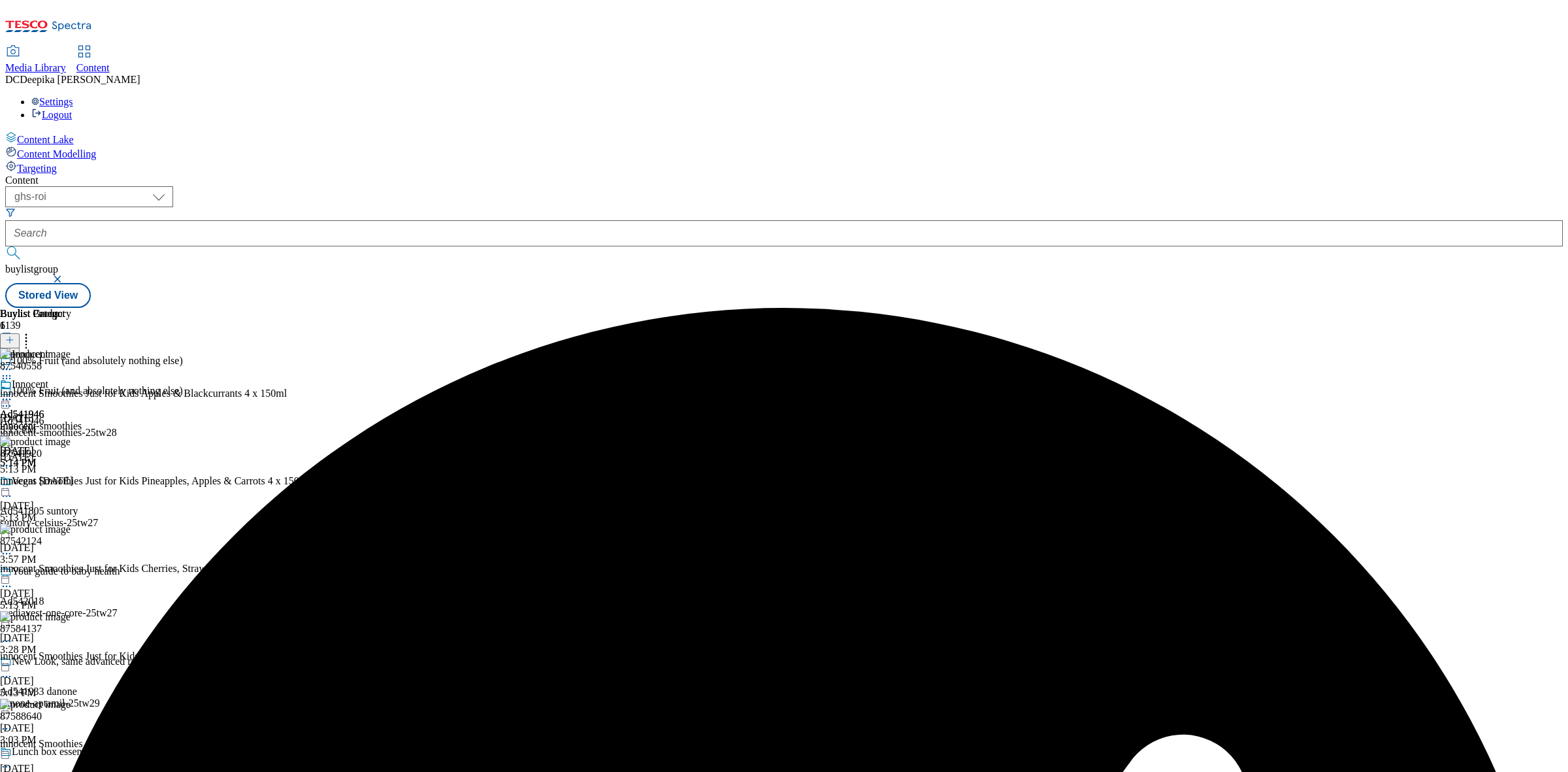
click at [13, 393] on icon at bounding box center [6, 399] width 13 height 13
click at [71, 482] on span "Preview" at bounding box center [56, 487] width 31 height 10
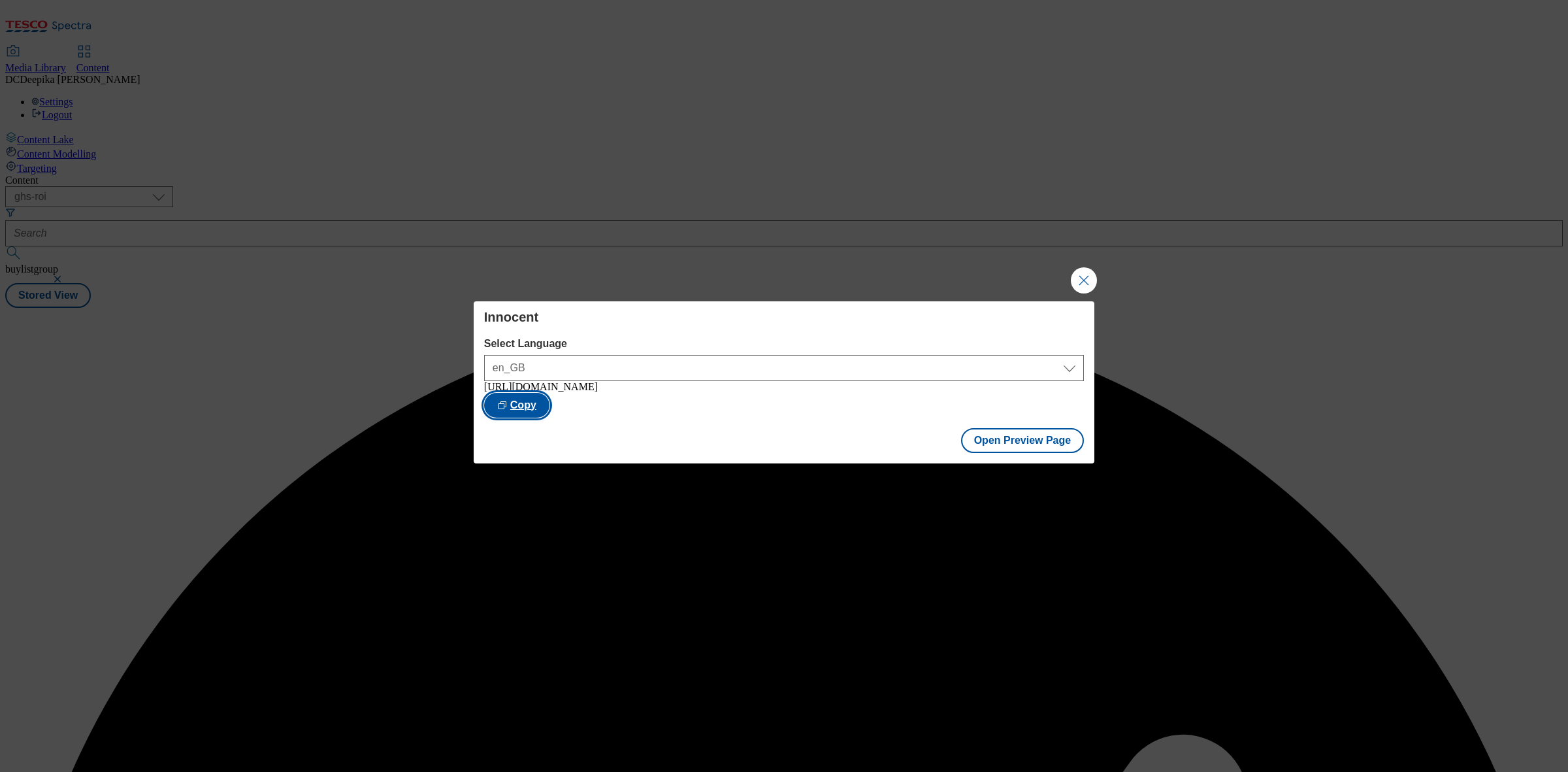
click at [550, 400] on button "Copy" at bounding box center [517, 405] width 65 height 25
